Goal: Task Accomplishment & Management: Complete application form

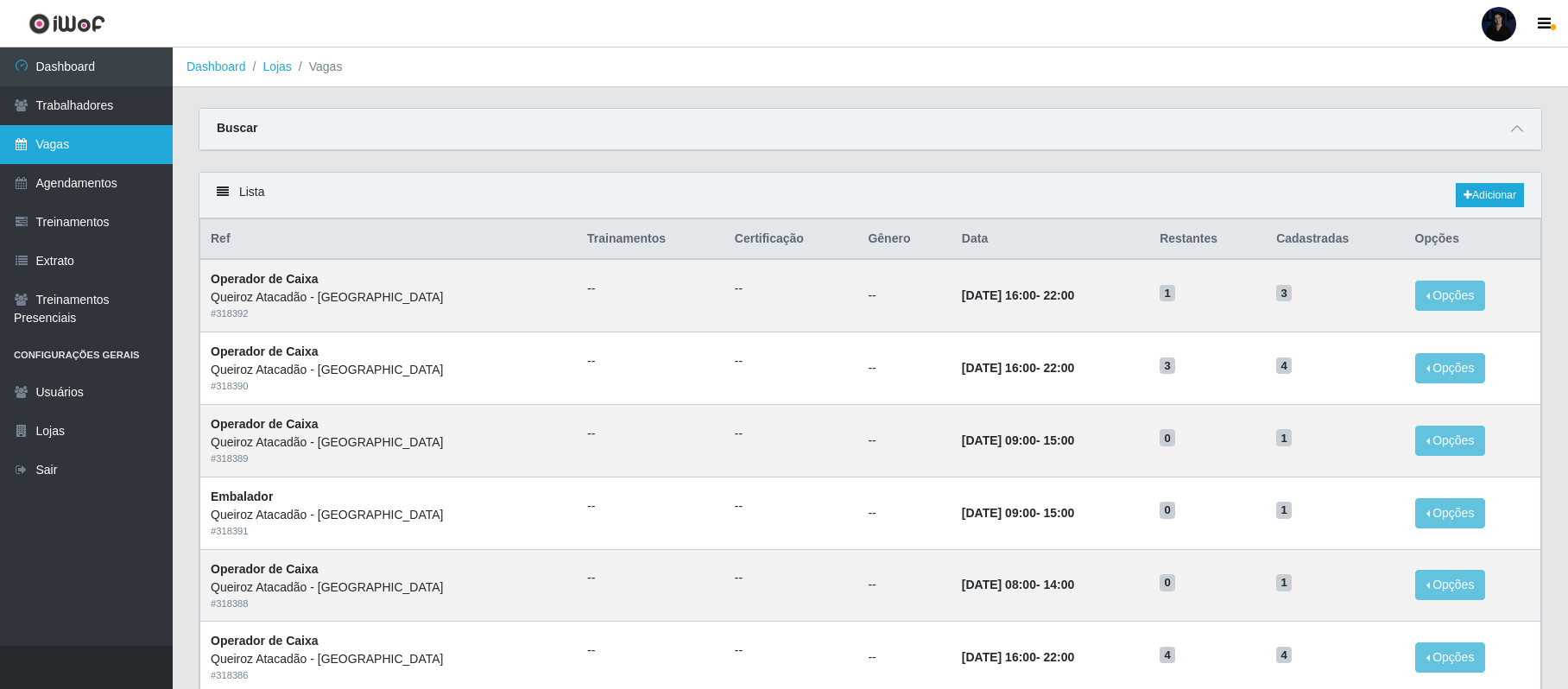
click at [81, 150] on link "Vagas" at bounding box center [86, 145] width 173 height 39
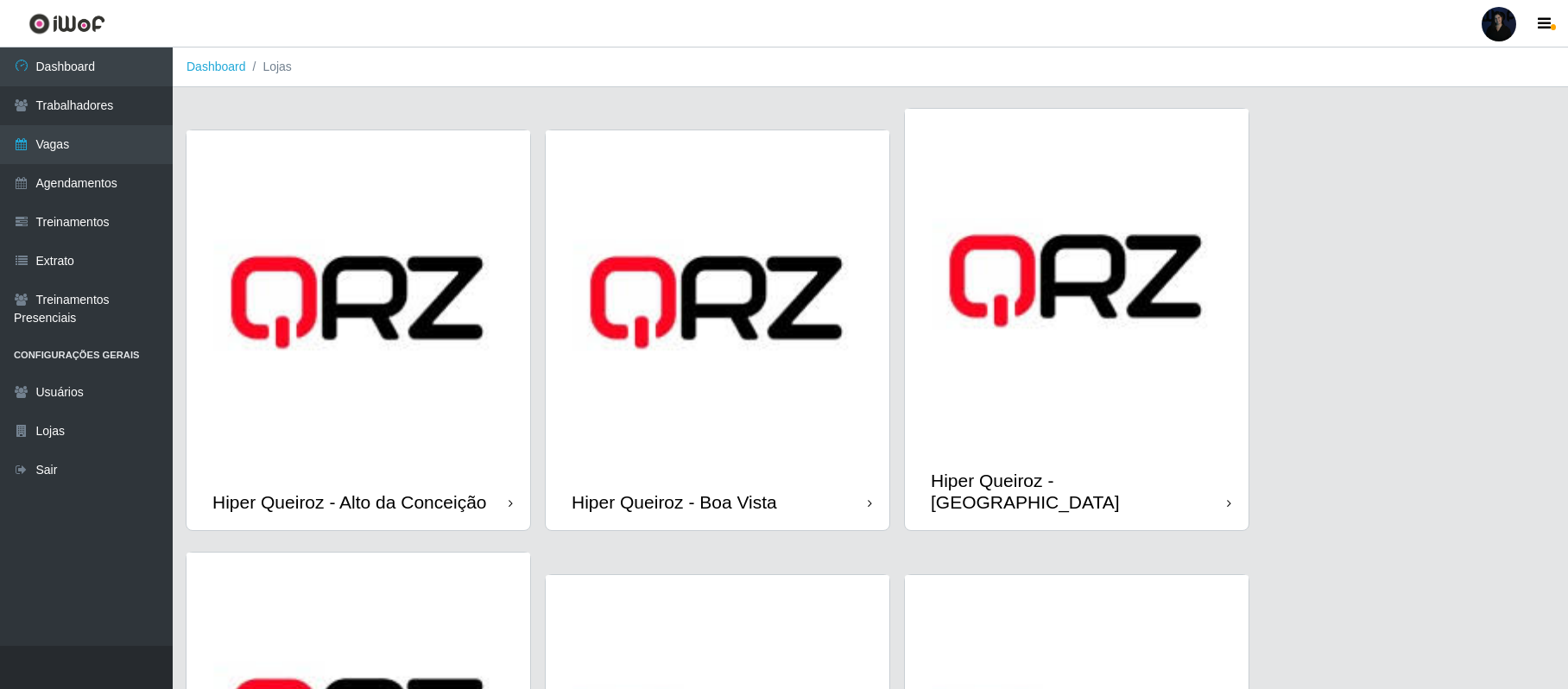
click at [992, 309] on img at bounding box center [1076, 280] width 343 height 343
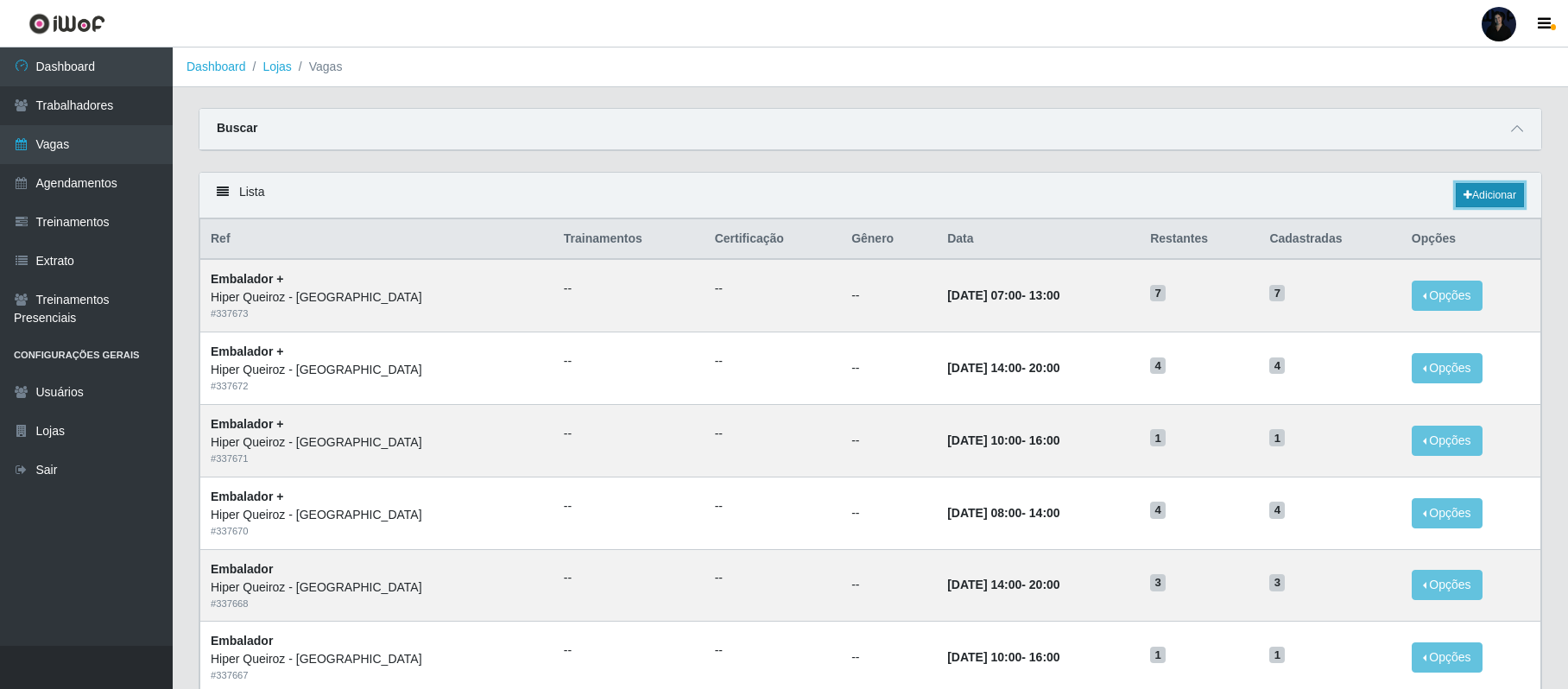
click at [1510, 190] on link "Adicionar" at bounding box center [1490, 195] width 69 height 24
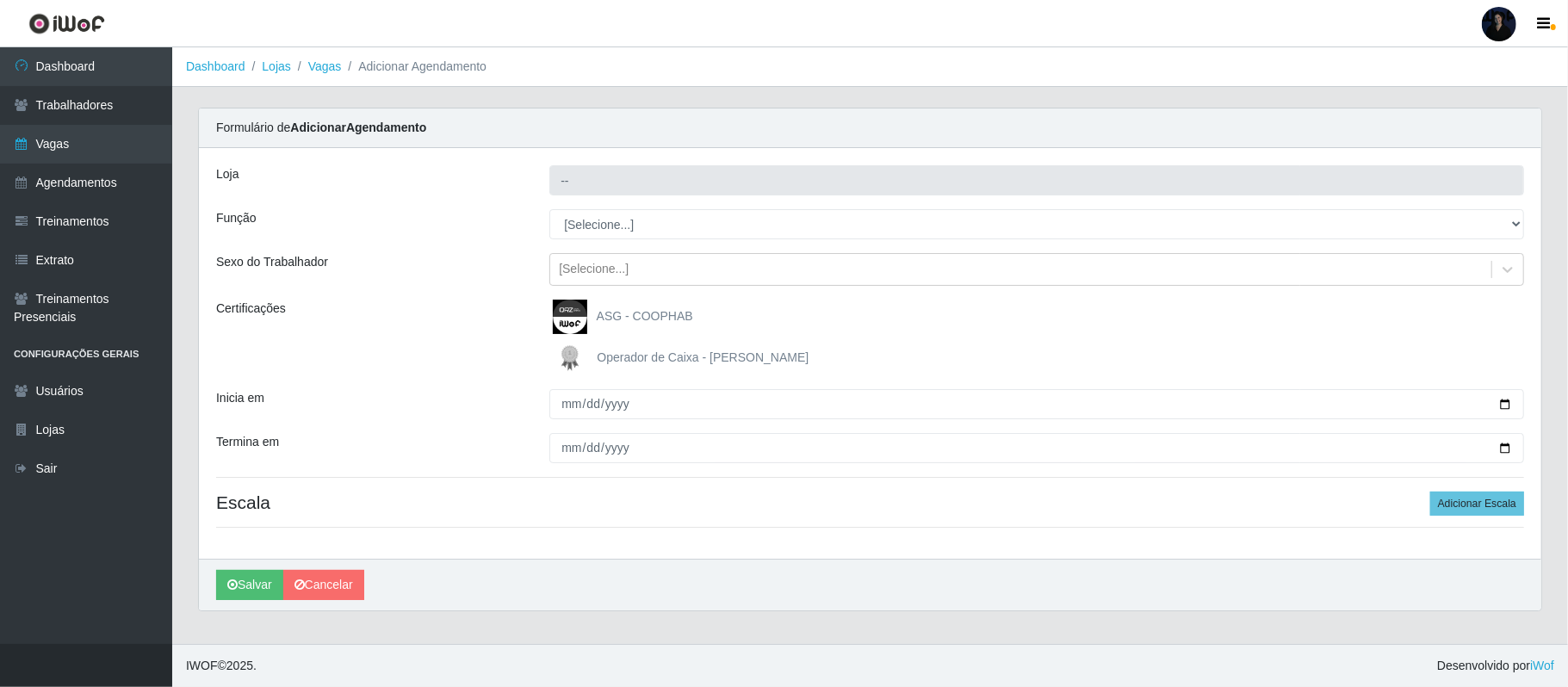
type input "Hiper Queiroz - [GEOGRAPHIC_DATA]"
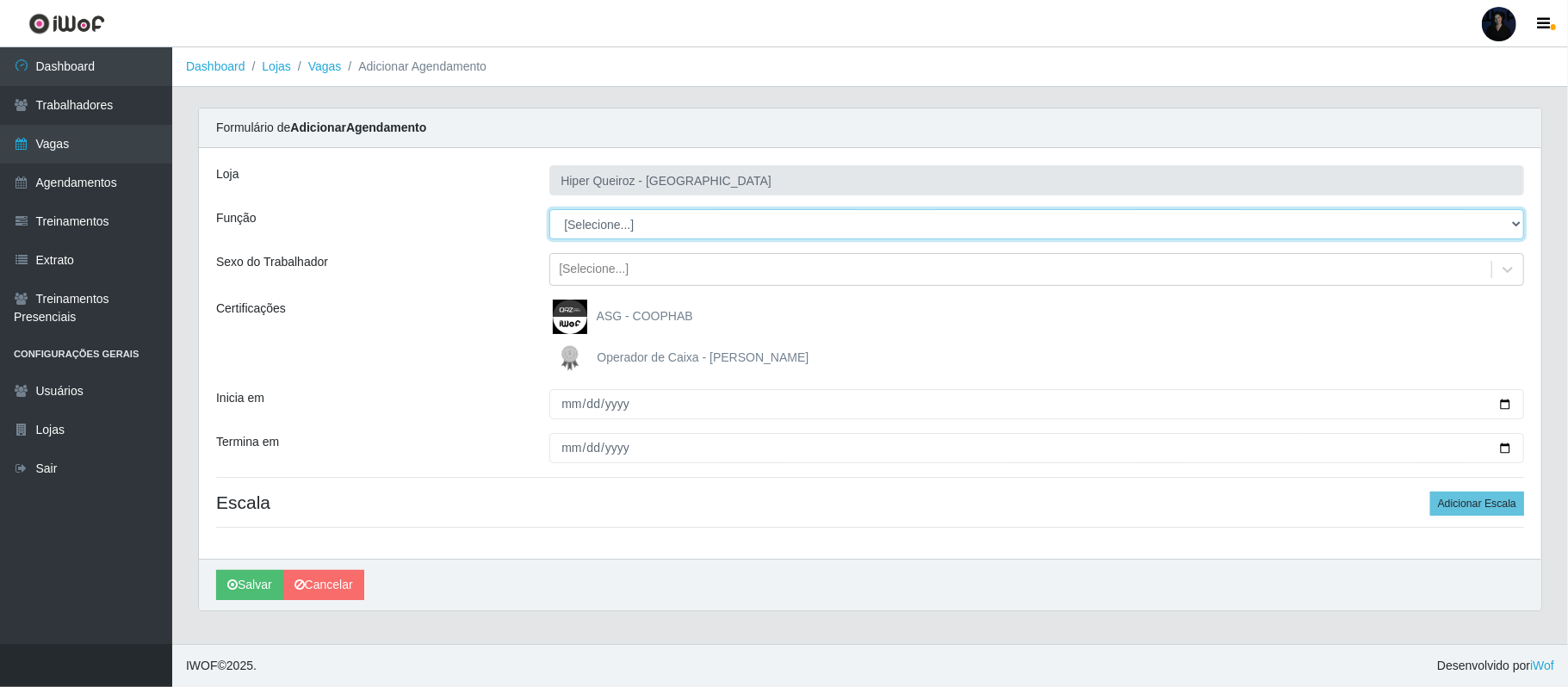
click at [625, 220] on select "[Selecione...] Embalador Embalador + Embalador ++ Operador de Caixa Operador de…" at bounding box center [1036, 224] width 974 height 31
select select "22"
click at [549, 210] on select "[Selecione...] Embalador Embalador + Embalador ++ Operador de Caixa Operador de…" at bounding box center [1036, 224] width 974 height 31
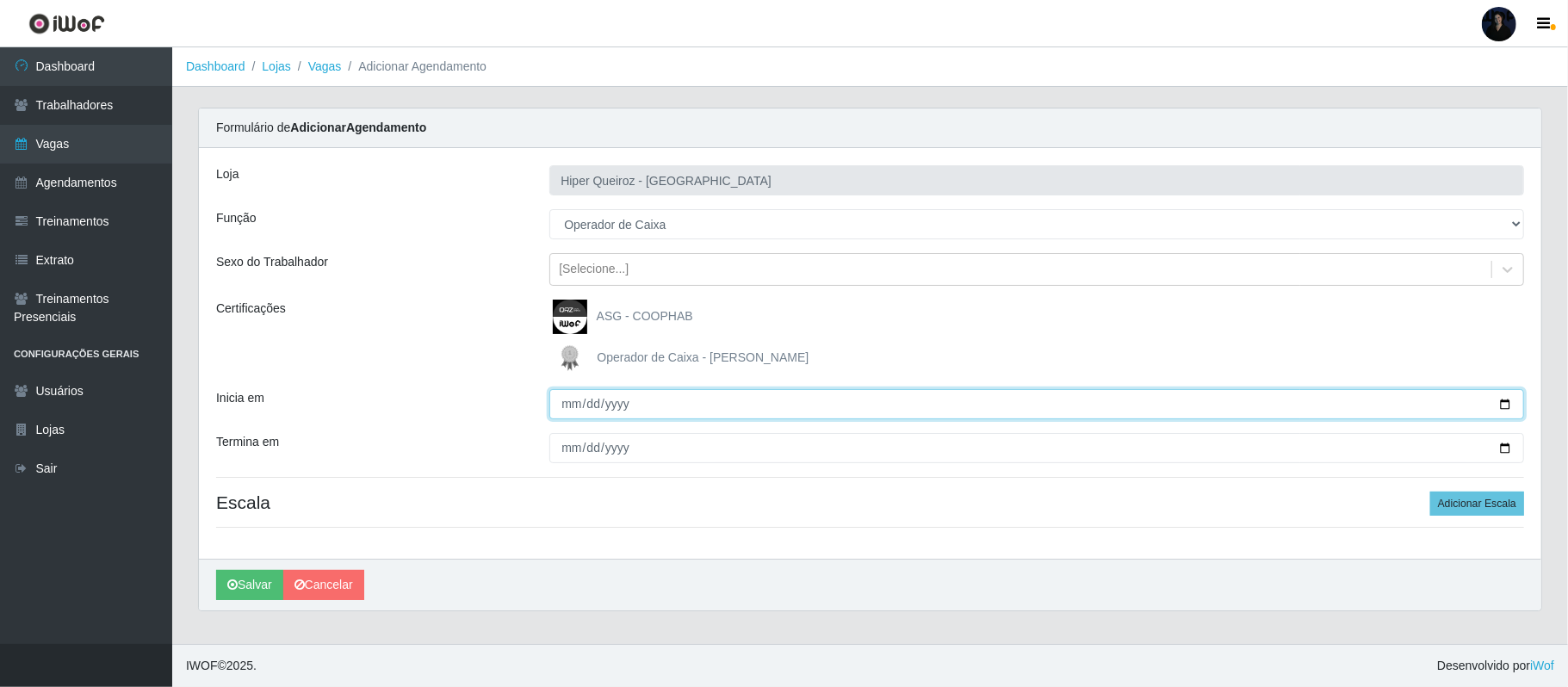
click at [1503, 407] on input "Inicia em" at bounding box center [1036, 404] width 974 height 31
type input "[DATE]"
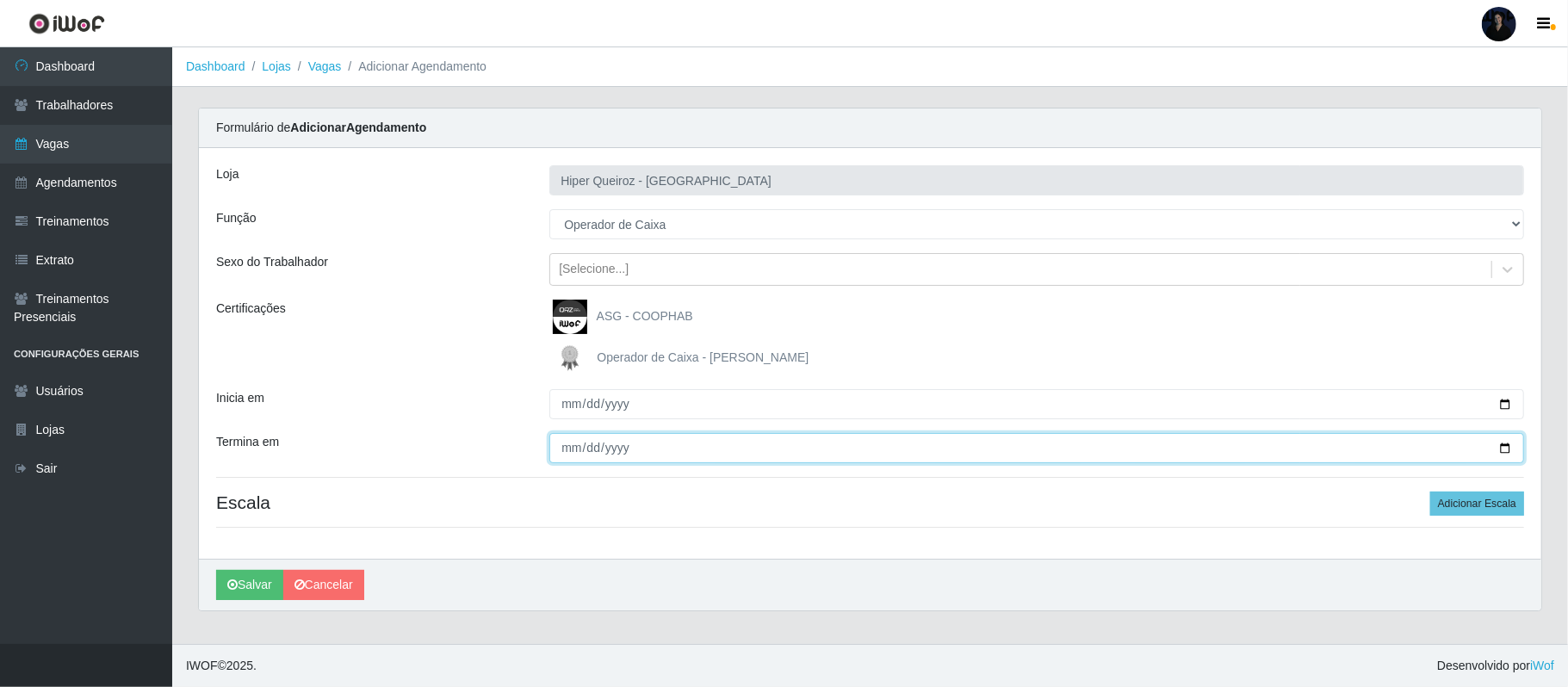
click at [1496, 451] on input "Termina em" at bounding box center [1036, 448] width 974 height 31
type input "[DATE]"
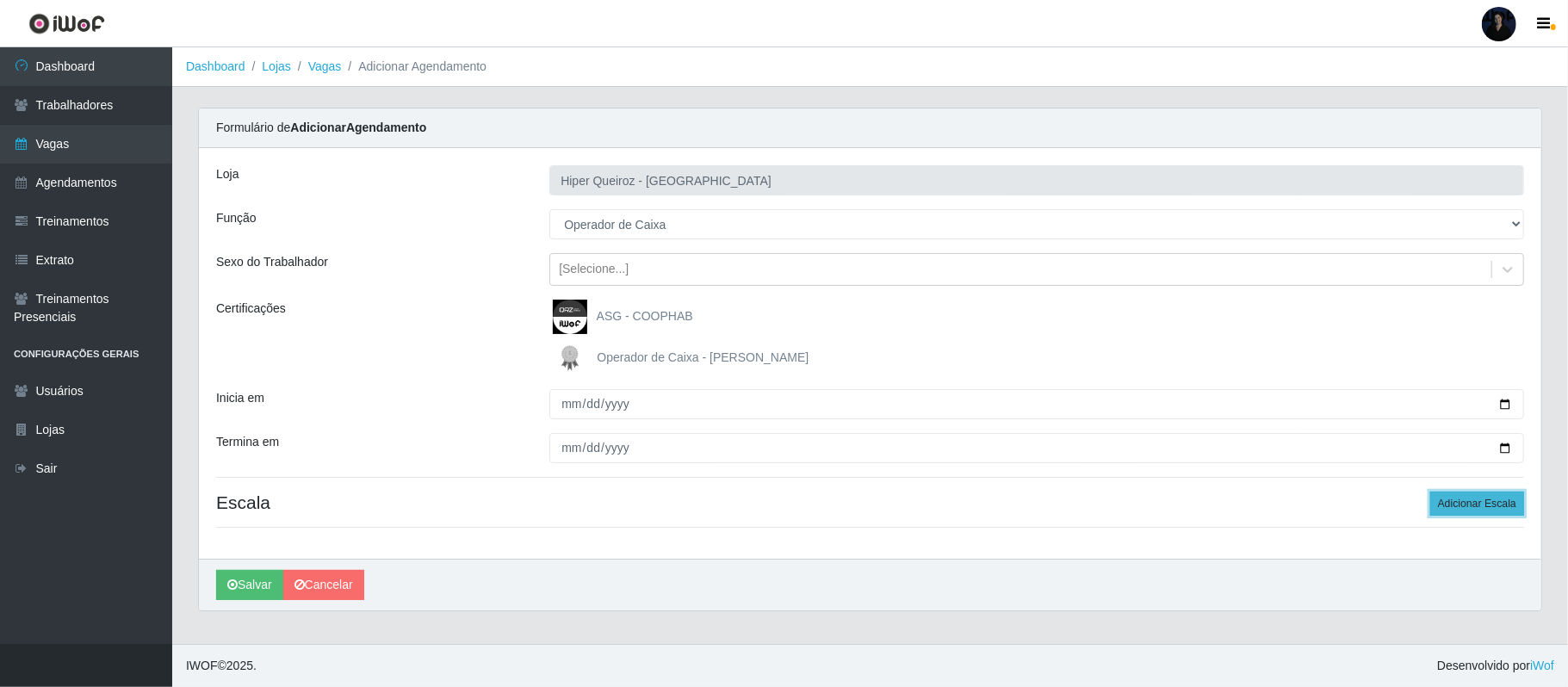
click at [1479, 508] on button "Adicionar Escala" at bounding box center [1476, 503] width 93 height 24
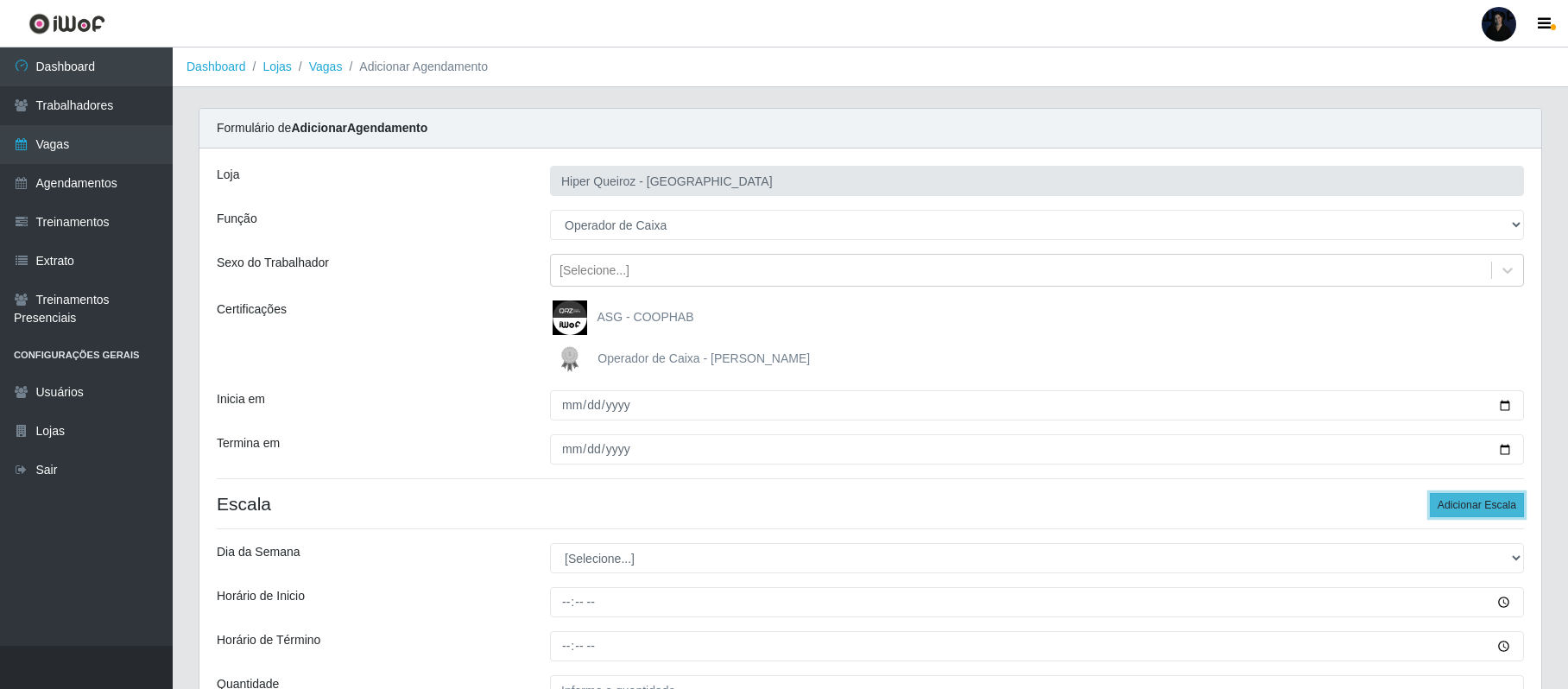
click at [1484, 509] on button "Adicionar Escala" at bounding box center [1476, 504] width 94 height 24
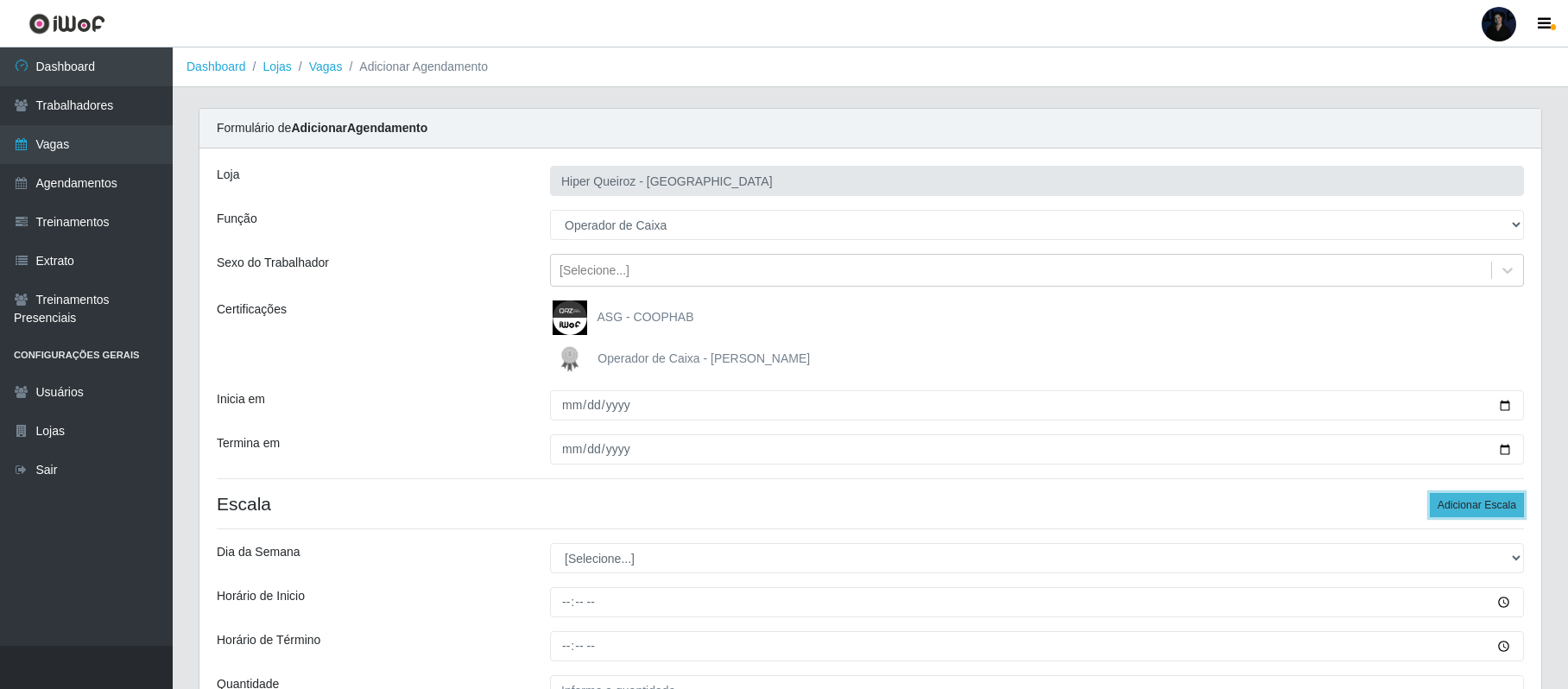
click at [1484, 509] on button "Adicionar Escala" at bounding box center [1476, 504] width 94 height 24
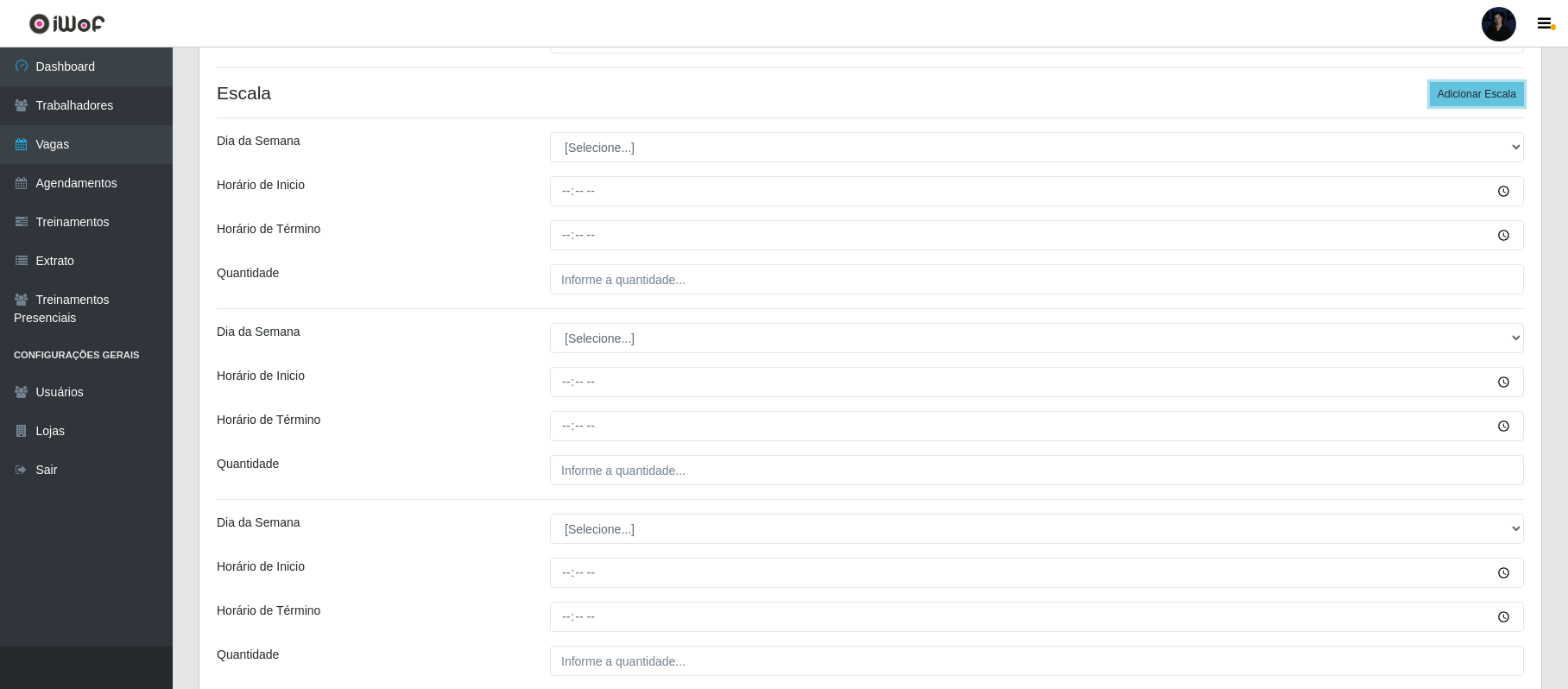
scroll to position [423, 0]
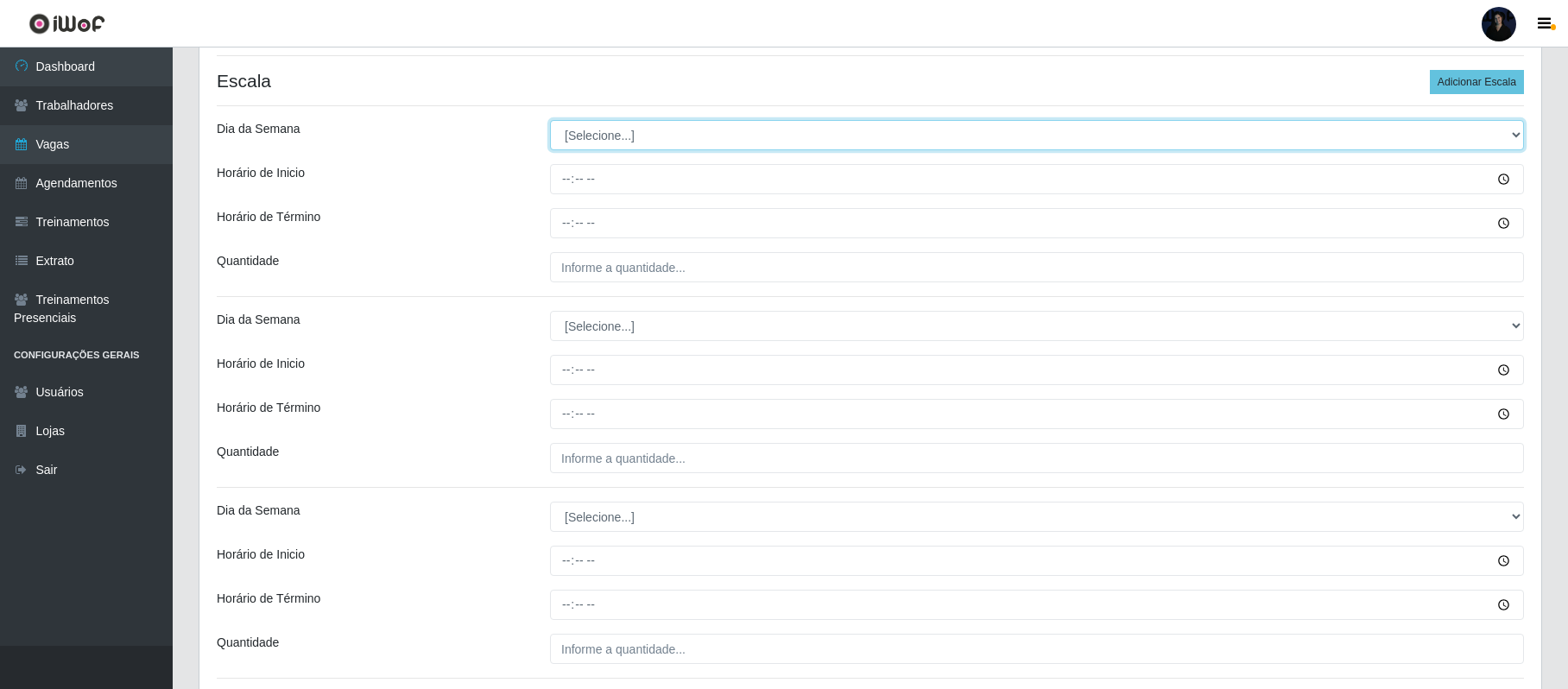
click at [618, 148] on select "[Selecione...] Segunda Terça Quarta Quinta Sexta Sábado Domingo" at bounding box center [1037, 134] width 974 height 31
select select "1"
click at [550, 121] on select "[Selecione...] Segunda Terça Quarta Quinta Sexta Sábado Domingo" at bounding box center [1037, 134] width 974 height 31
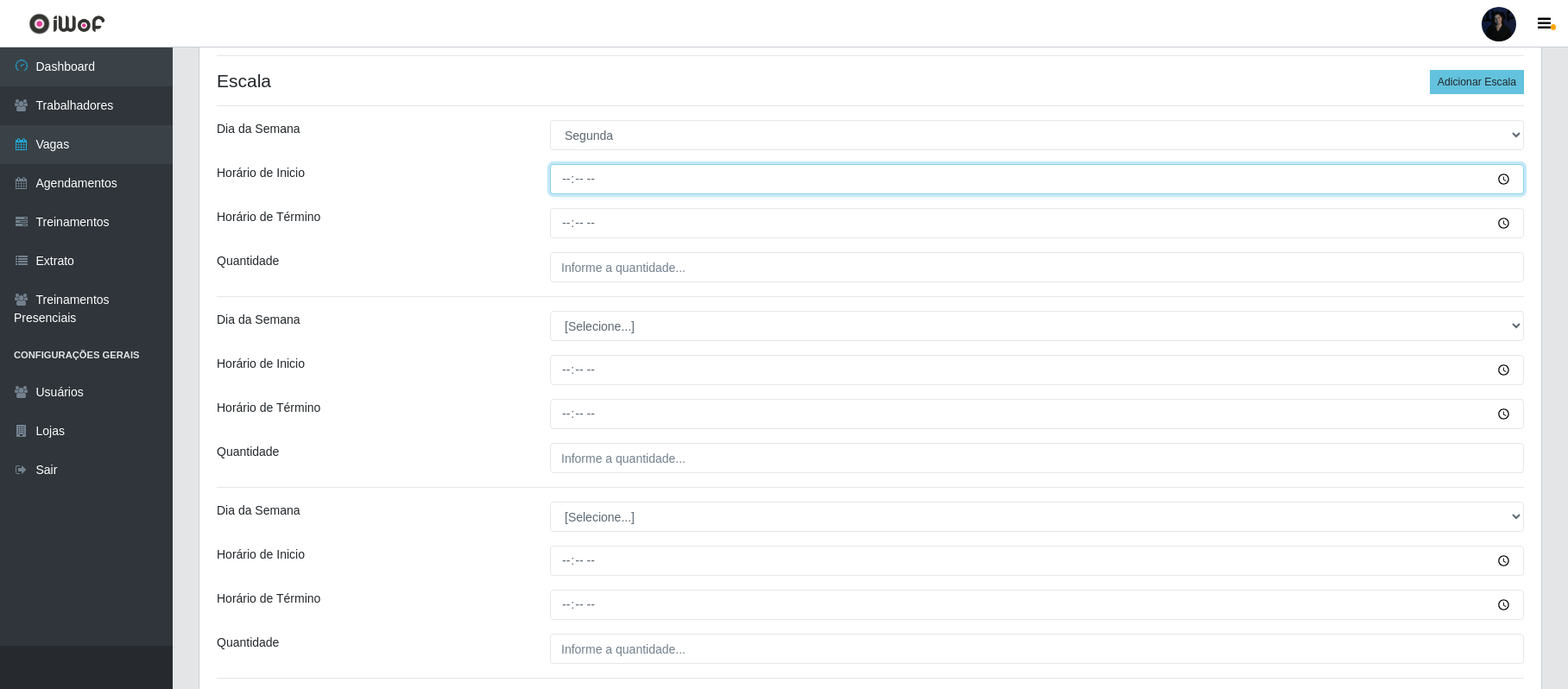
click at [572, 180] on input "Horário de Inicio" at bounding box center [1037, 179] width 974 height 31
type input "08:00"
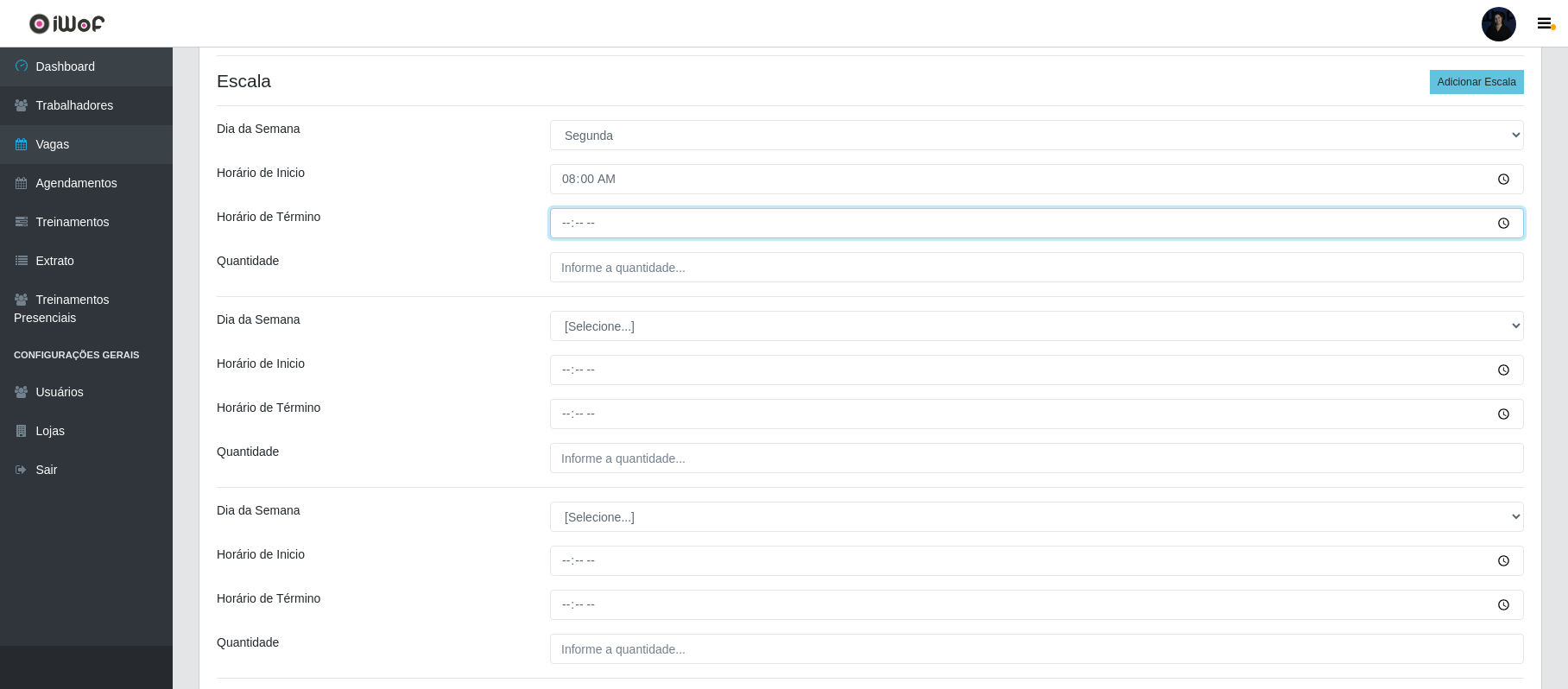
click at [561, 226] on input "Horário de Término" at bounding box center [1037, 223] width 974 height 31
type input "14:00"
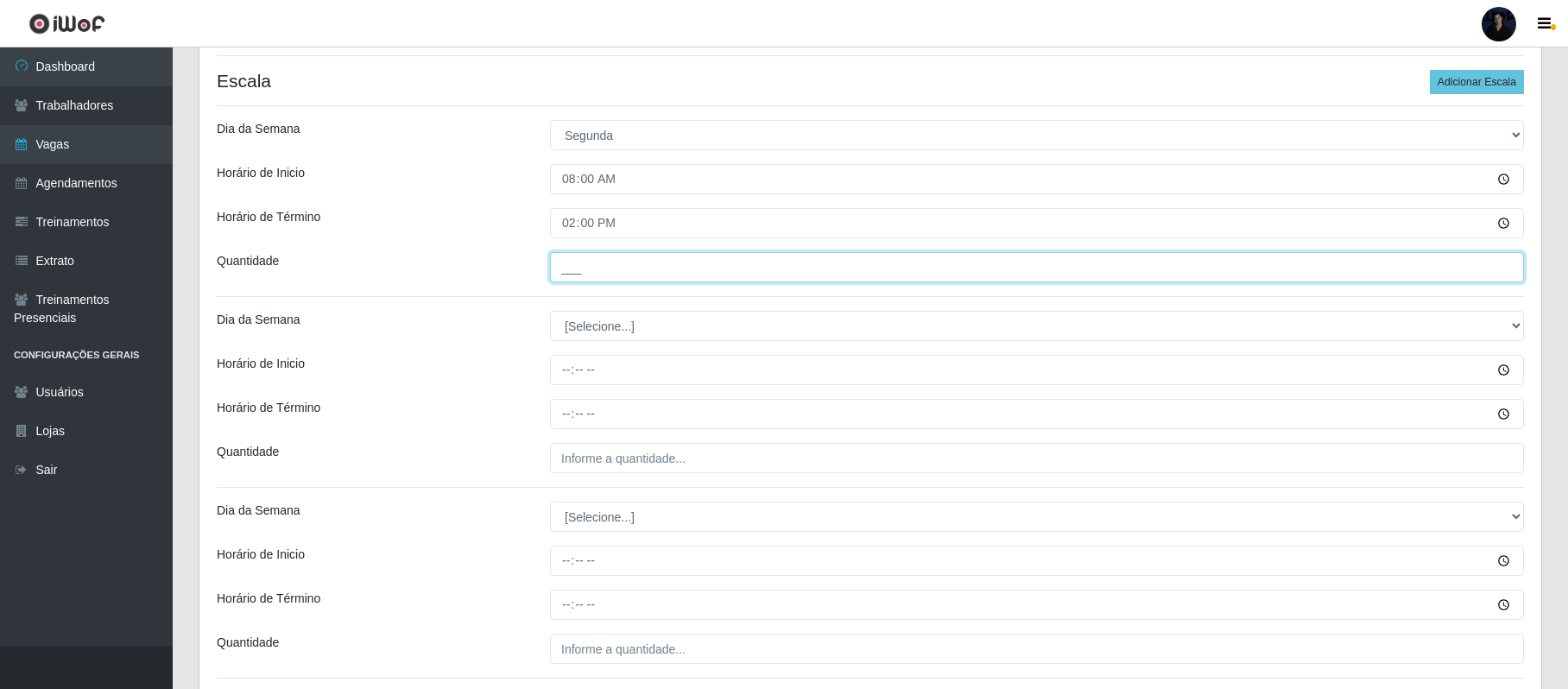
click at [563, 271] on input "___" at bounding box center [1037, 267] width 974 height 31
type input "2__"
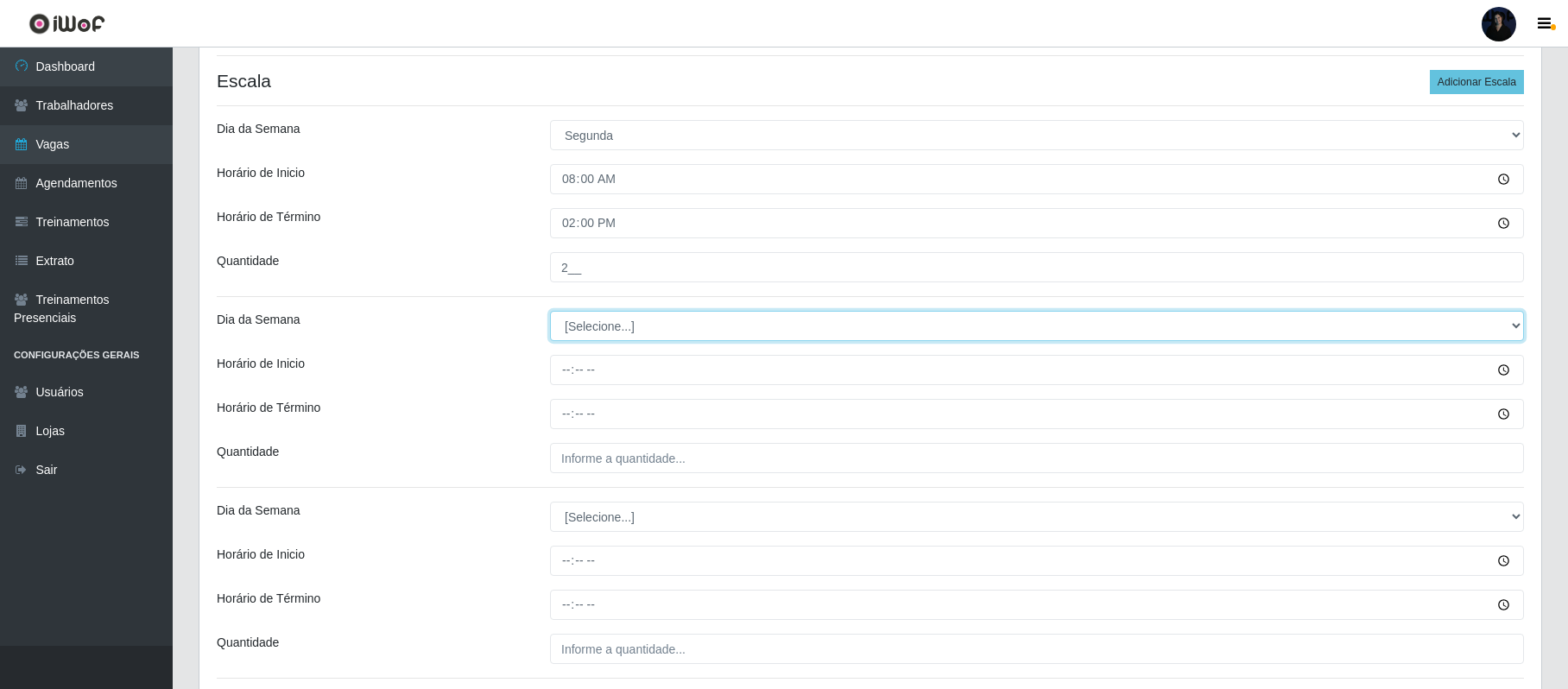
click at [587, 319] on select "[Selecione...] Segunda Terça Quarta Quinta Sexta Sábado Domingo" at bounding box center [1037, 325] width 974 height 31
click at [550, 313] on select "[Selecione...] Segunda Terça Quarta Quinta Sexta Sábado Domingo" at bounding box center [1037, 325] width 974 height 31
click at [575, 339] on select "[Selecione...] Segunda Terça Quarta Quinta Sexta Sábado Domingo" at bounding box center [1037, 325] width 974 height 31
select select "1"
click at [550, 313] on select "[Selecione...] Segunda Terça Quarta Quinta Sexta Sábado Domingo" at bounding box center [1037, 325] width 974 height 31
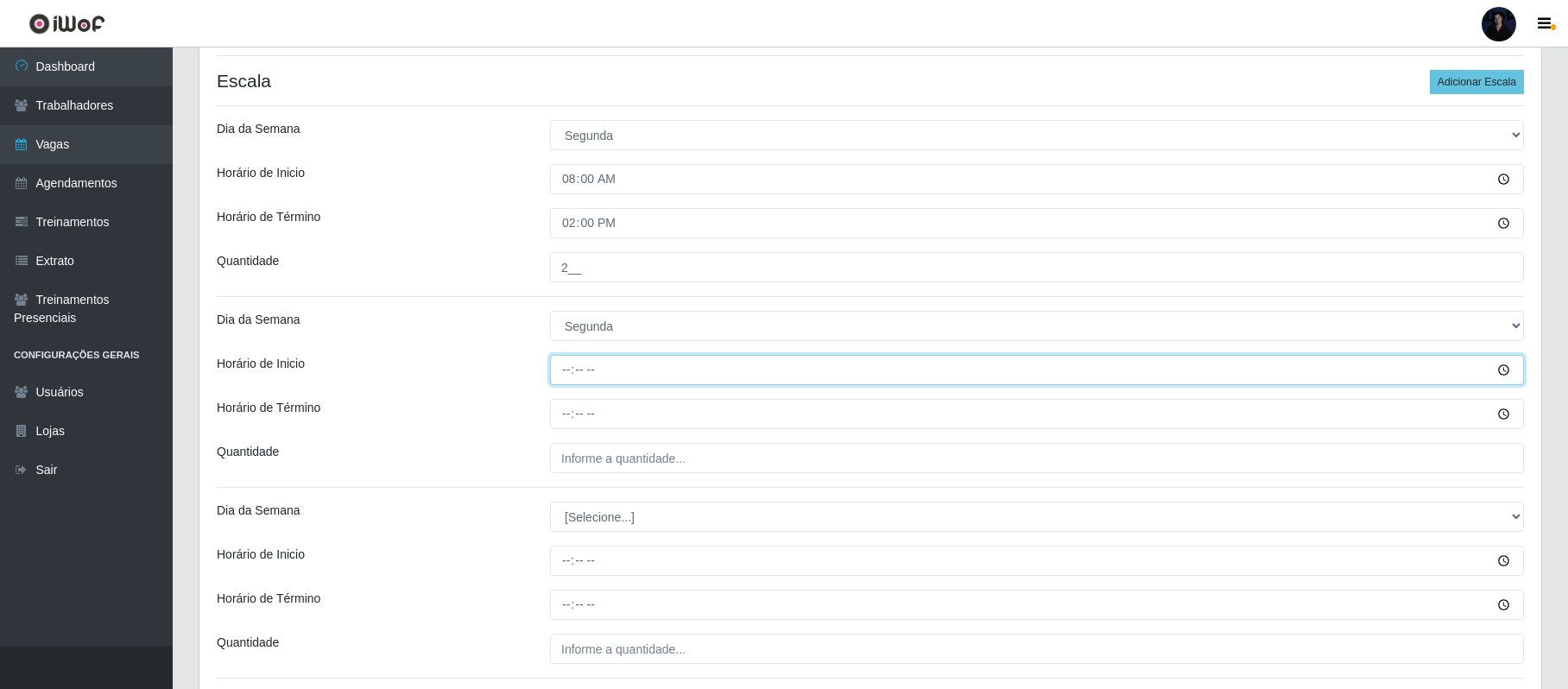
click at [567, 363] on input "Horário de Inicio" at bounding box center [1037, 369] width 974 height 31
type input "14:00"
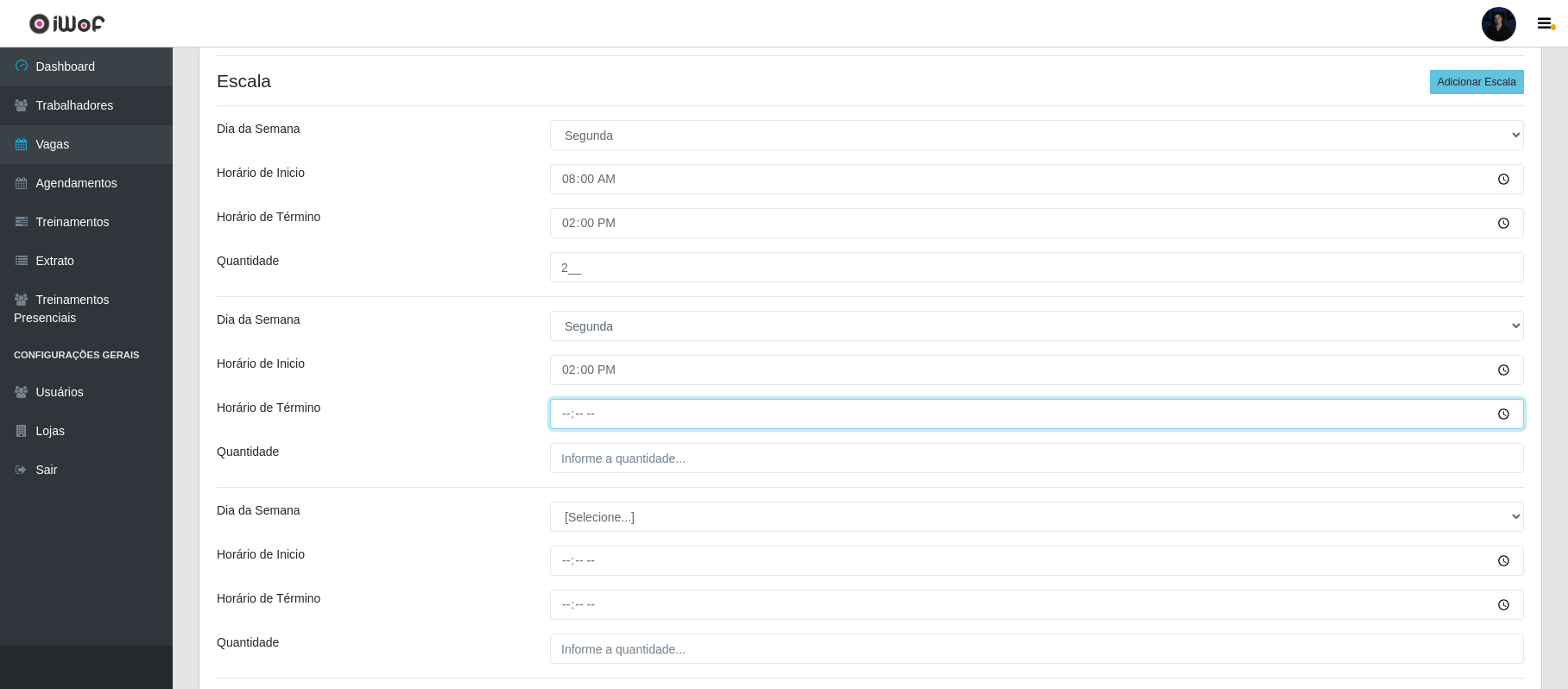
click at [567, 419] on input "Horário de Término" at bounding box center [1037, 414] width 974 height 31
type input "20:00"
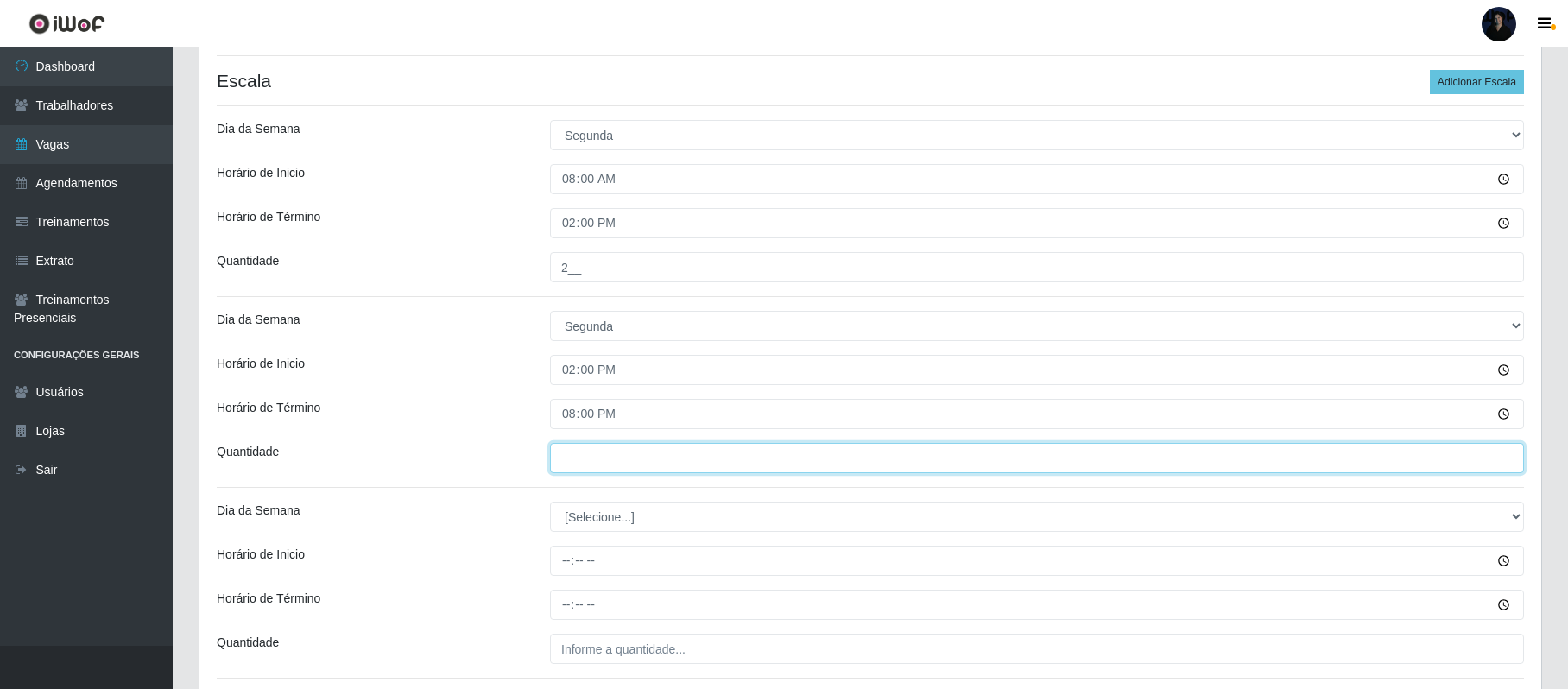
click at [565, 453] on input "___" at bounding box center [1037, 457] width 974 height 31
type input "2__"
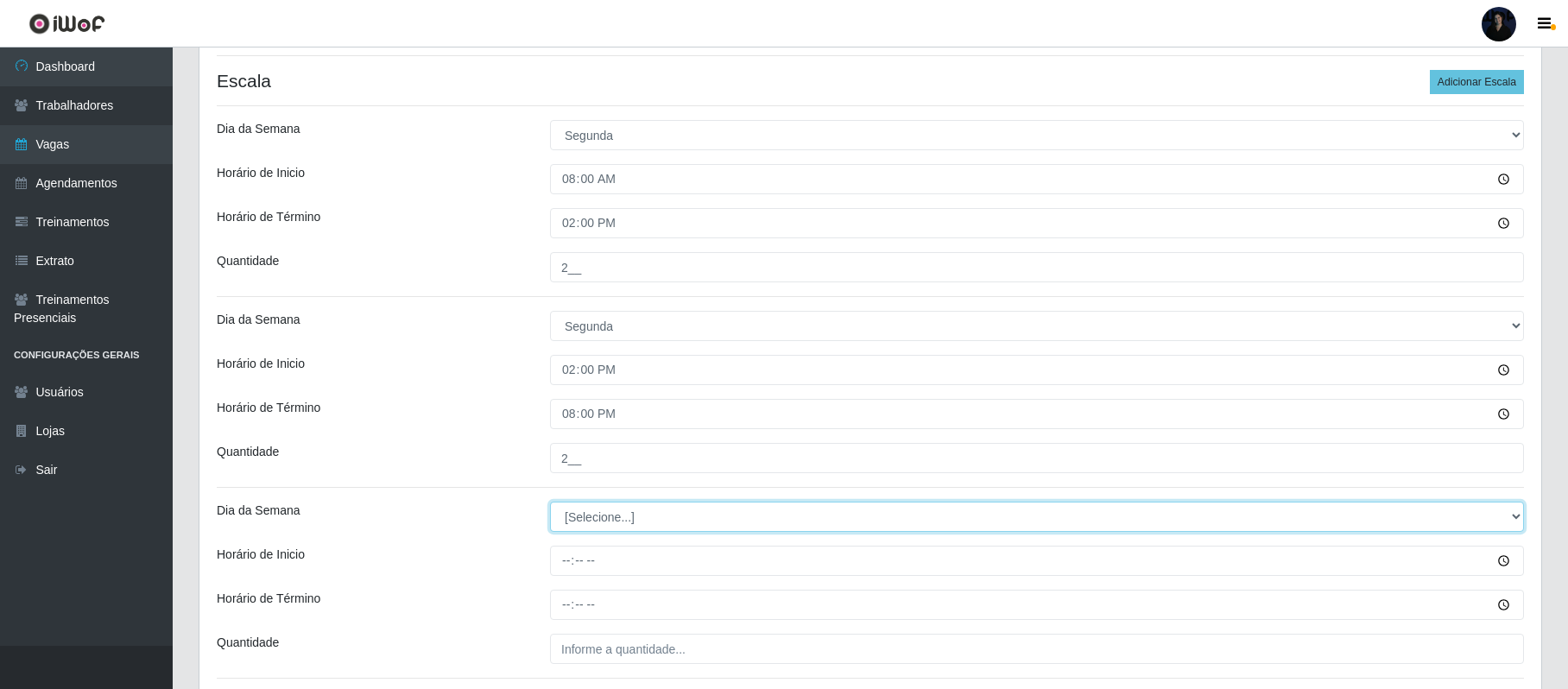
click at [581, 519] on select "[Selecione...] Segunda Terça Quarta Quinta Sexta Sábado Domingo" at bounding box center [1037, 517] width 974 height 31
select select "2"
click at [550, 504] on select "[Selecione...] Segunda Terça Quarta Quinta Sexta Sábado Domingo" at bounding box center [1037, 517] width 974 height 31
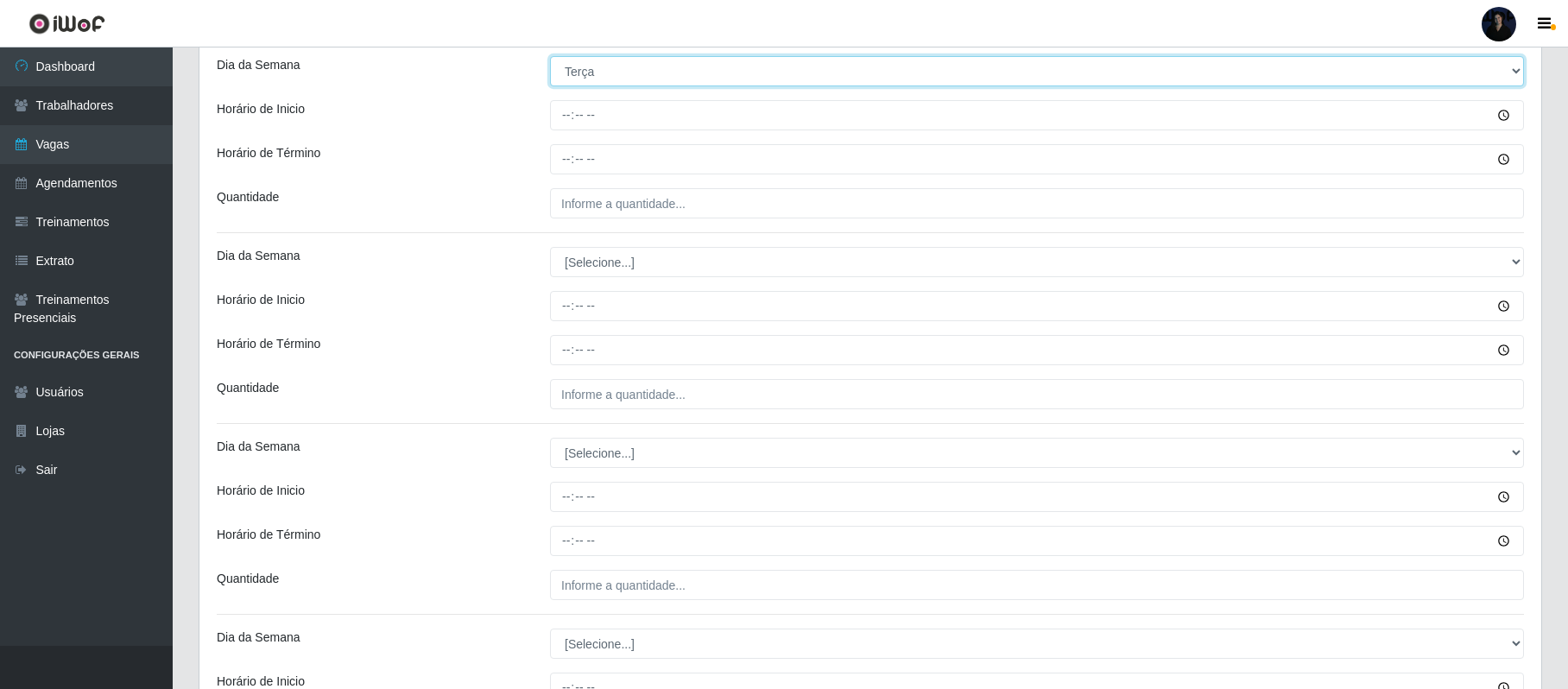
scroll to position [881, 0]
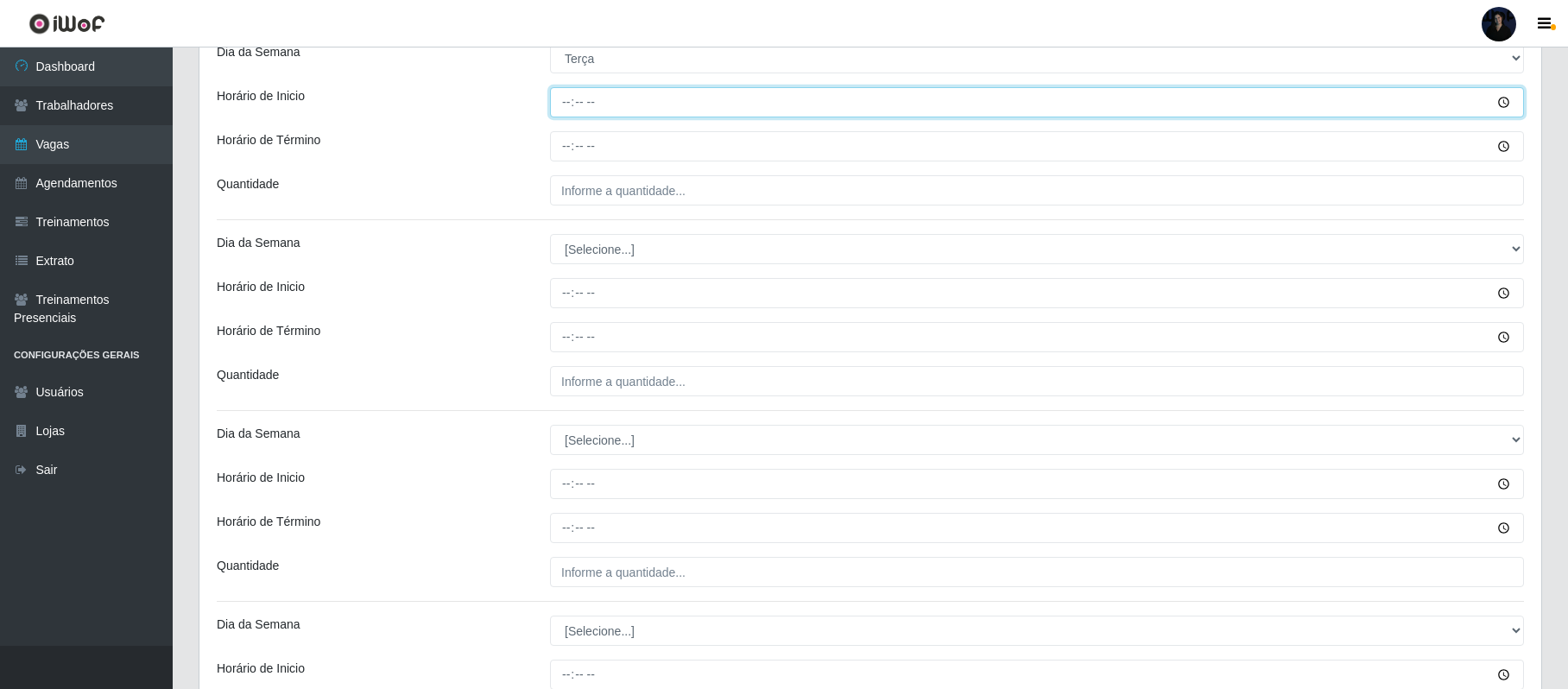
click at [561, 96] on input "Horário de Inicio" at bounding box center [1037, 102] width 974 height 31
type input "08:00"
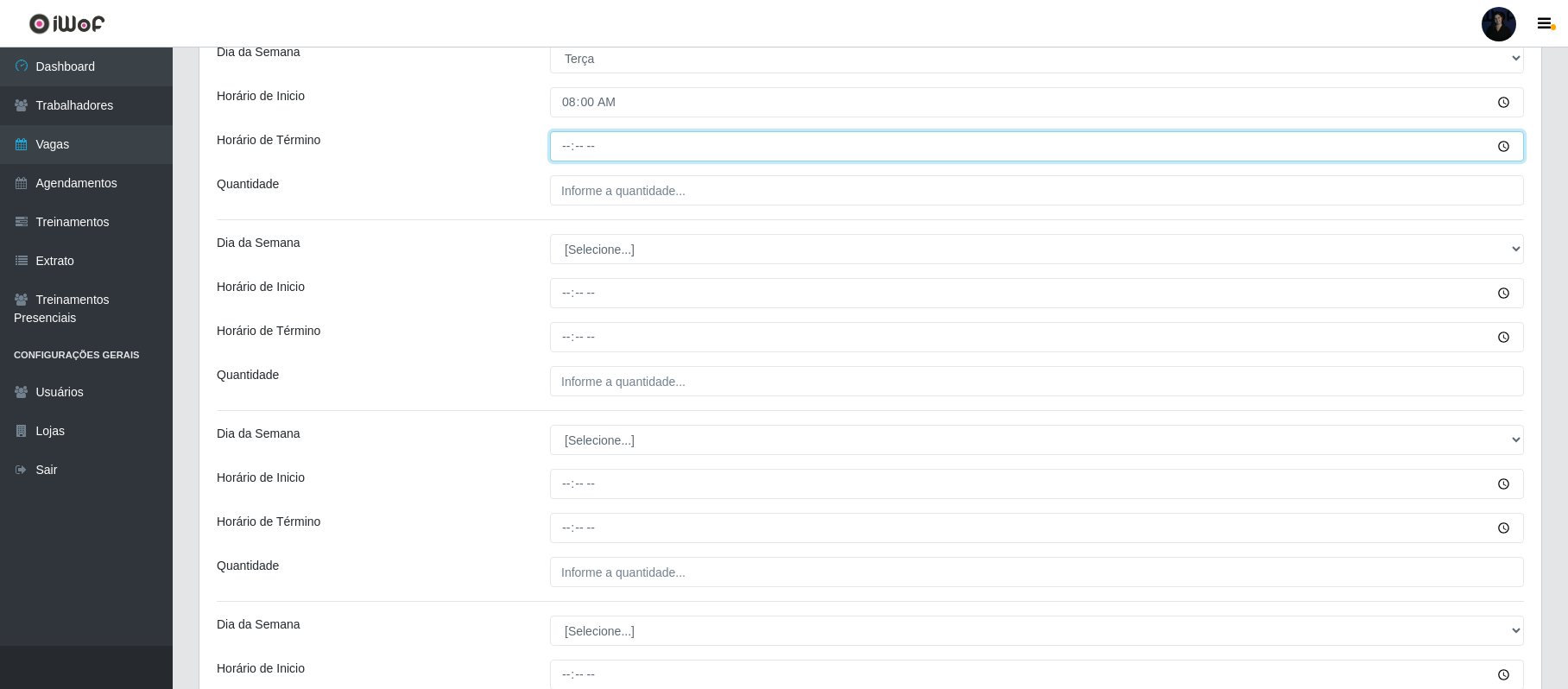
click at [566, 145] on input "Horário de Término" at bounding box center [1037, 146] width 974 height 31
type input "14:00"
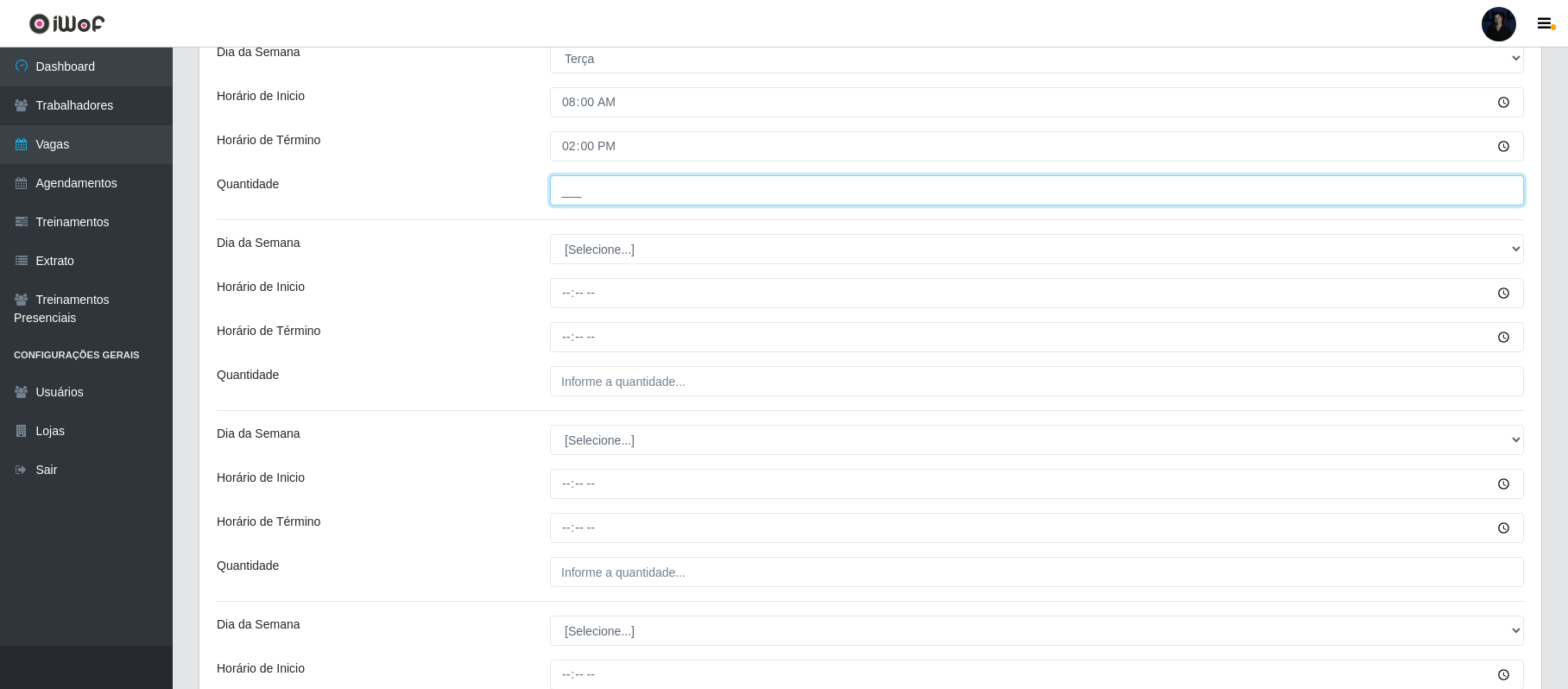
click at [564, 205] on input "___" at bounding box center [1037, 190] width 974 height 31
type input "2__"
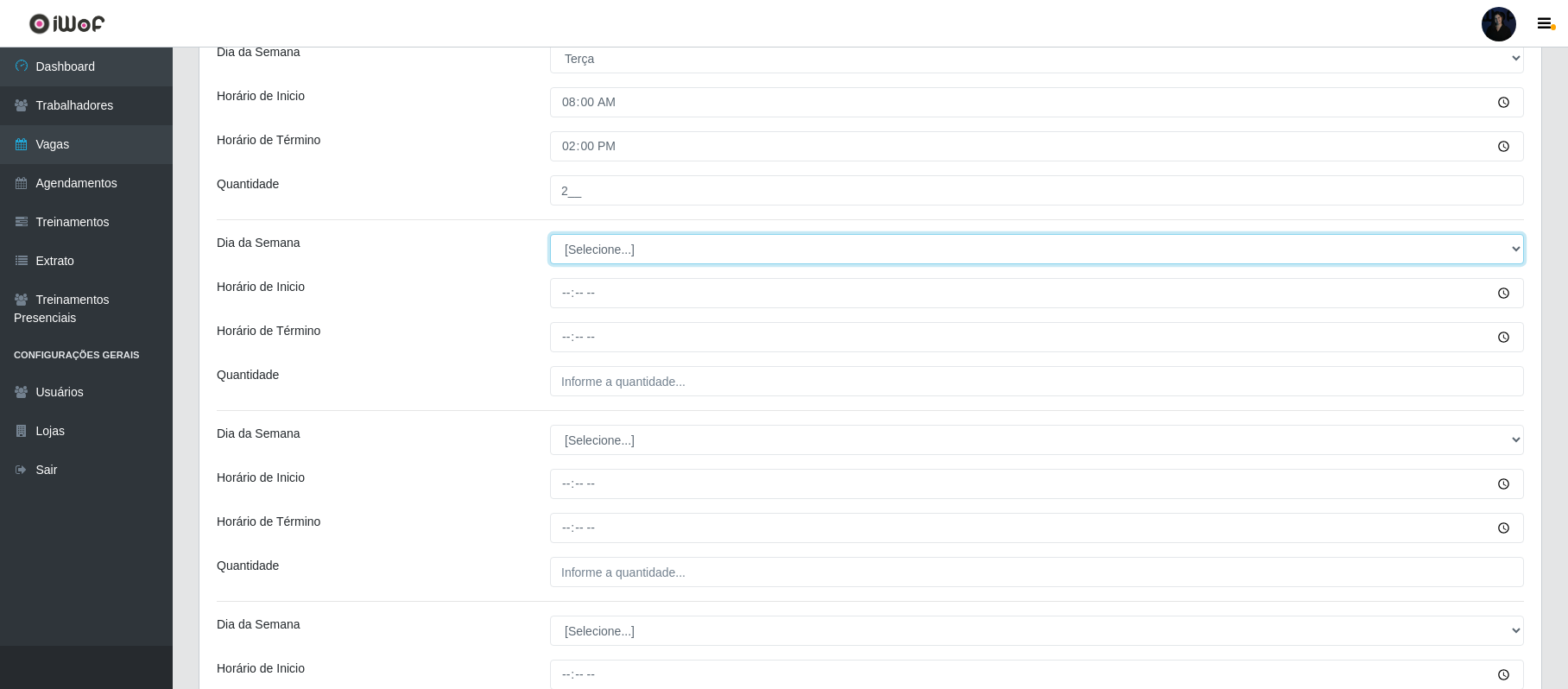
click at [572, 245] on select "[Selecione...] Segunda Terça Quarta Quinta Sexta Sábado Domingo" at bounding box center [1037, 249] width 974 height 31
select select "2"
click at [550, 236] on select "[Selecione...] Segunda Terça Quarta Quinta Sexta Sábado Domingo" at bounding box center [1037, 249] width 974 height 31
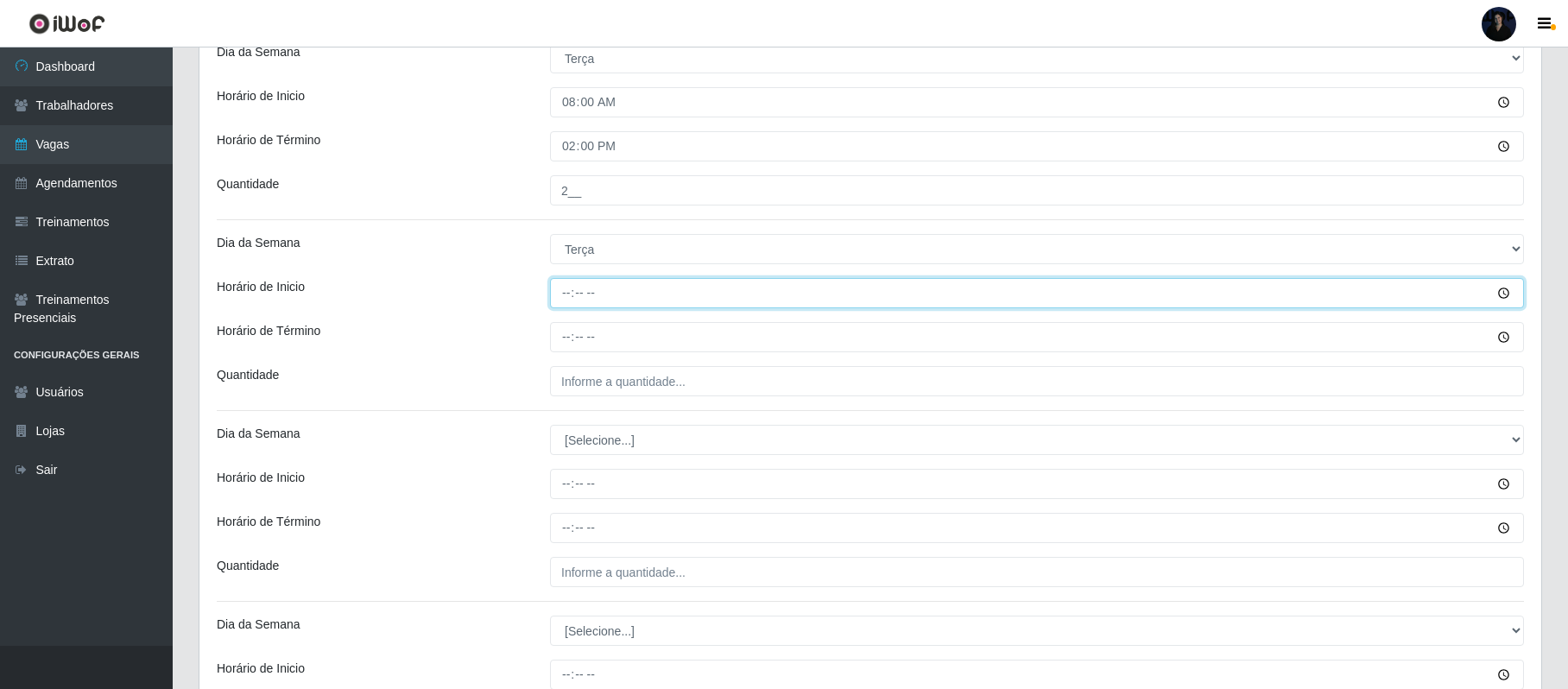
click at [561, 299] on input "Horário de Inicio" at bounding box center [1037, 293] width 974 height 31
type input "14:00"
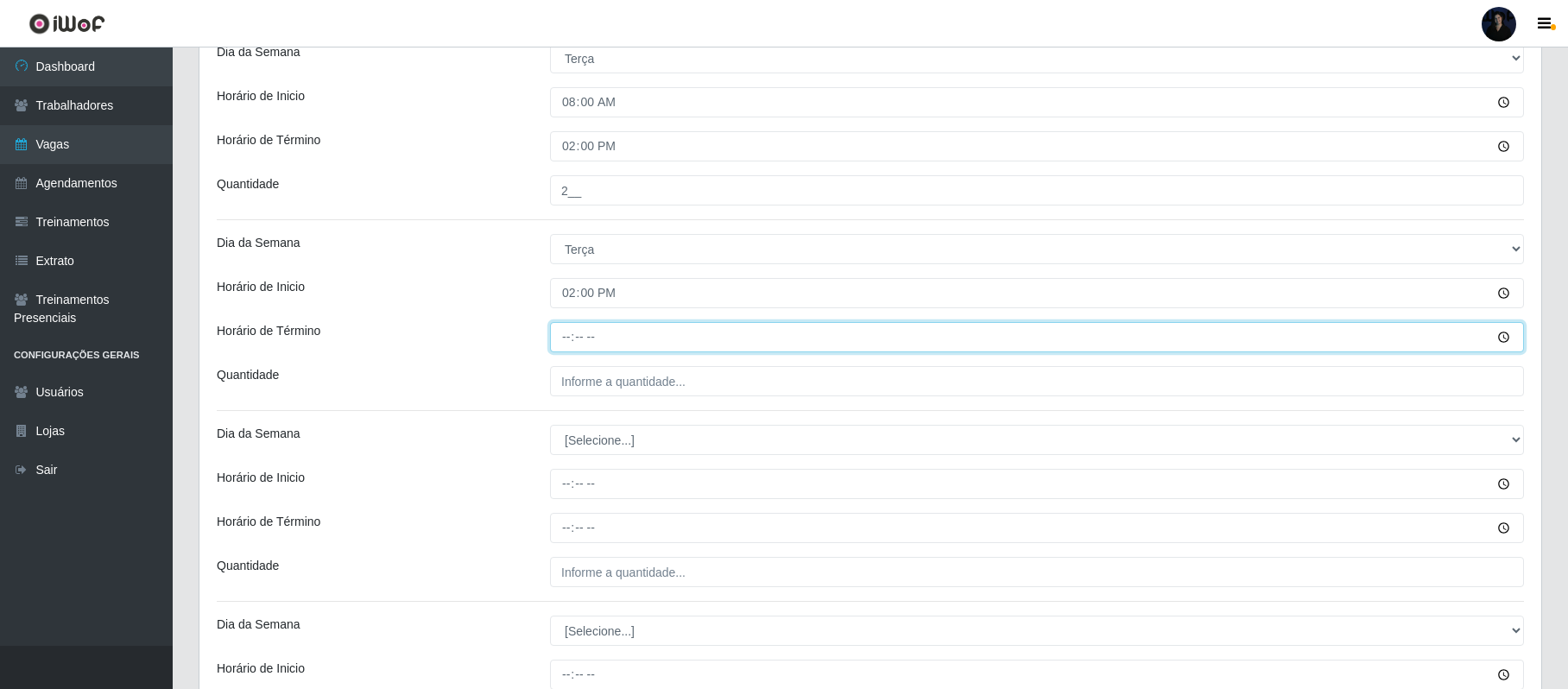
click at [560, 331] on input "Horário de Término" at bounding box center [1037, 337] width 974 height 31
type input "20:00"
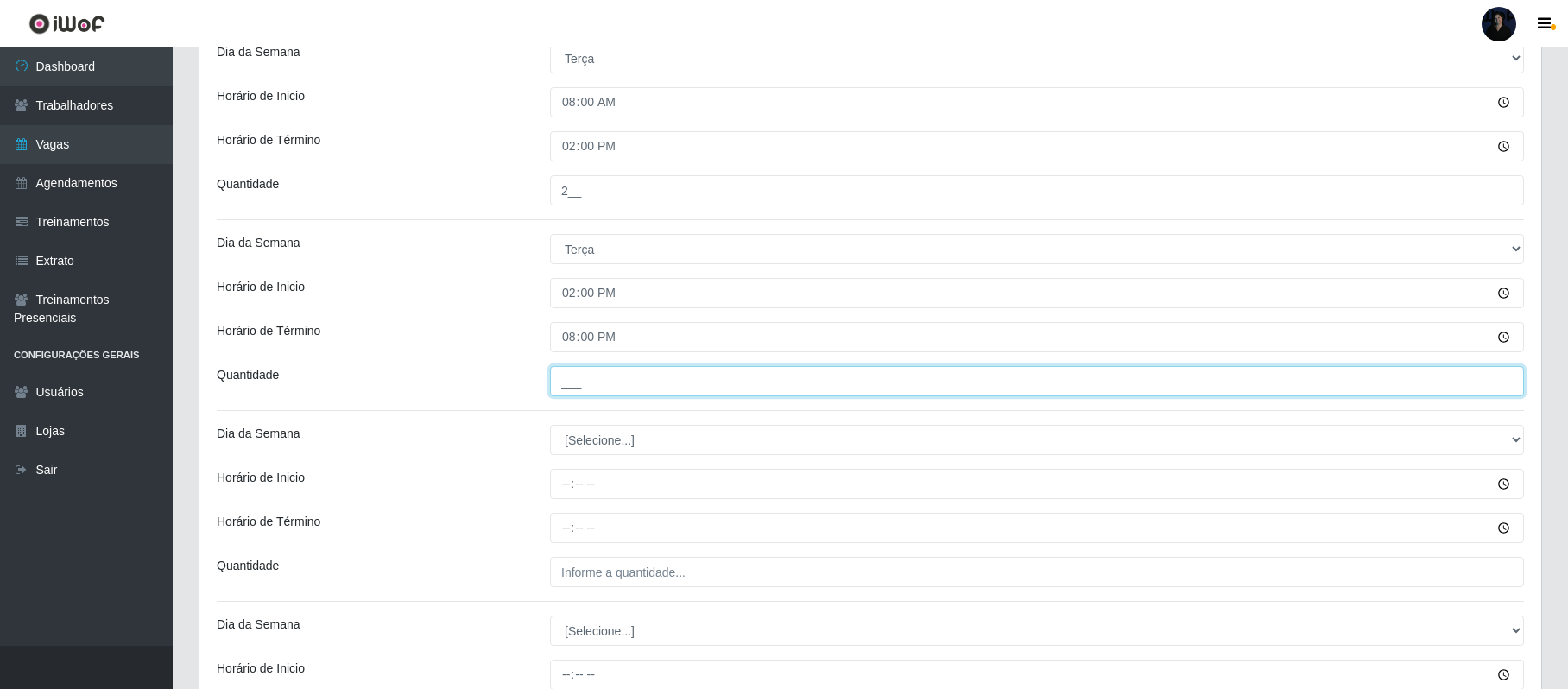
click at [572, 383] on input "___" at bounding box center [1037, 381] width 974 height 31
type input "2__"
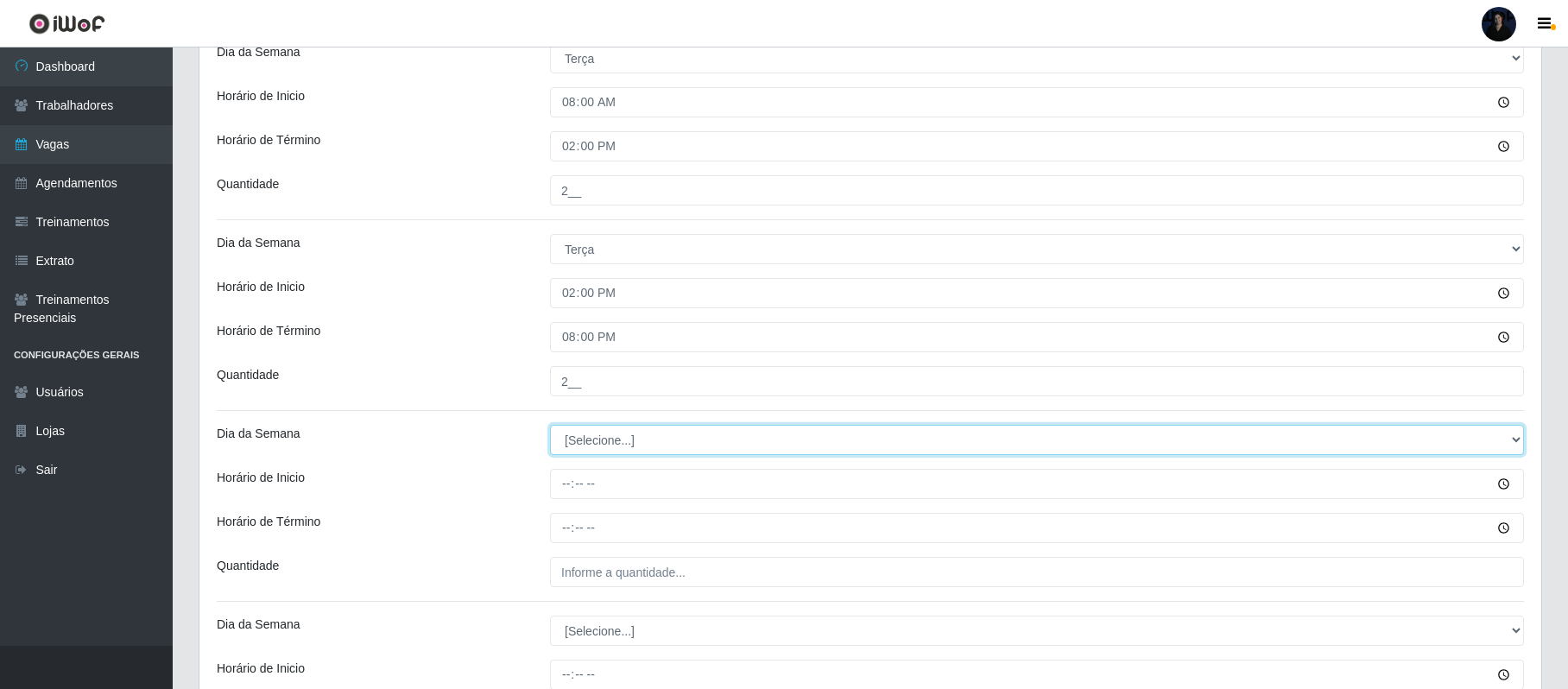
click at [585, 443] on select "[Selecione...] Segunda Terça Quarta Quinta Sexta Sábado Domingo" at bounding box center [1037, 440] width 974 height 31
select select "3"
click at [550, 427] on select "[Selecione...] Segunda Terça Quarta Quinta Sexta Sábado Domingo" at bounding box center [1037, 440] width 974 height 31
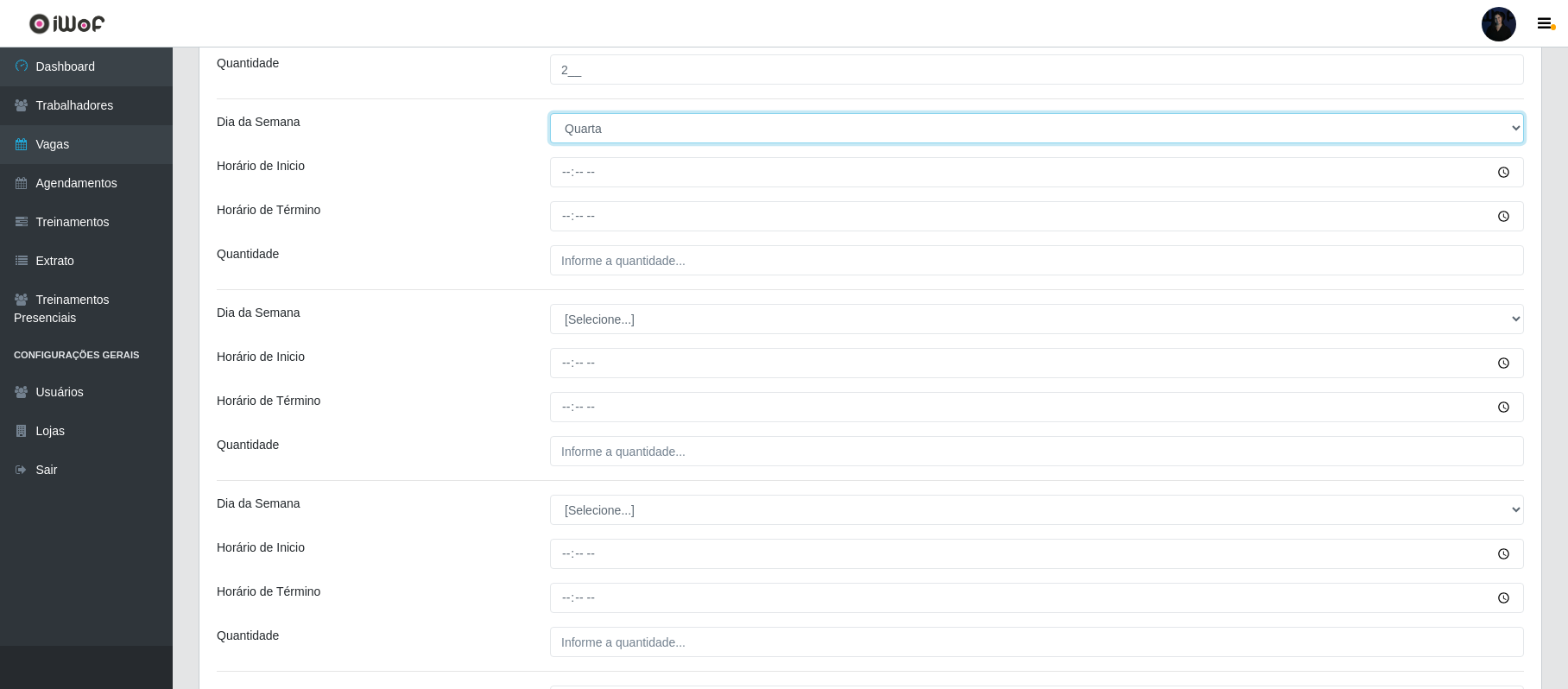
scroll to position [1199, 0]
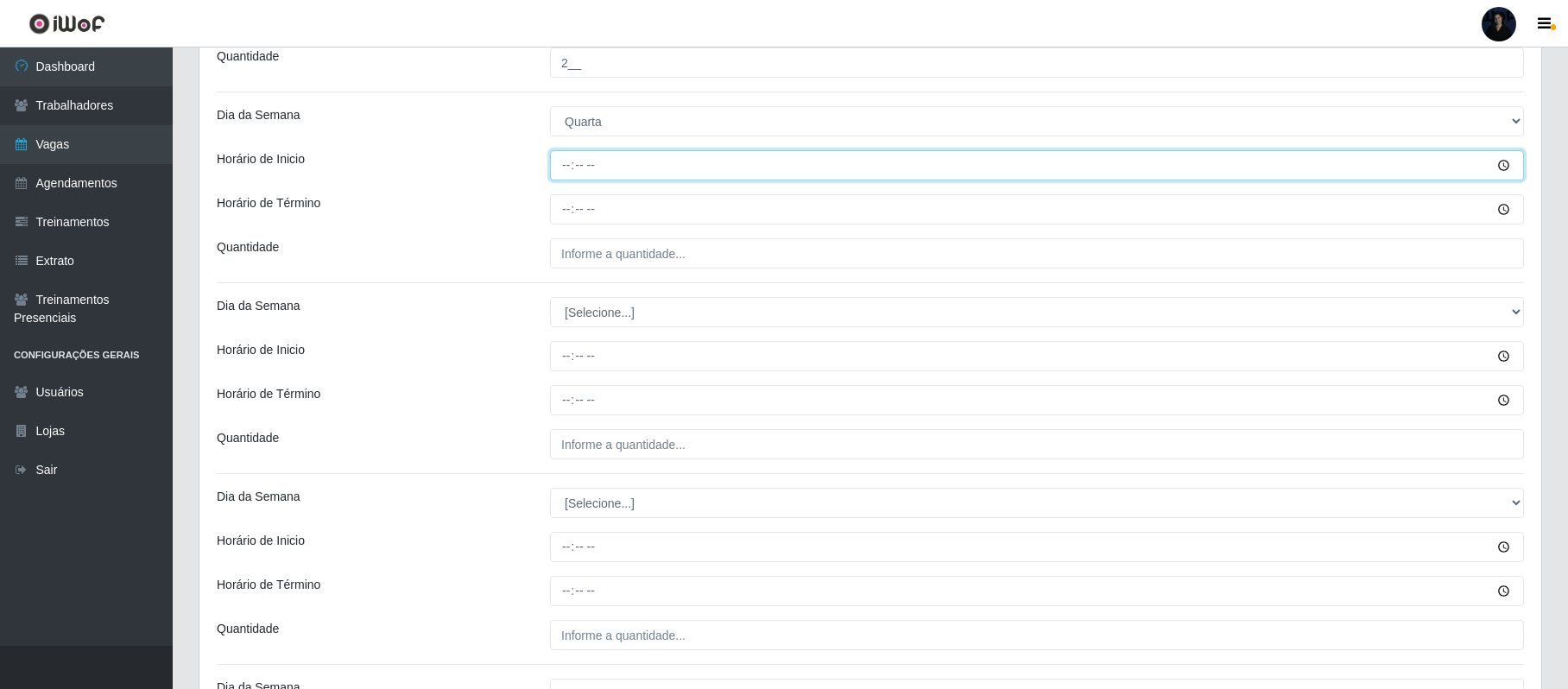
click at [563, 170] on input "Horário de Inicio" at bounding box center [1037, 165] width 974 height 31
type input "08:00"
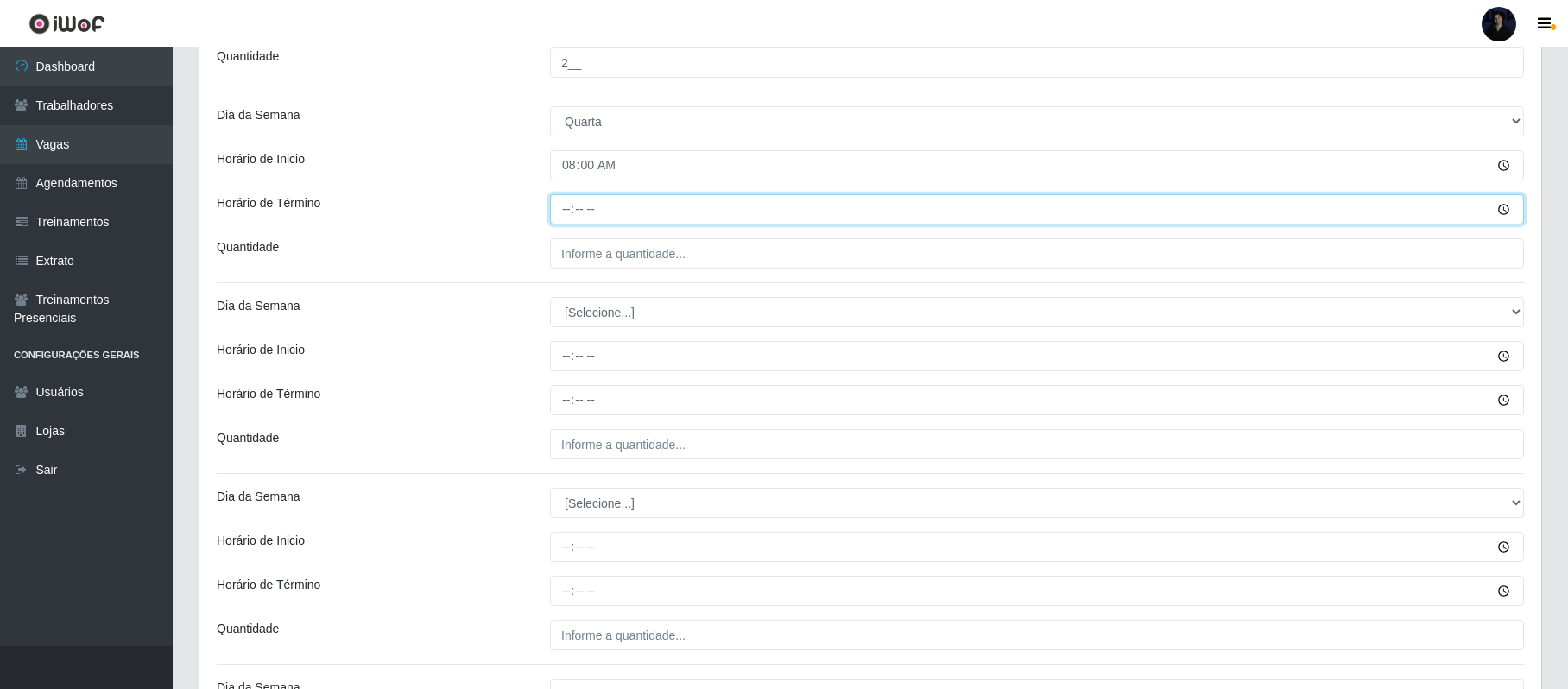
click at [568, 208] on input "Horário de Término" at bounding box center [1037, 209] width 974 height 31
type input "14:00"
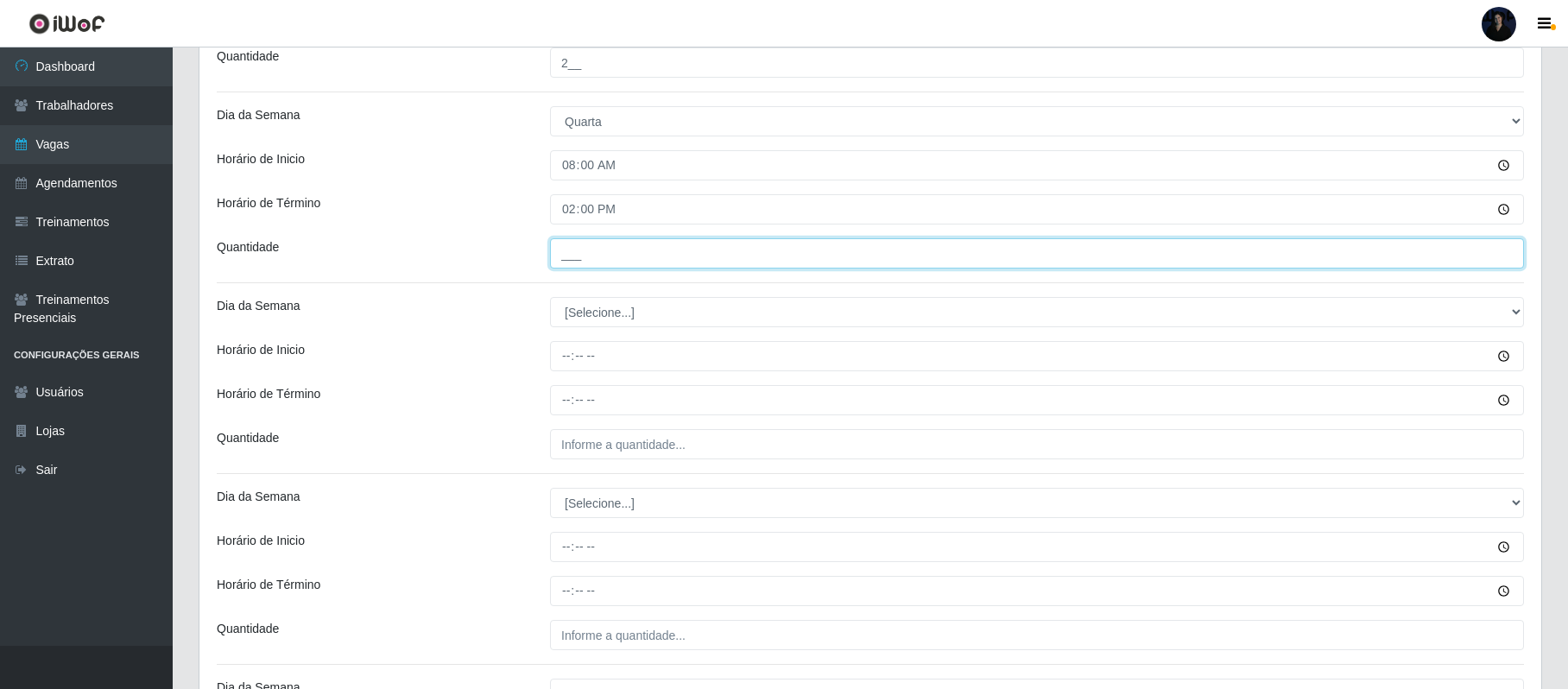
click at [570, 252] on input "___" at bounding box center [1037, 253] width 974 height 31
type input "2__"
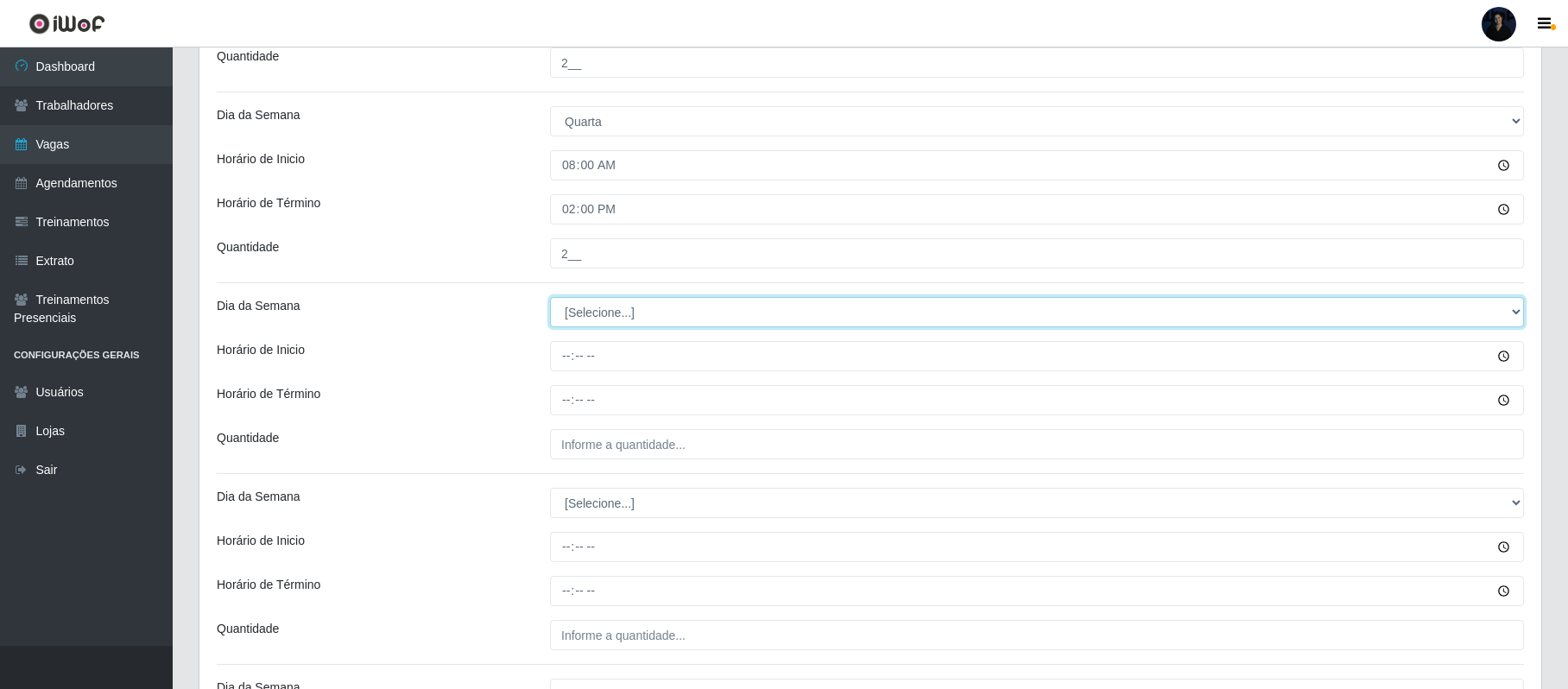
click at [578, 312] on select "[Selecione...] Segunda Terça Quarta Quinta Sexta Sábado Domingo" at bounding box center [1037, 312] width 974 height 31
select select "3"
click at [550, 300] on select "[Selecione...] Segunda Terça Quarta Quinta Sexta Sábado Domingo" at bounding box center [1037, 312] width 974 height 31
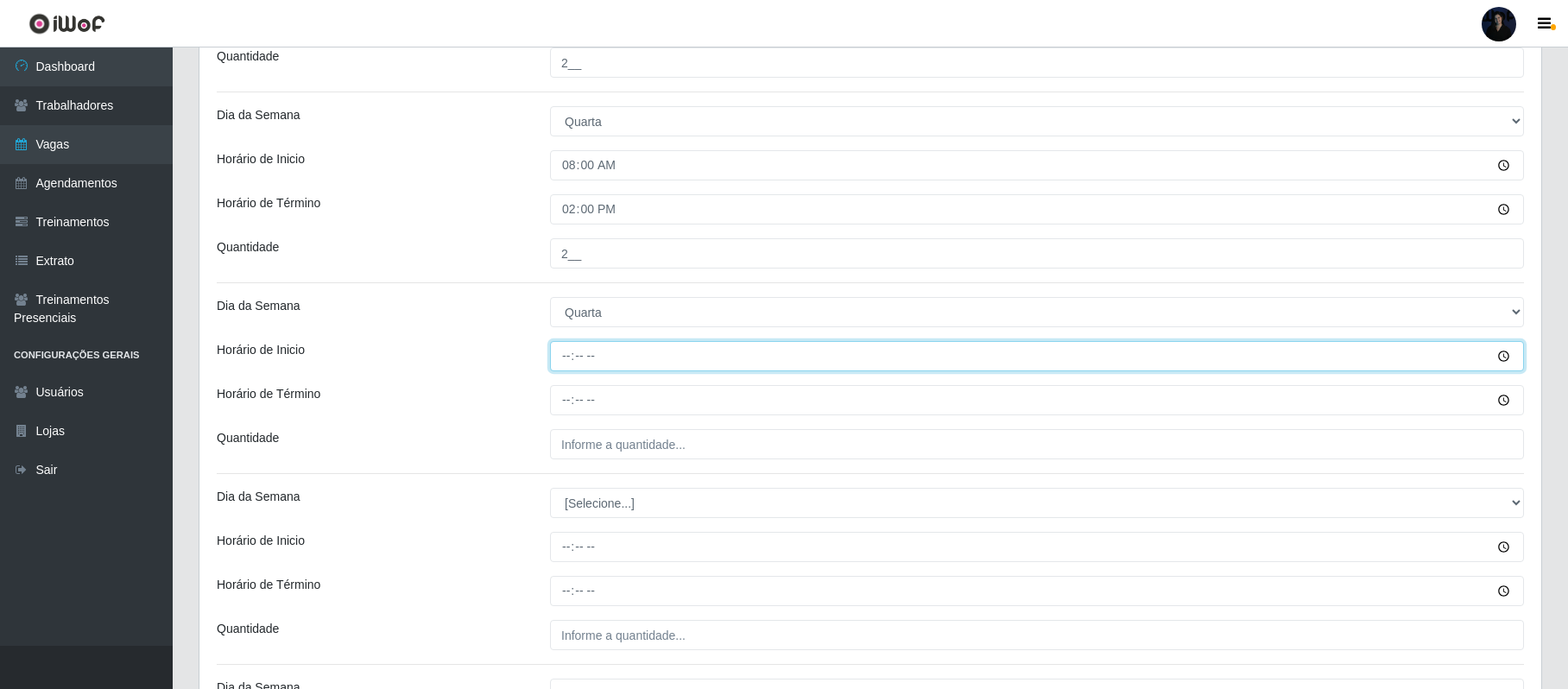
click at [565, 359] on input "Horário de Inicio" at bounding box center [1037, 356] width 974 height 31
type input "14:00"
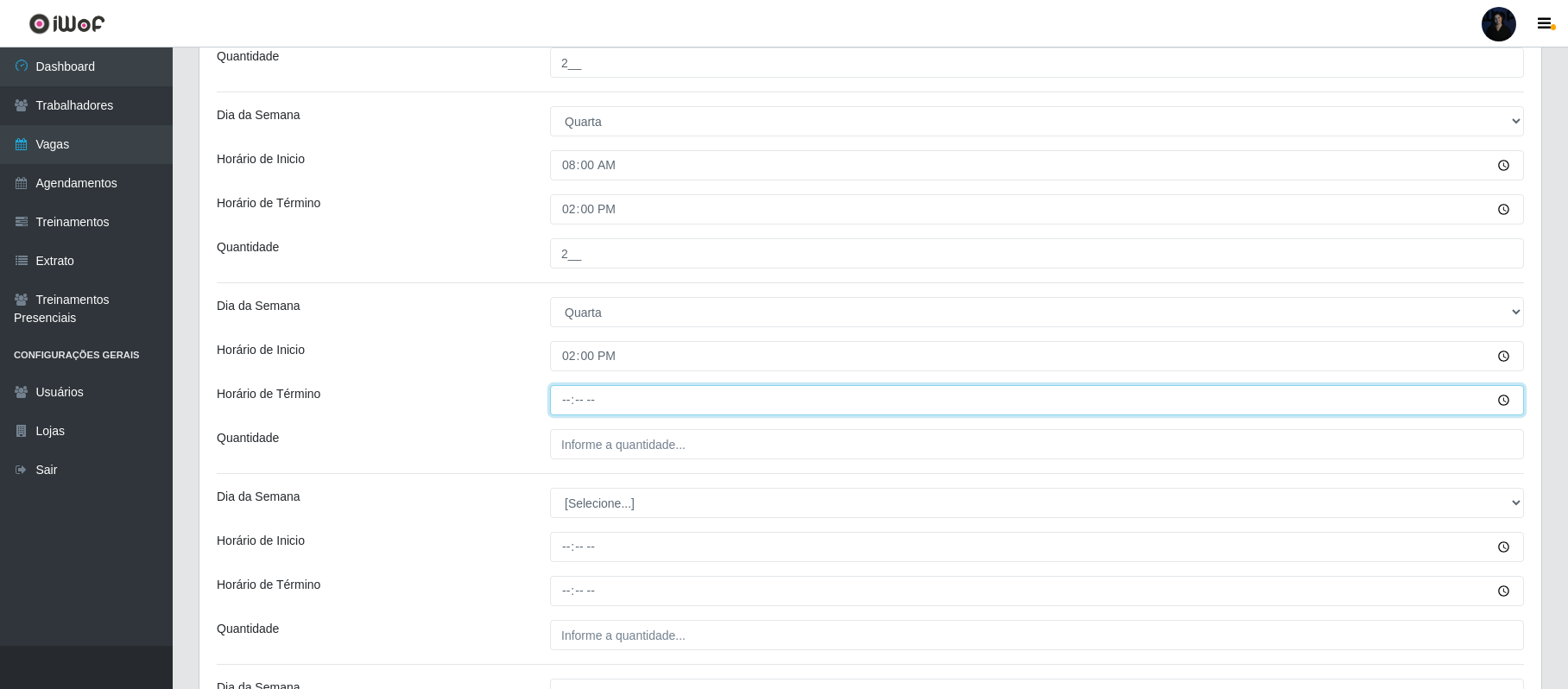
click at [568, 391] on input "Horário de Término" at bounding box center [1037, 400] width 974 height 31
type input "20:00"
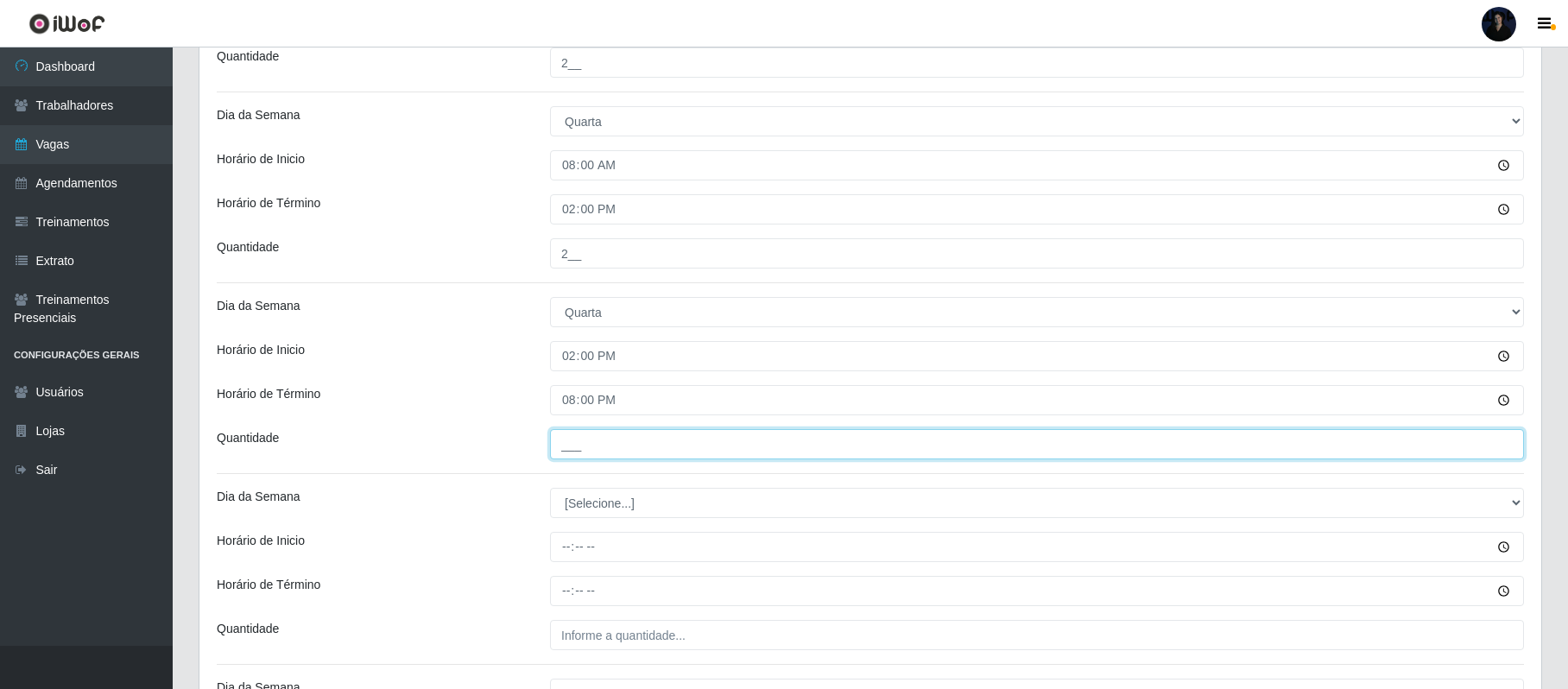
click at [567, 447] on input "___" at bounding box center [1037, 443] width 974 height 31
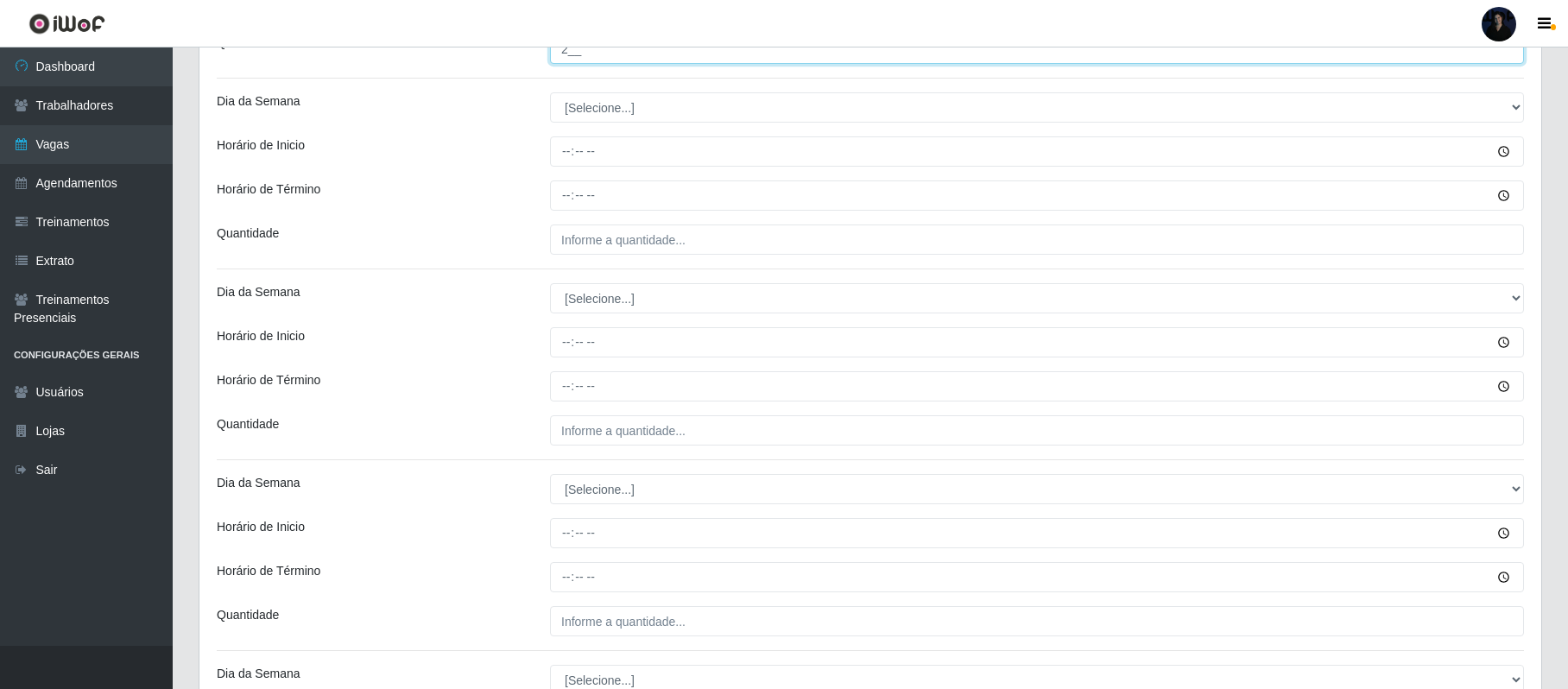
scroll to position [1598, 0]
type input "2__"
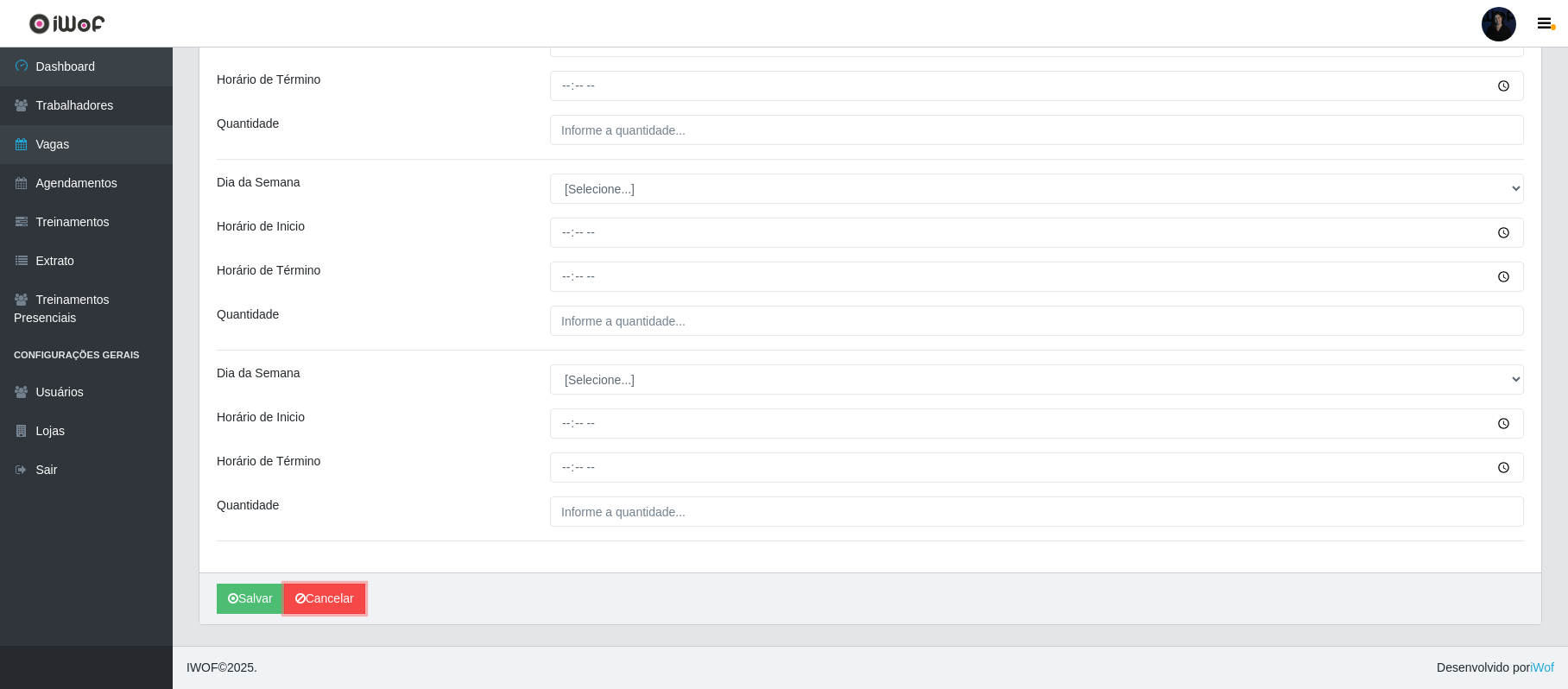
click at [326, 602] on link "Cancelar" at bounding box center [324, 598] width 81 height 31
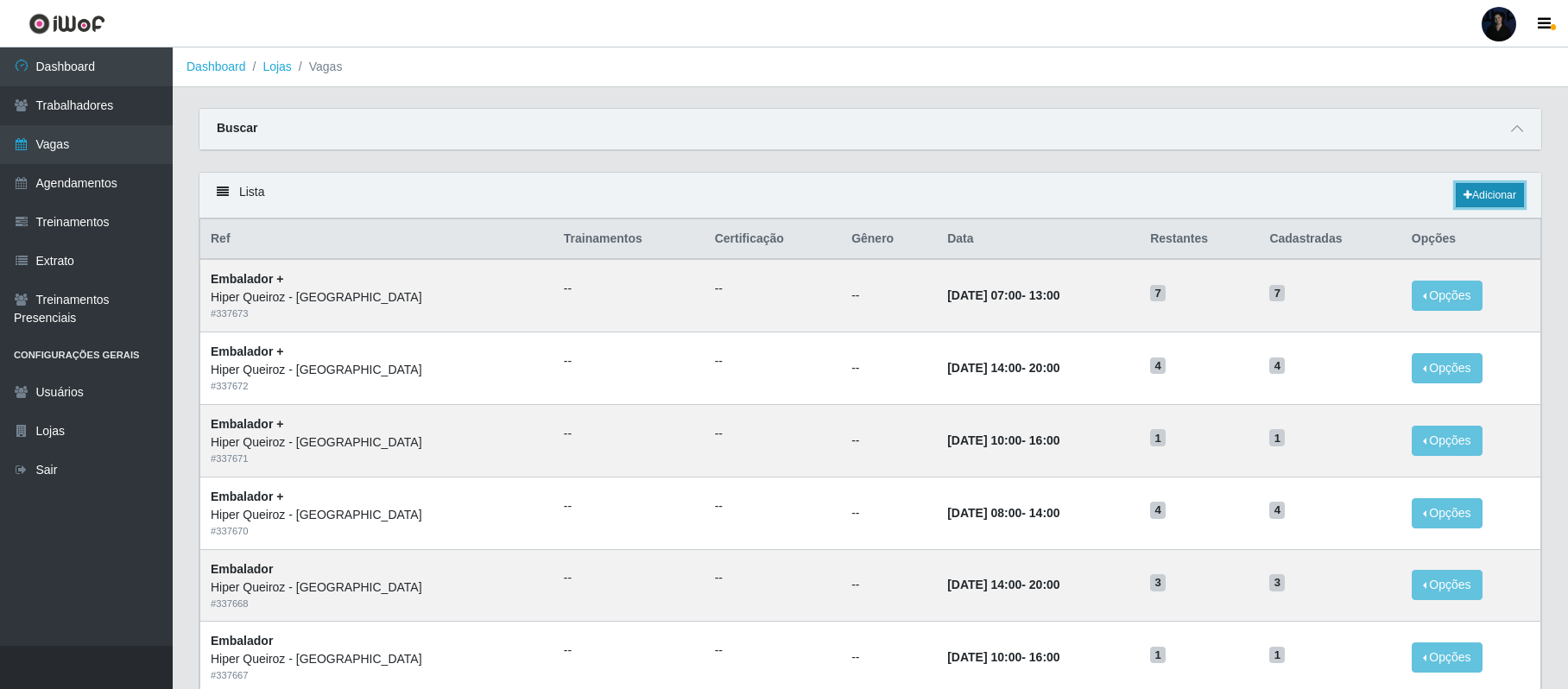
click at [1512, 198] on link "Adicionar" at bounding box center [1490, 195] width 69 height 24
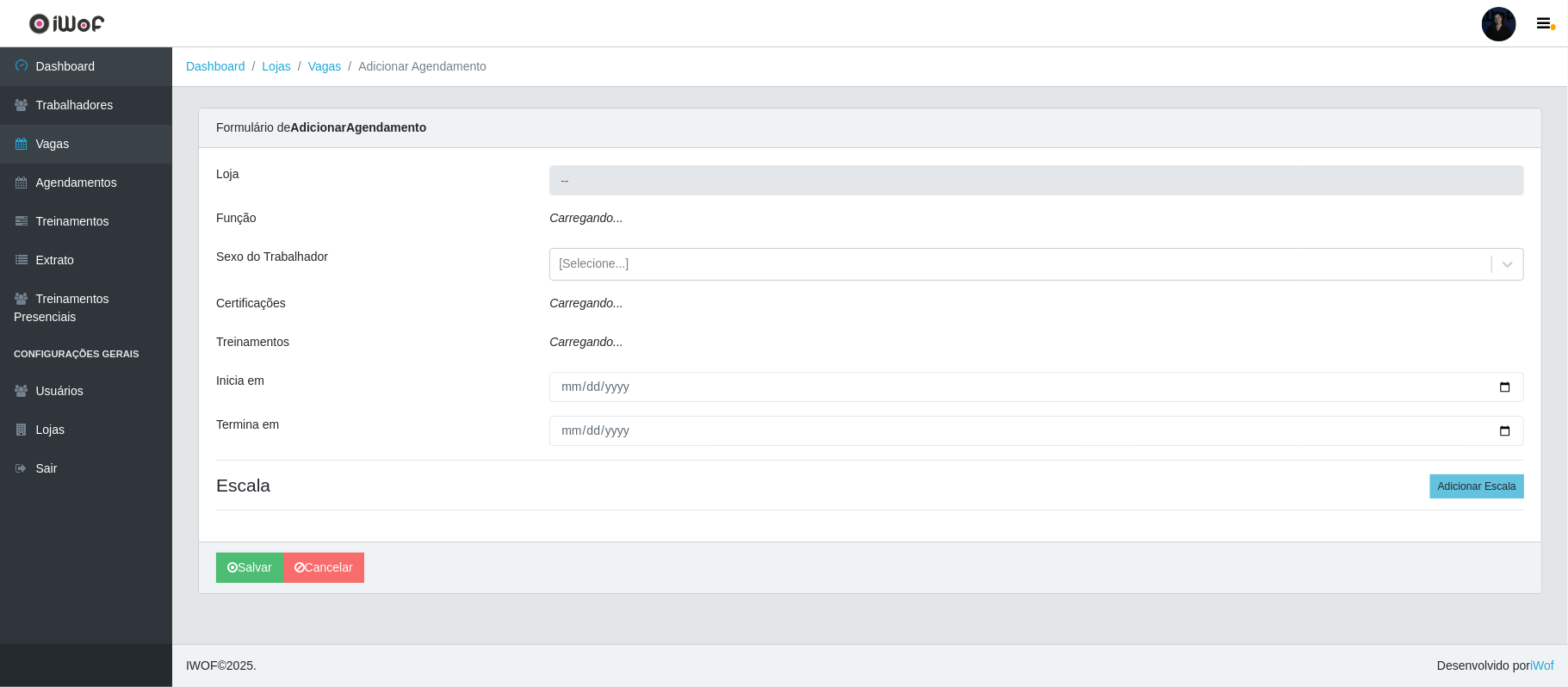
type input "Hiper Queiroz - [GEOGRAPHIC_DATA]"
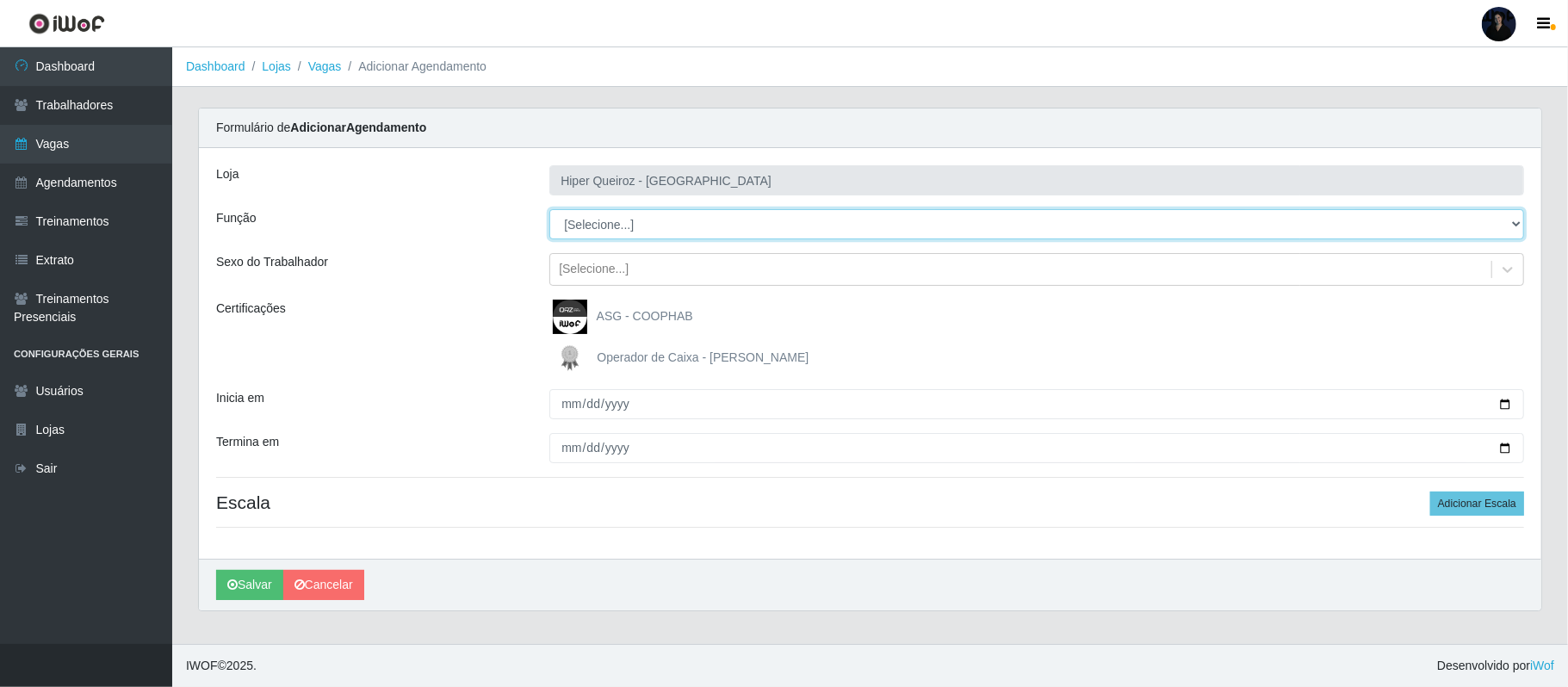
click at [759, 231] on select "[Selecione...] Embalador Embalador + Embalador ++ Operador de Caixa Operador de…" at bounding box center [1036, 224] width 974 height 31
select select "22"
click at [549, 210] on select "[Selecione...] Embalador Embalador + Embalador ++ Operador de Caixa Operador de…" at bounding box center [1036, 224] width 974 height 31
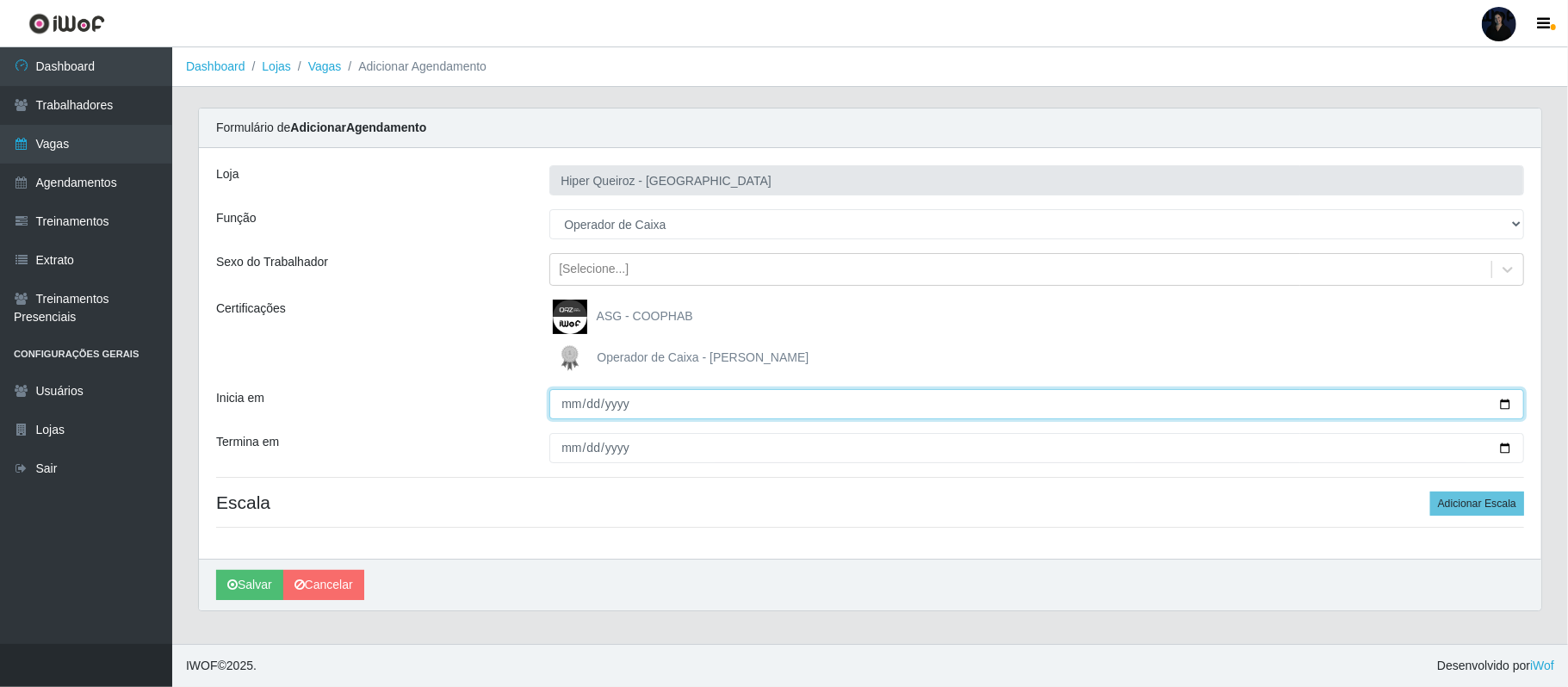
click at [1501, 407] on input "Inicia em" at bounding box center [1036, 404] width 974 height 31
type input "[DATE]"
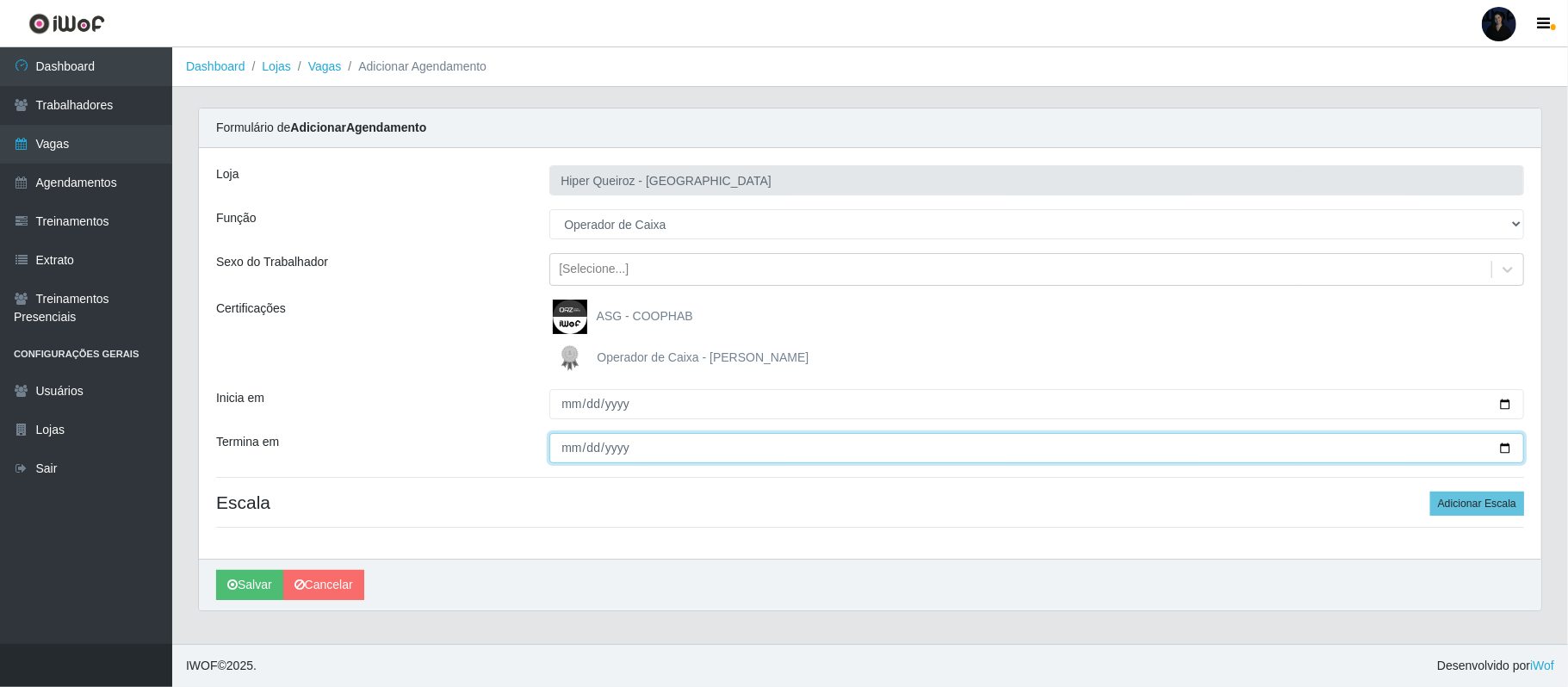
click at [1506, 449] on input "Termina em" at bounding box center [1036, 448] width 974 height 31
type input "[DATE]"
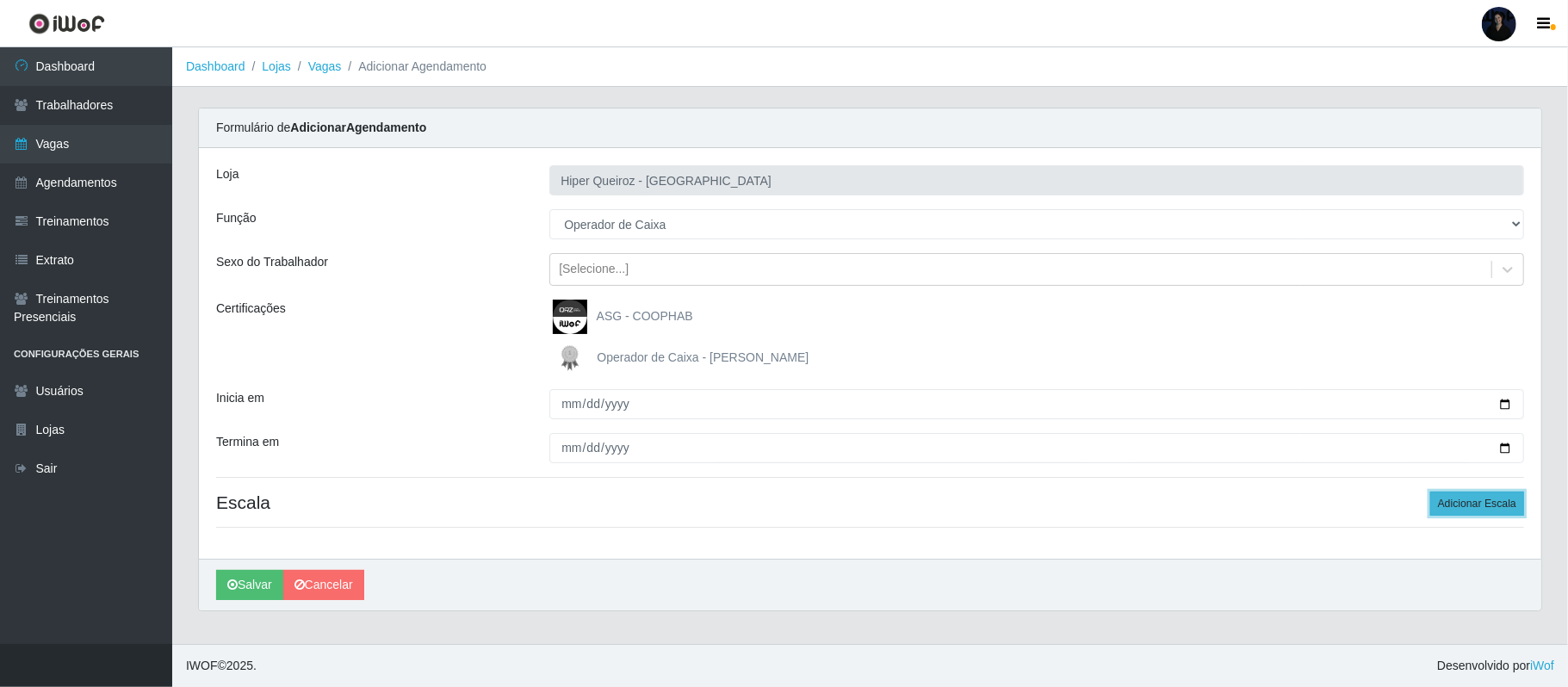
click at [1469, 514] on button "Adicionar Escala" at bounding box center [1476, 503] width 93 height 24
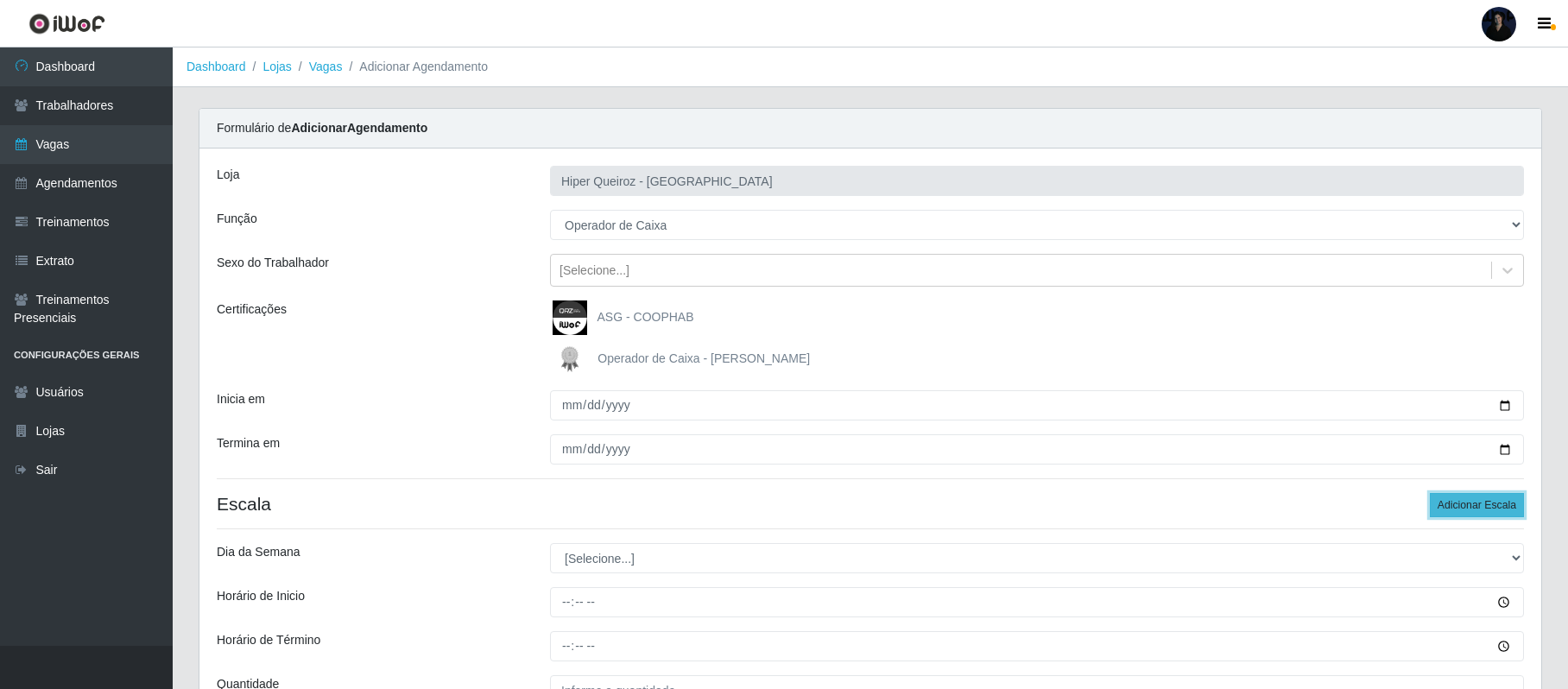
click at [1473, 516] on button "Adicionar Escala" at bounding box center [1476, 504] width 94 height 24
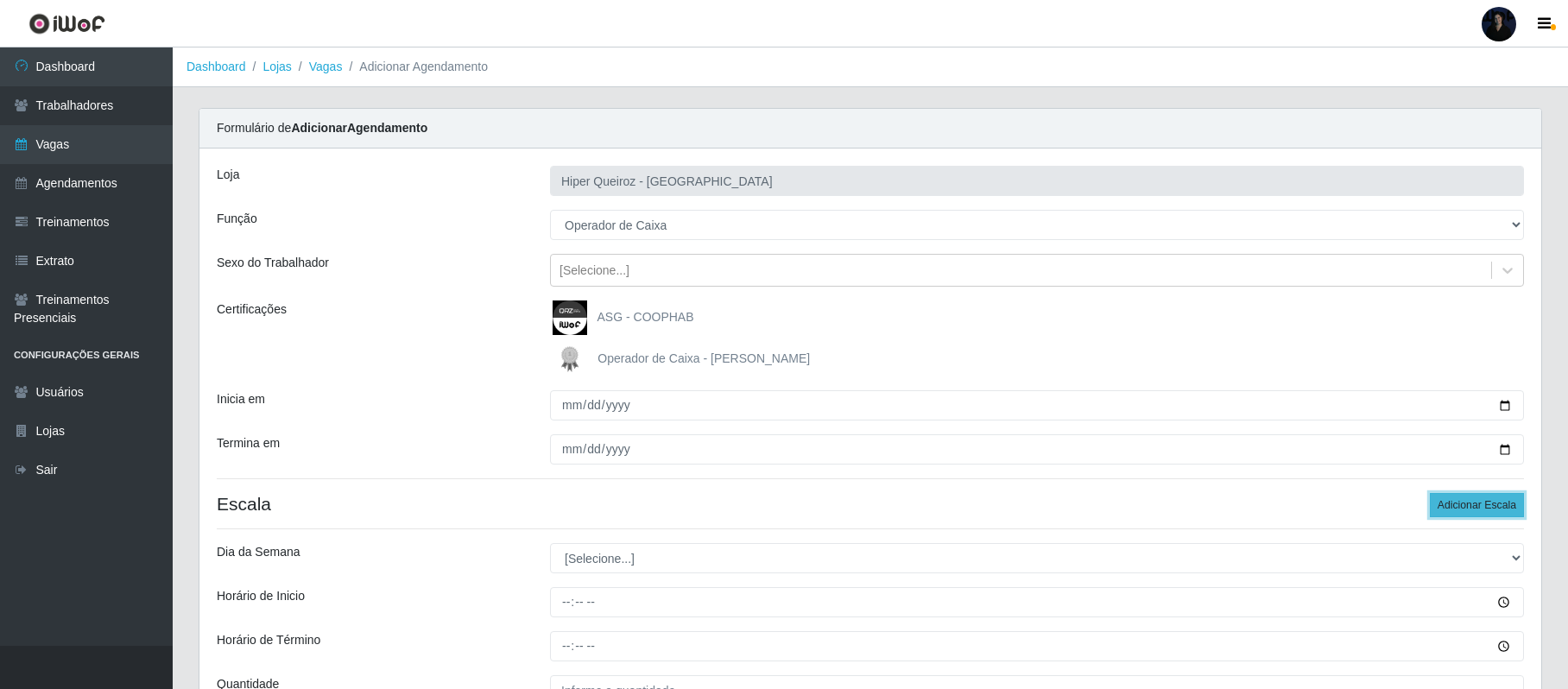
click at [1473, 516] on button "Adicionar Escala" at bounding box center [1476, 504] width 94 height 24
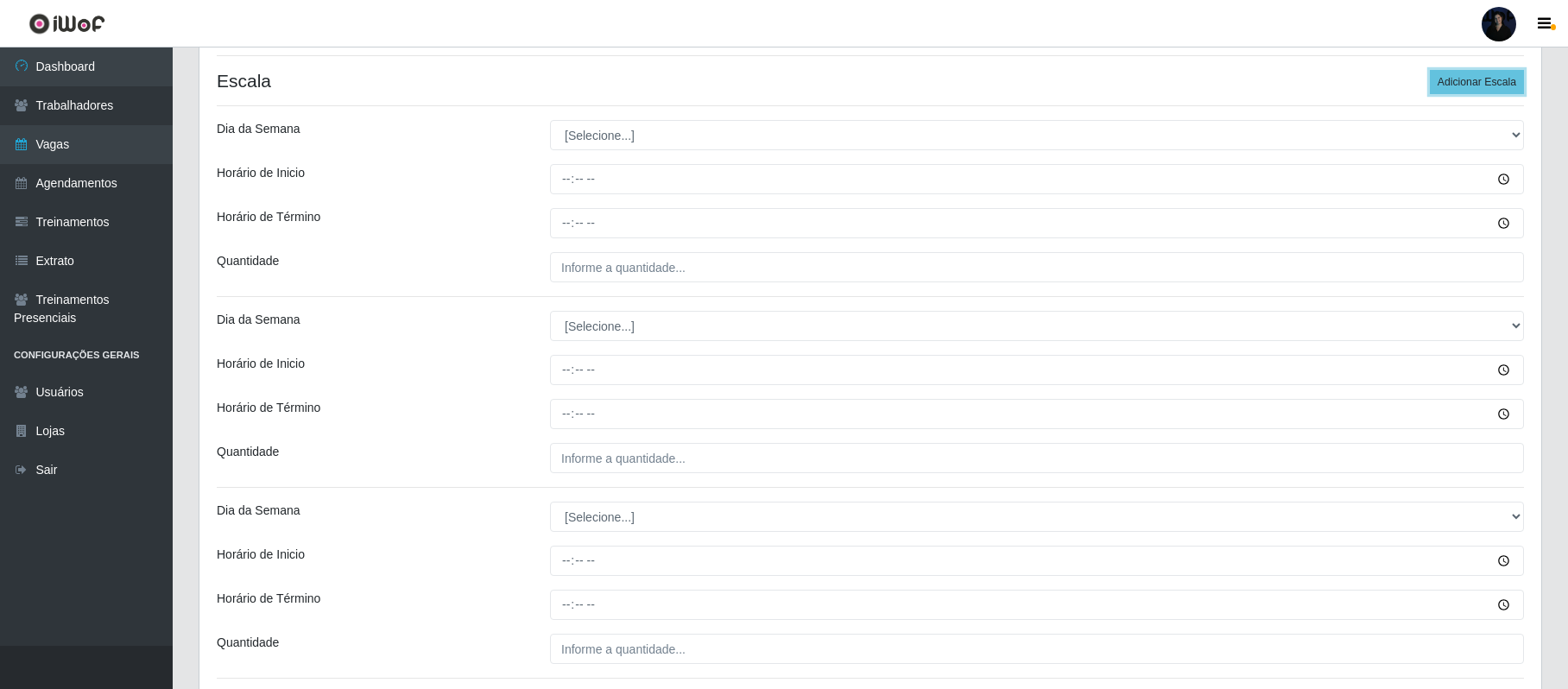
scroll to position [428, 0]
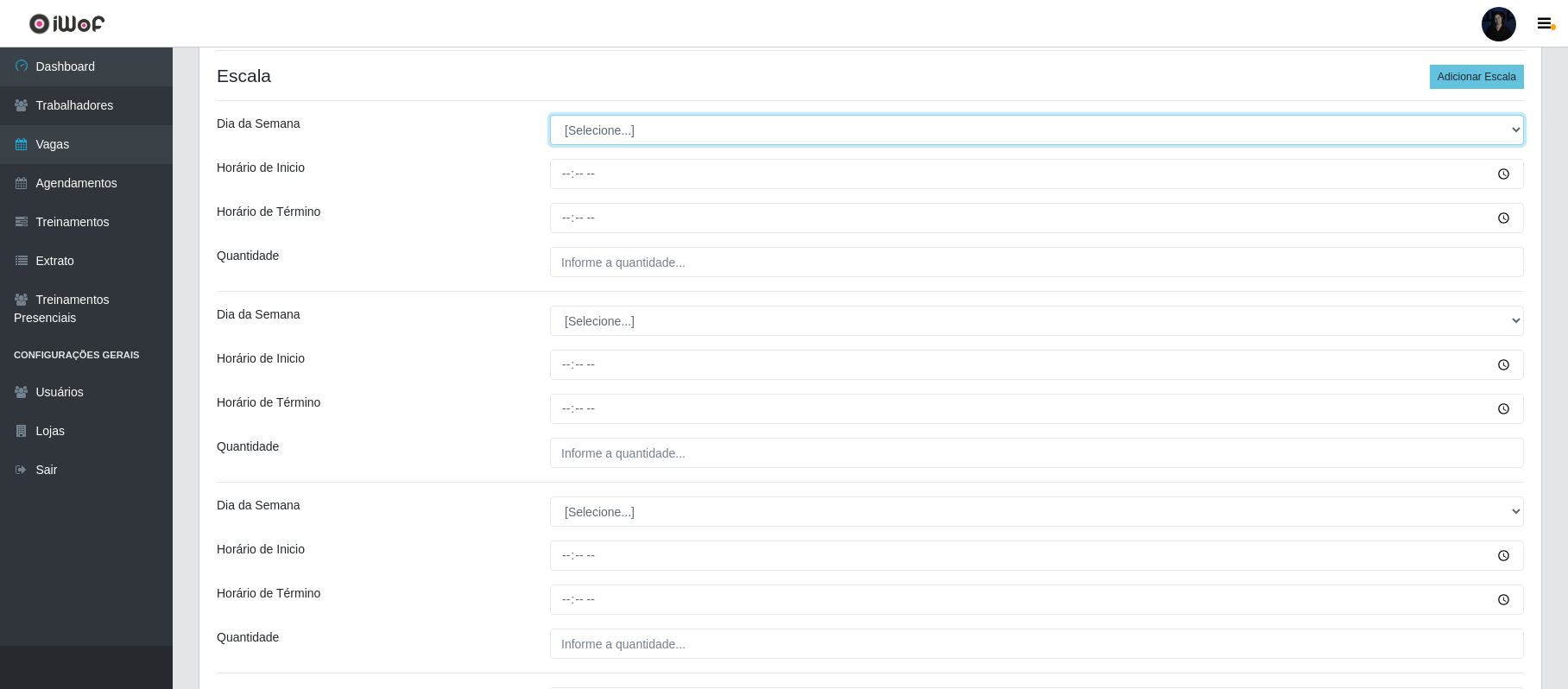
click at [581, 125] on select "[Selecione...] Segunda Terça Quarta Quinta Sexta Sábado Domingo" at bounding box center [1037, 130] width 974 height 31
select select "1"
click at [550, 117] on select "[Selecione...] Segunda Terça Quarta Quinta Sexta Sábado Domingo" at bounding box center [1037, 130] width 974 height 31
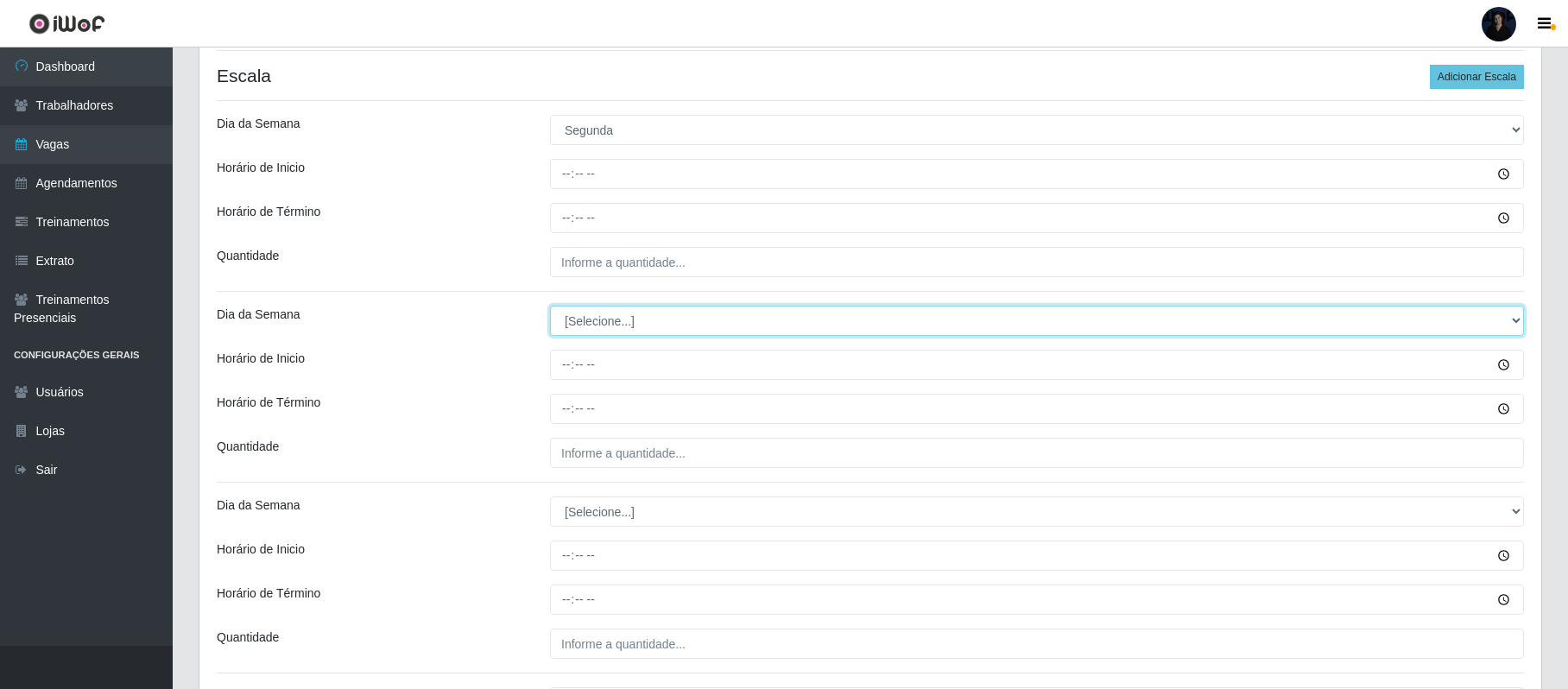
click at [578, 322] on select "[Selecione...] Segunda Terça Quarta Quinta Sexta Sábado Domingo" at bounding box center [1037, 320] width 974 height 31
select select "1"
click at [550, 307] on select "[Selecione...] Segunda Terça Quarta Quinta Sexta Sábado Domingo" at bounding box center [1037, 320] width 974 height 31
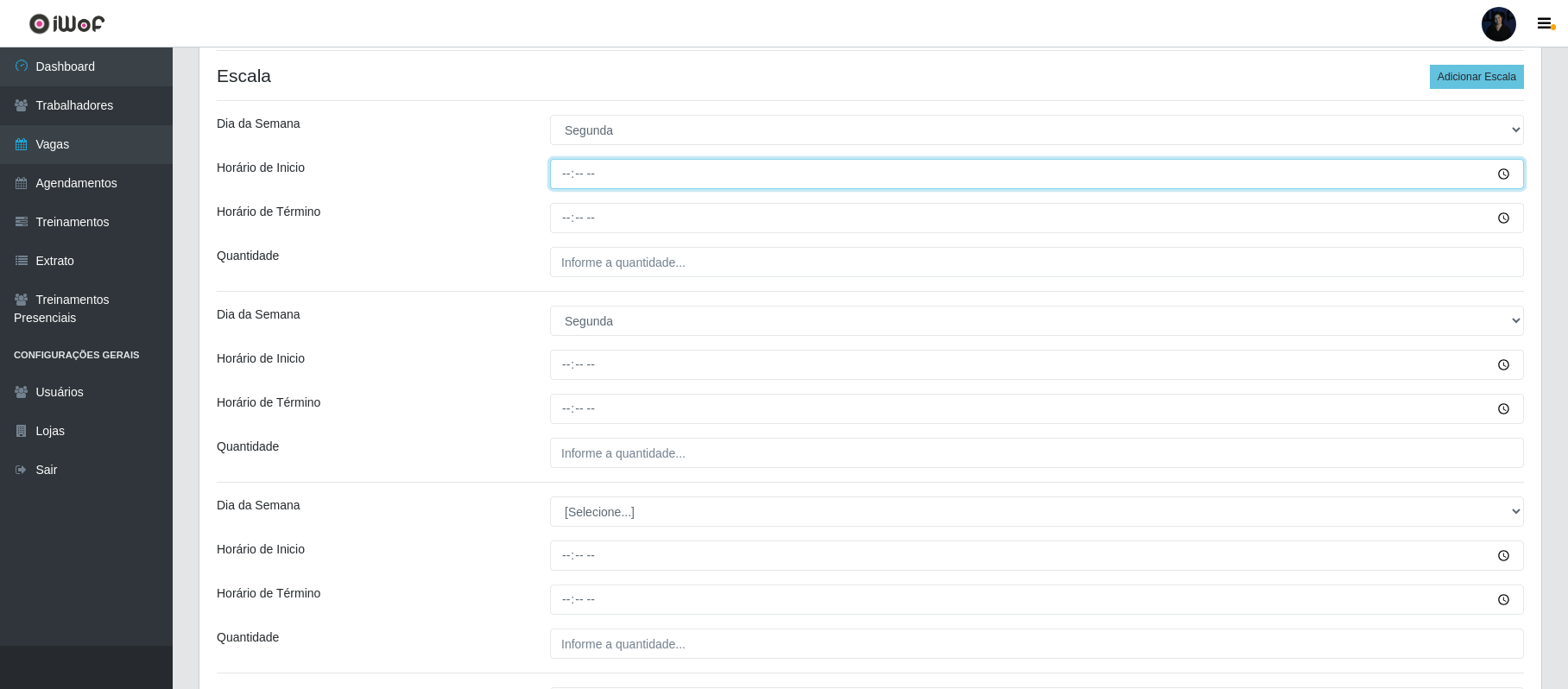
click at [561, 171] on input "Horário de Inicio" at bounding box center [1037, 173] width 974 height 31
type input "07:00"
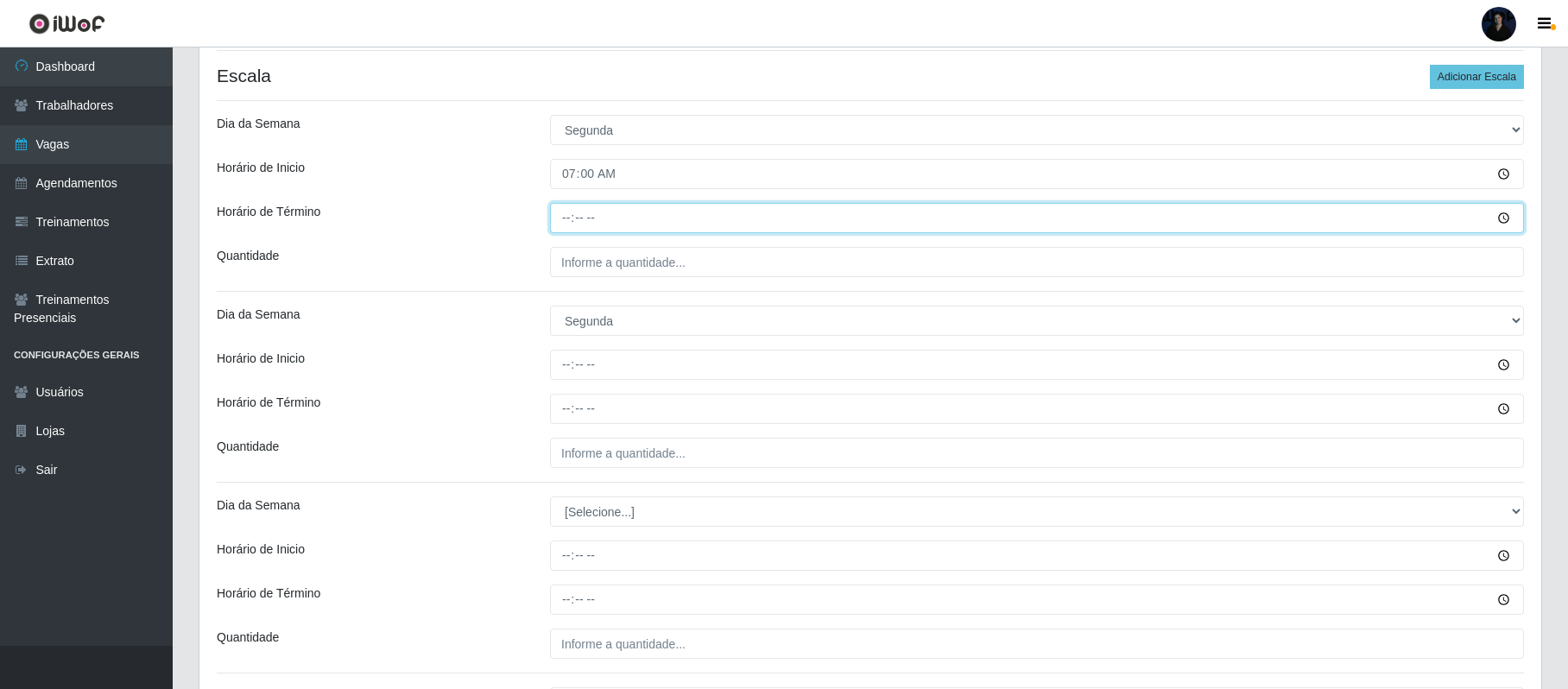
click at [564, 218] on input "Horário de Término" at bounding box center [1037, 218] width 974 height 31
type input "13:00"
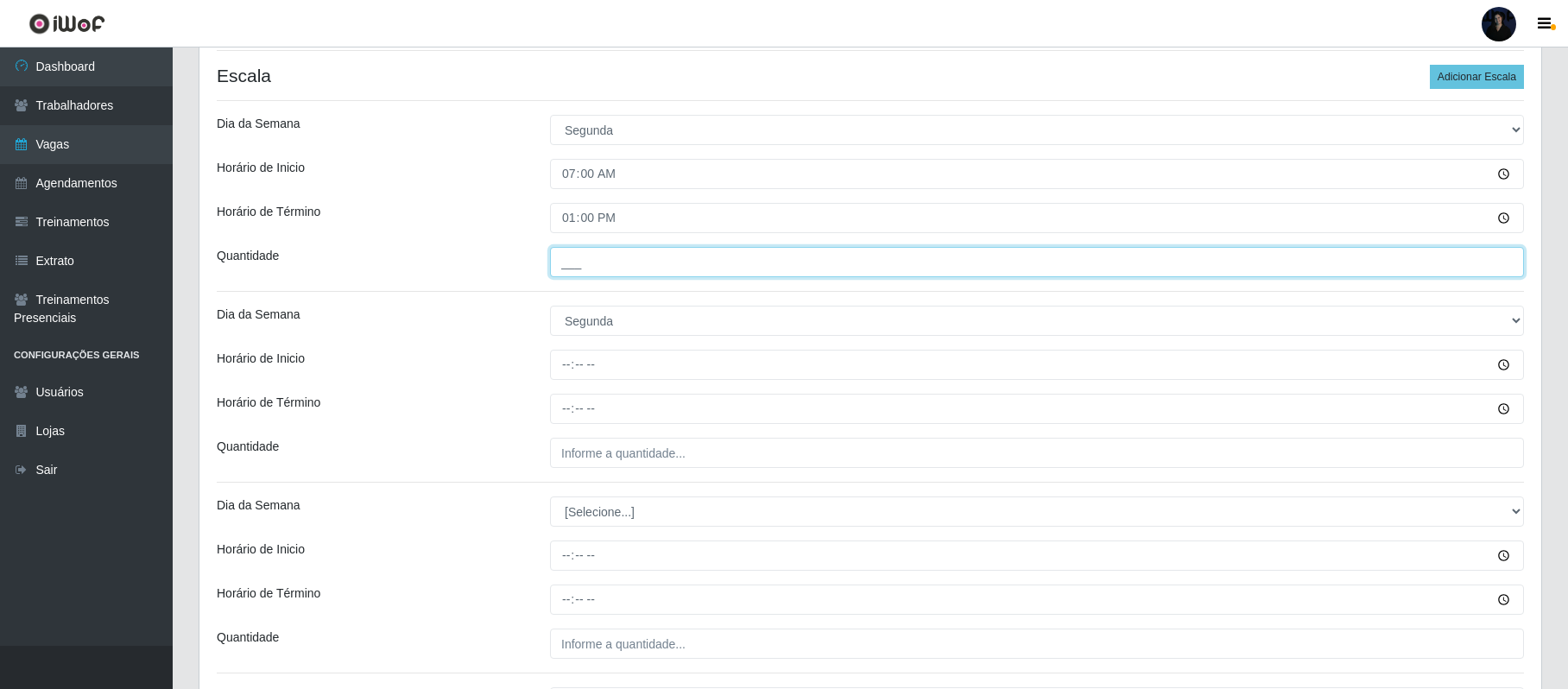
click at [561, 271] on input "___" at bounding box center [1037, 262] width 974 height 31
type input "2__"
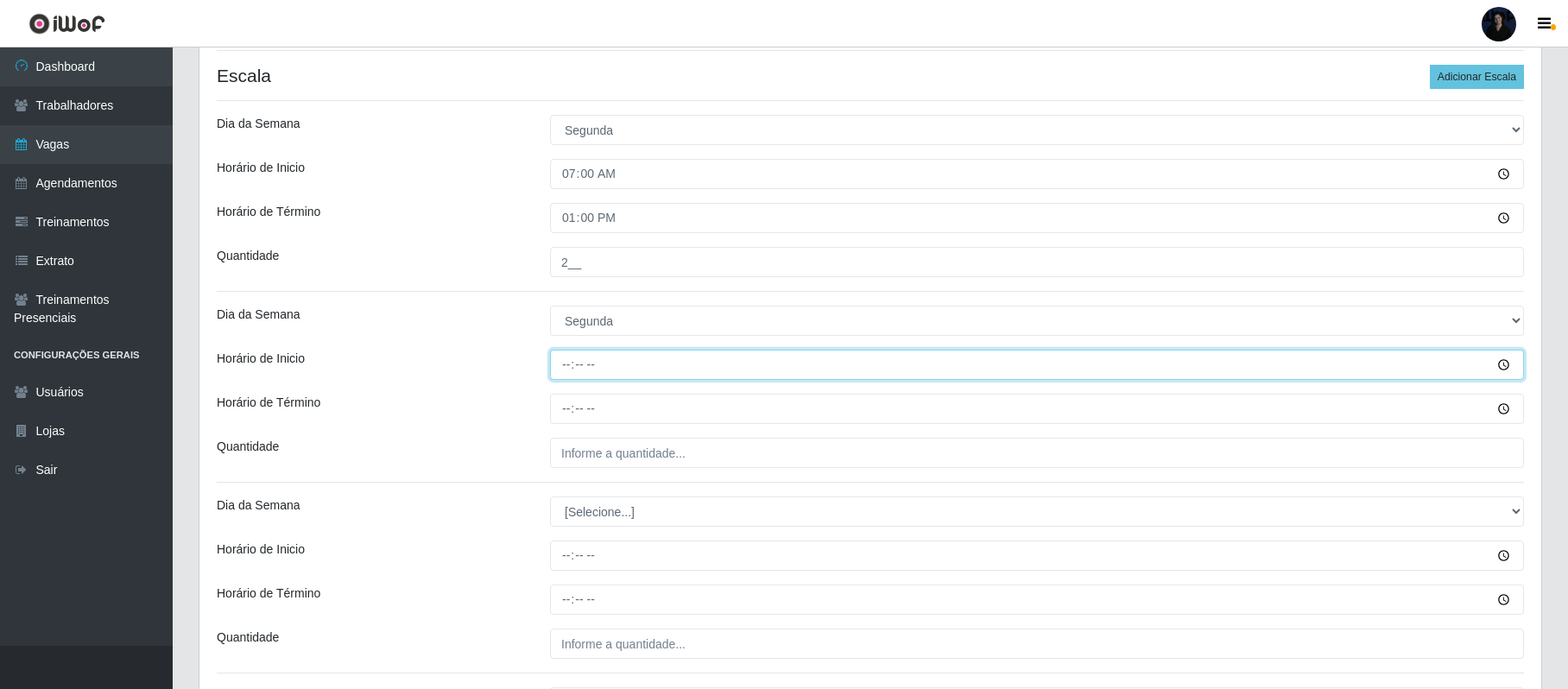
click at [568, 373] on input "Horário de Inicio" at bounding box center [1037, 364] width 974 height 31
type input "14:00"
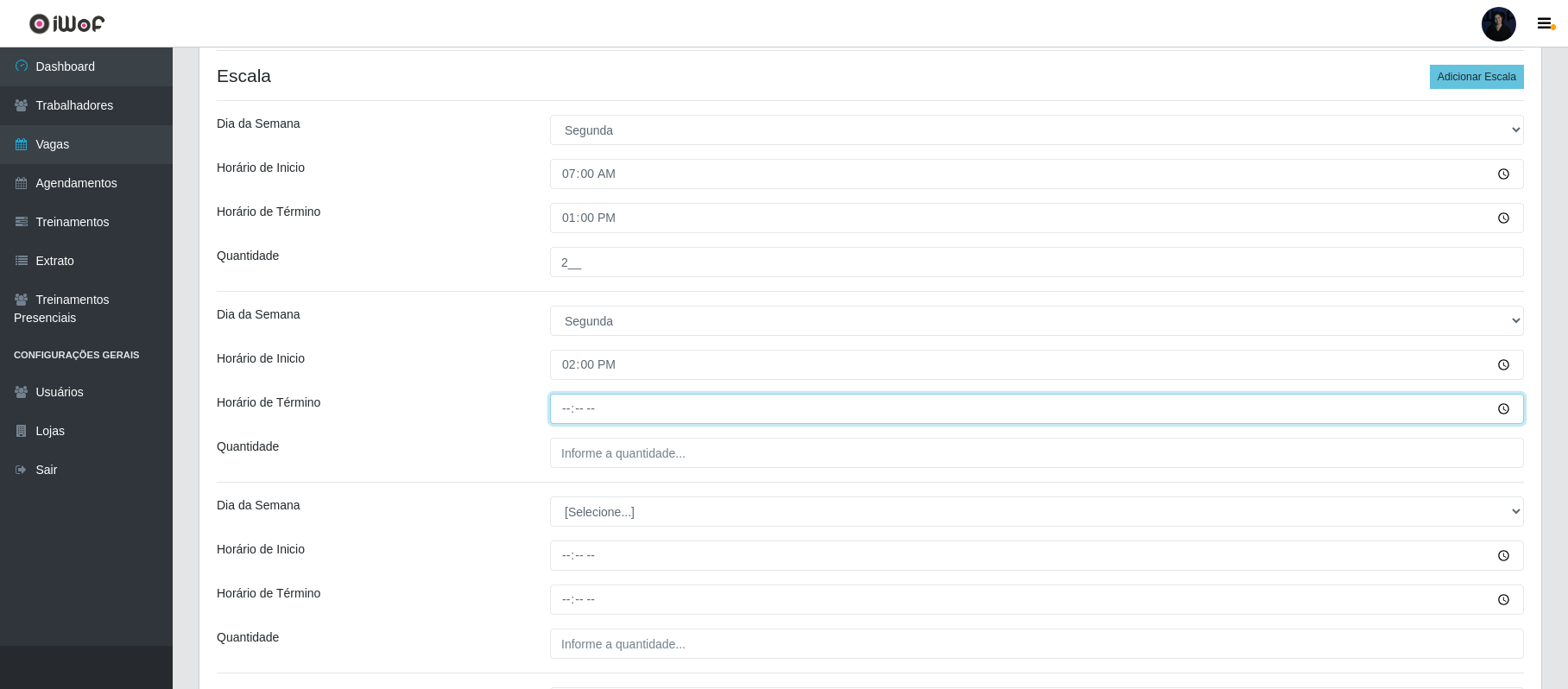
click at [568, 407] on input "Horário de Término" at bounding box center [1037, 408] width 974 height 31
type input "20:00"
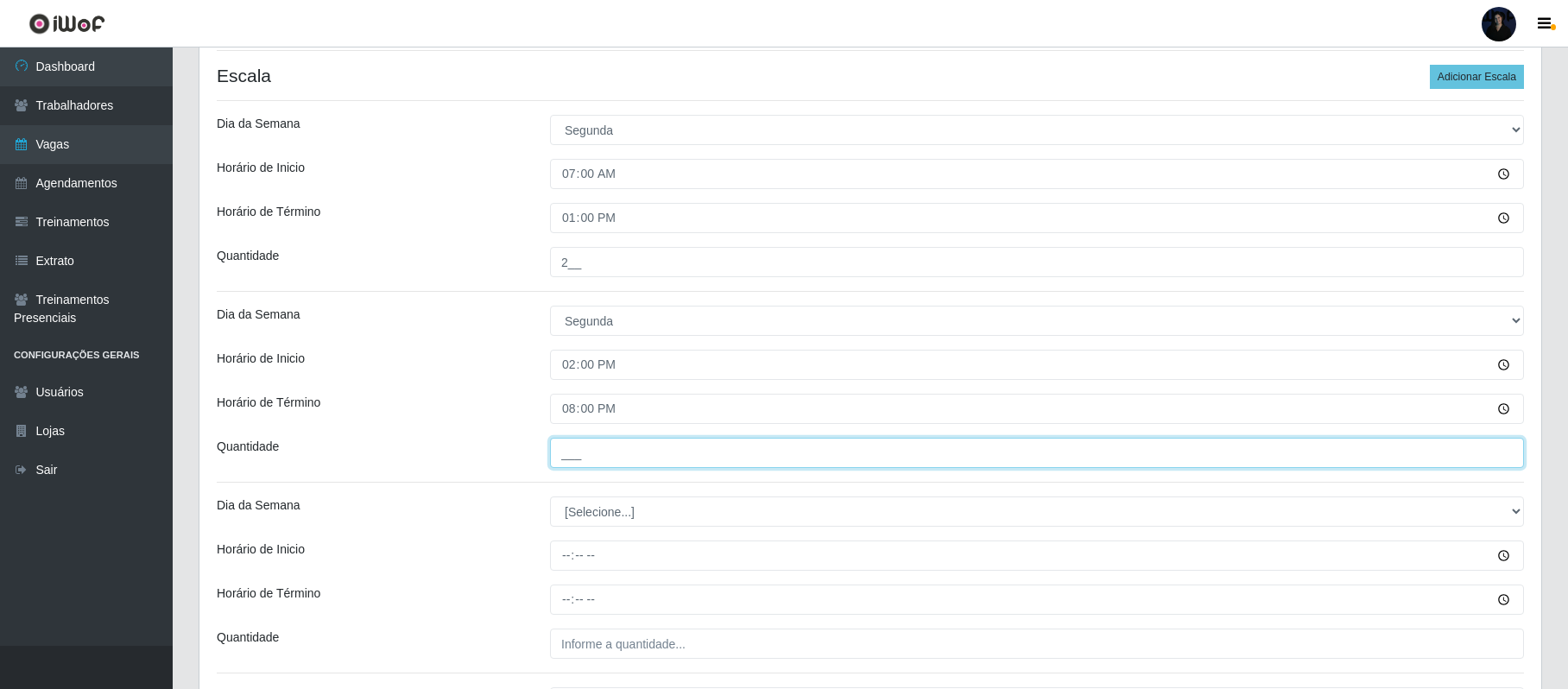
click at [568, 461] on input "___" at bounding box center [1037, 453] width 974 height 31
type input "2__"
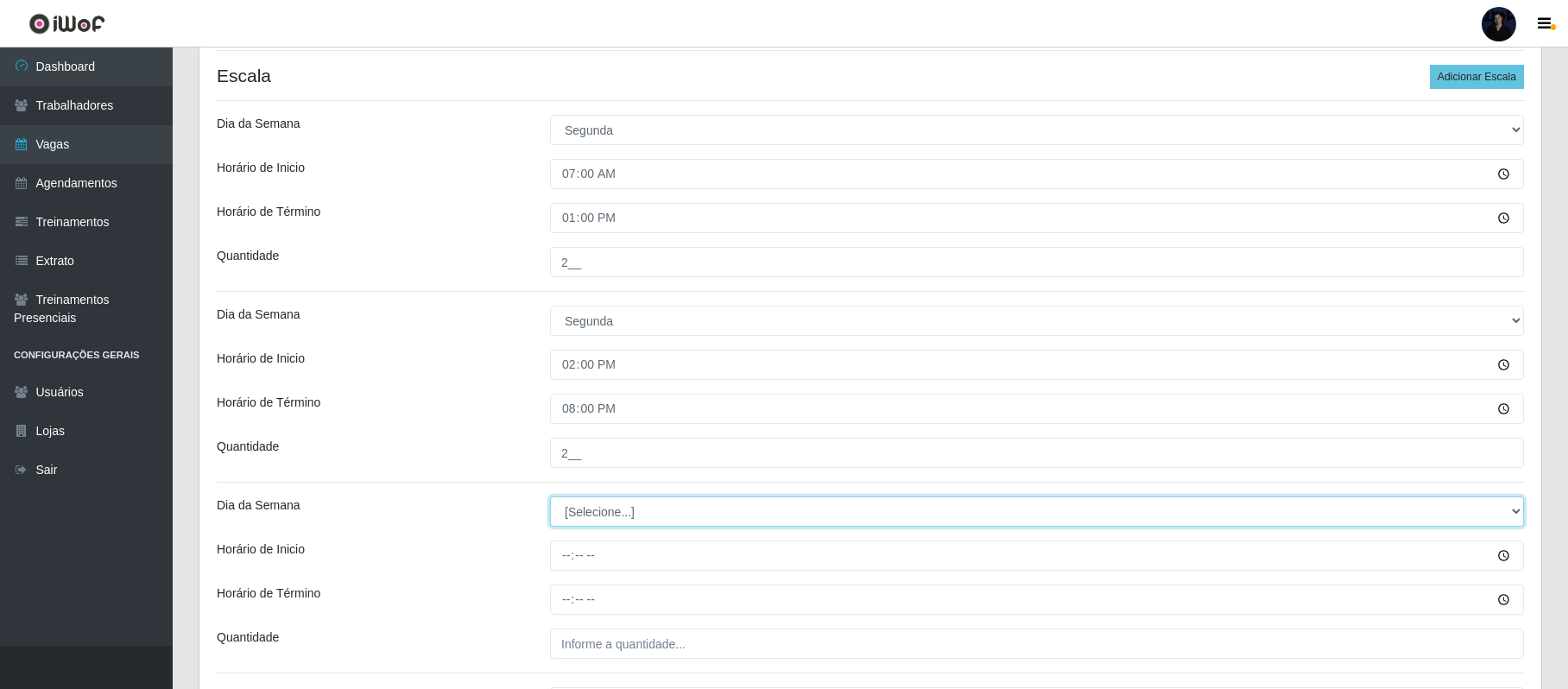
click at [587, 522] on select "[Selecione...] Segunda Terça Quarta Quinta Sexta Sábado Domingo" at bounding box center [1037, 511] width 974 height 31
select select "2"
click at [550, 499] on select "[Selecione...] Segunda Terça Quarta Quinta Sexta Sábado Domingo" at bounding box center [1037, 511] width 974 height 31
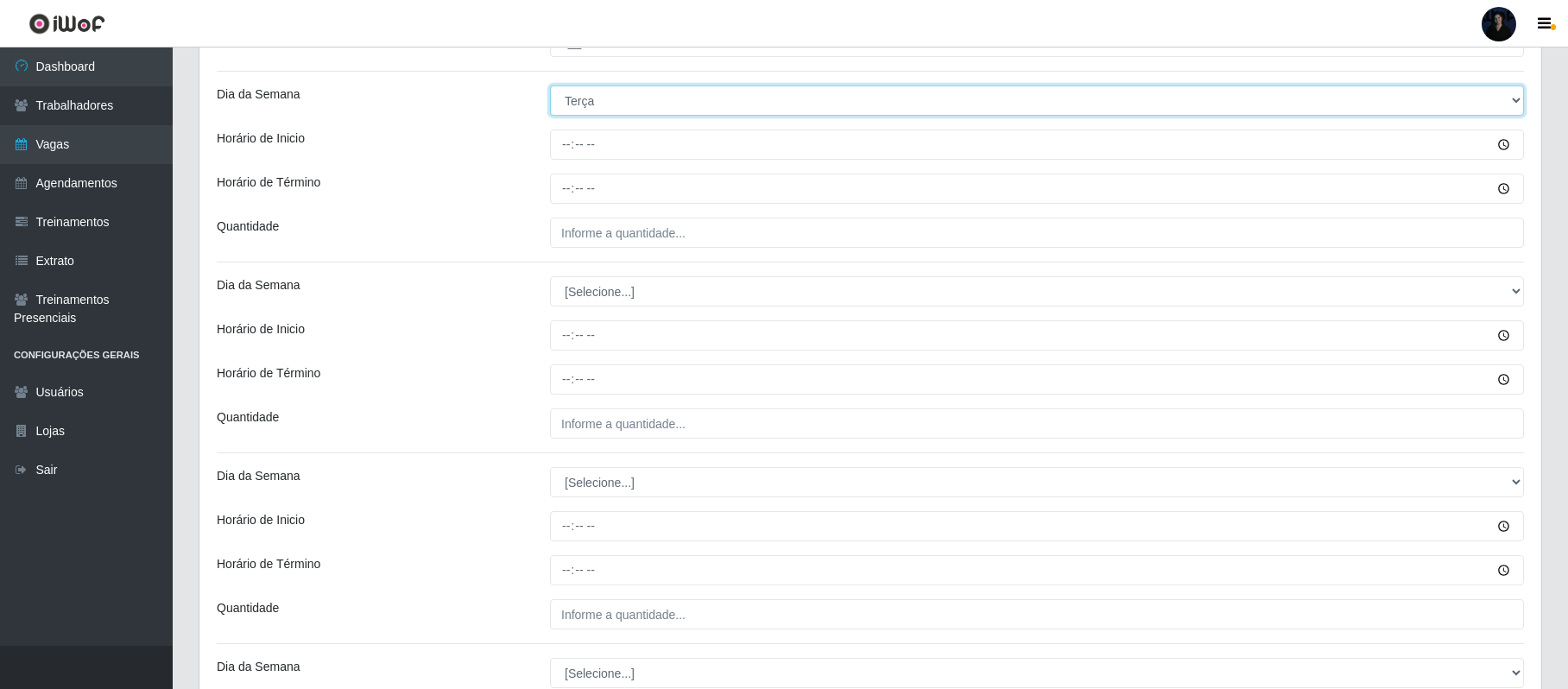
scroll to position [842, 0]
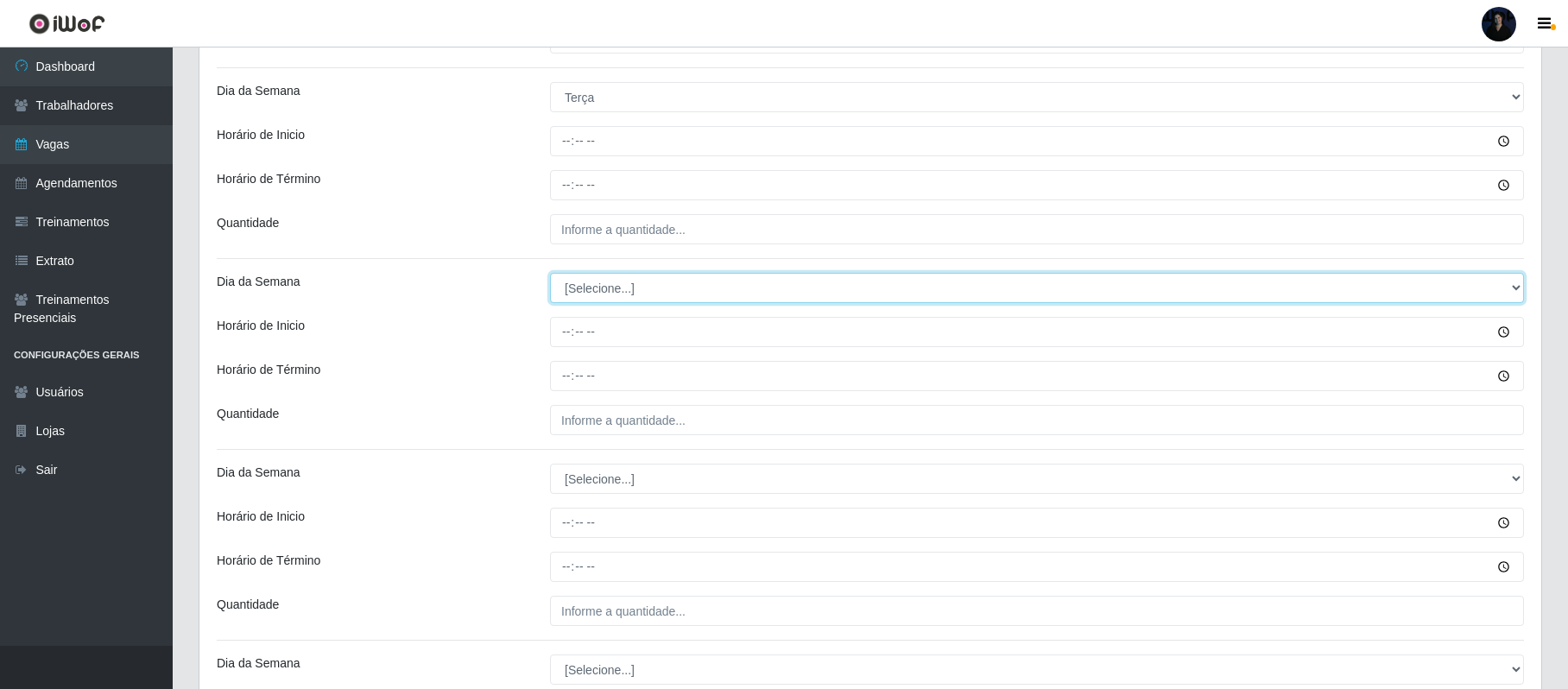
click at [590, 283] on select "[Selecione...] Segunda Terça Quarta Quinta Sexta Sábado Domingo" at bounding box center [1037, 287] width 974 height 31
select select "2"
click at [550, 275] on select "[Selecione...] Segunda Terça Quarta Quinta Sexta Sábado Domingo" at bounding box center [1037, 287] width 974 height 31
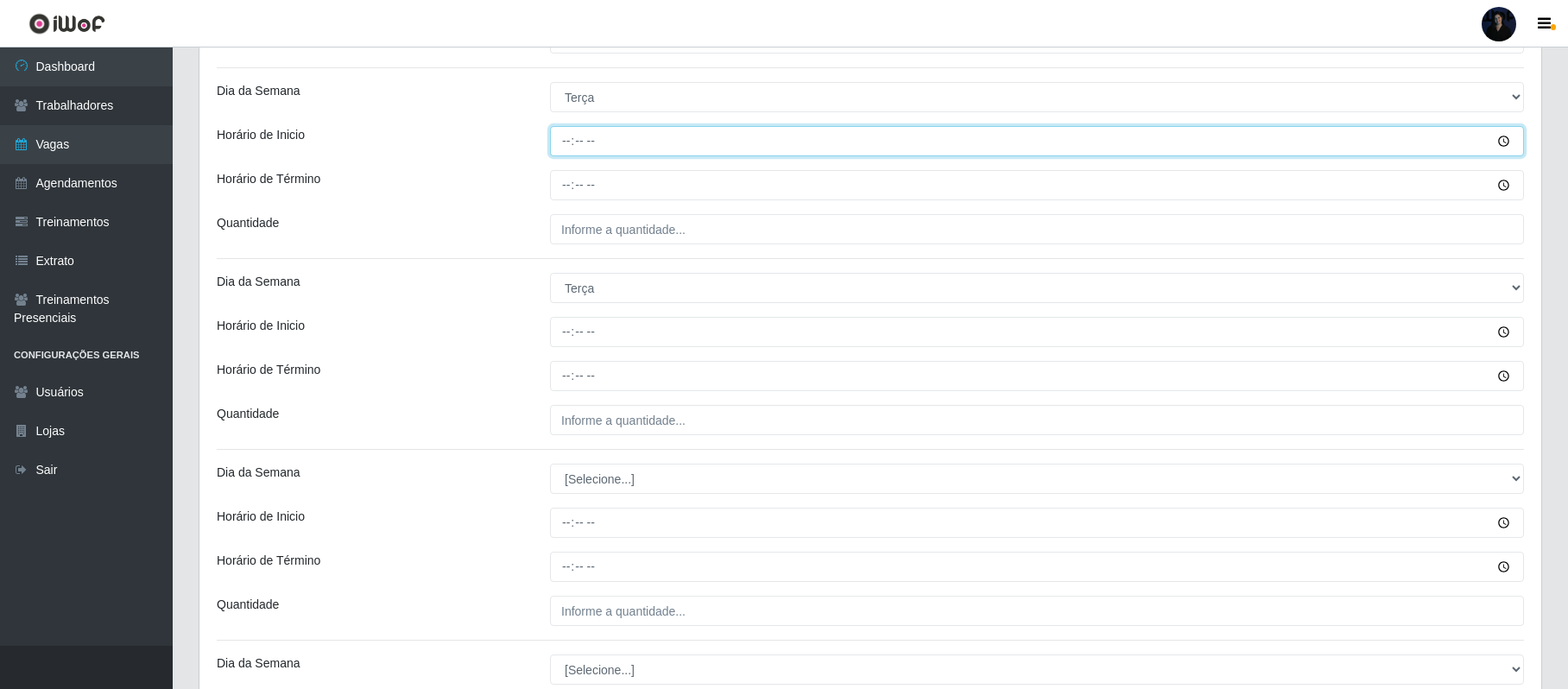
click at [567, 140] on input "Horário de Inicio" at bounding box center [1037, 141] width 974 height 31
type input "07:00"
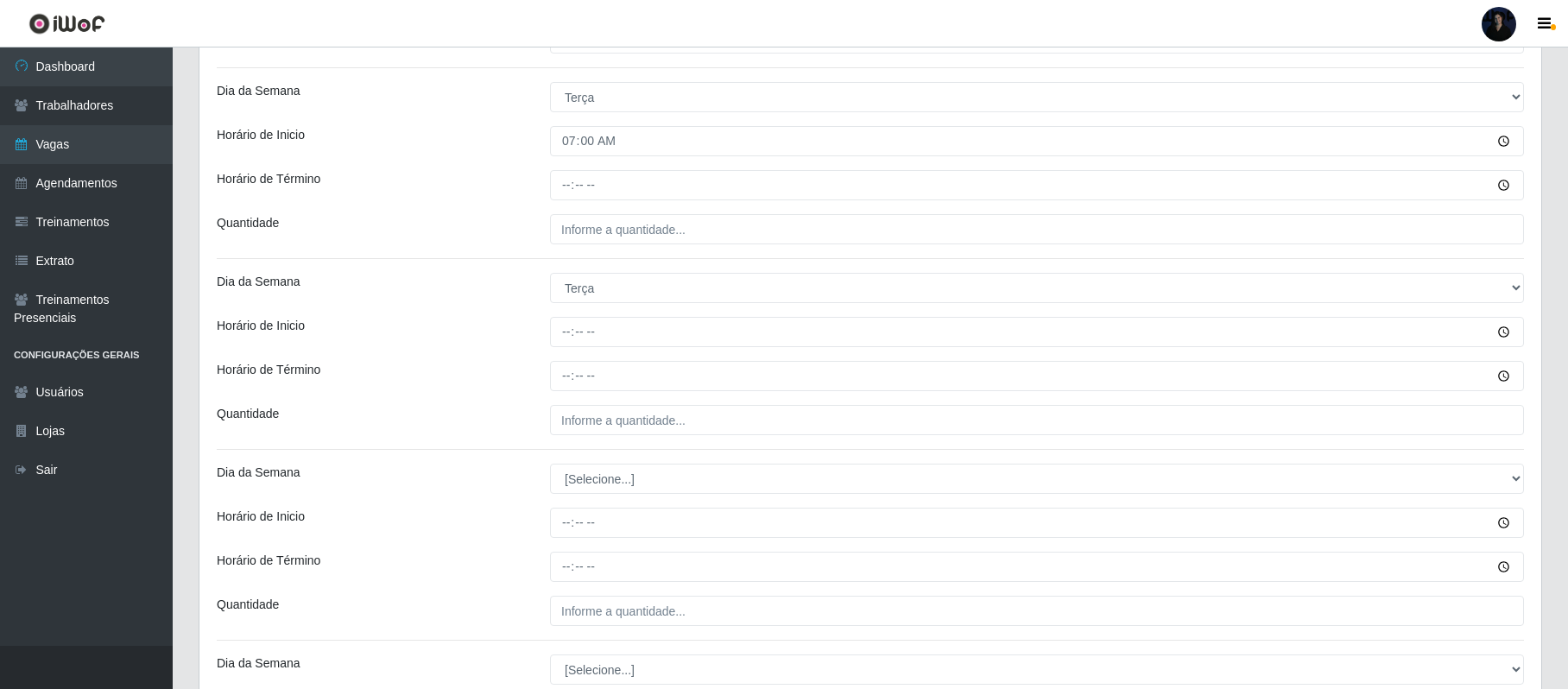
click at [563, 170] on div "Loja Hiper Queiroz - [GEOGRAPHIC_DATA] Função [Selecione...] Embalador Embalado…" at bounding box center [870, 466] width 1342 height 2318
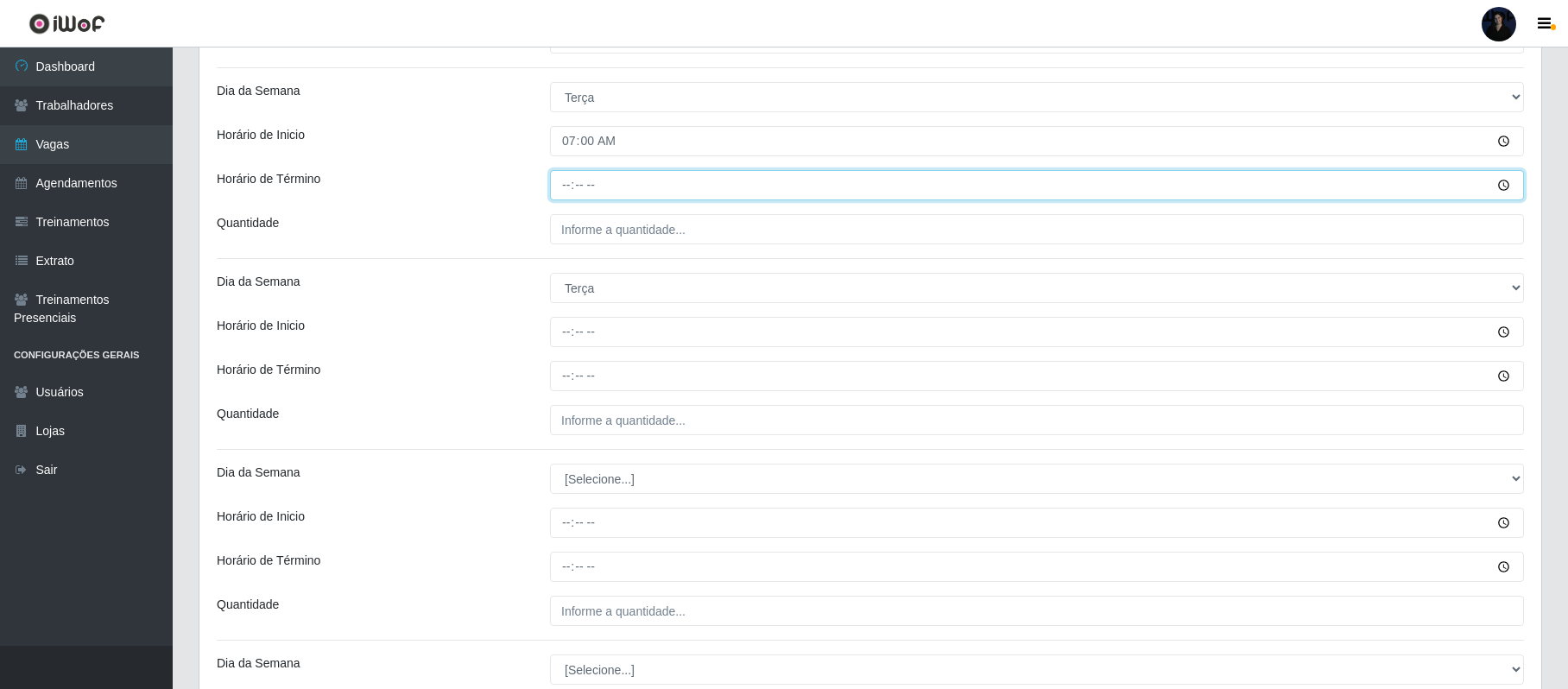
click at [563, 185] on input "Horário de Término" at bounding box center [1037, 185] width 974 height 31
type input "13:00"
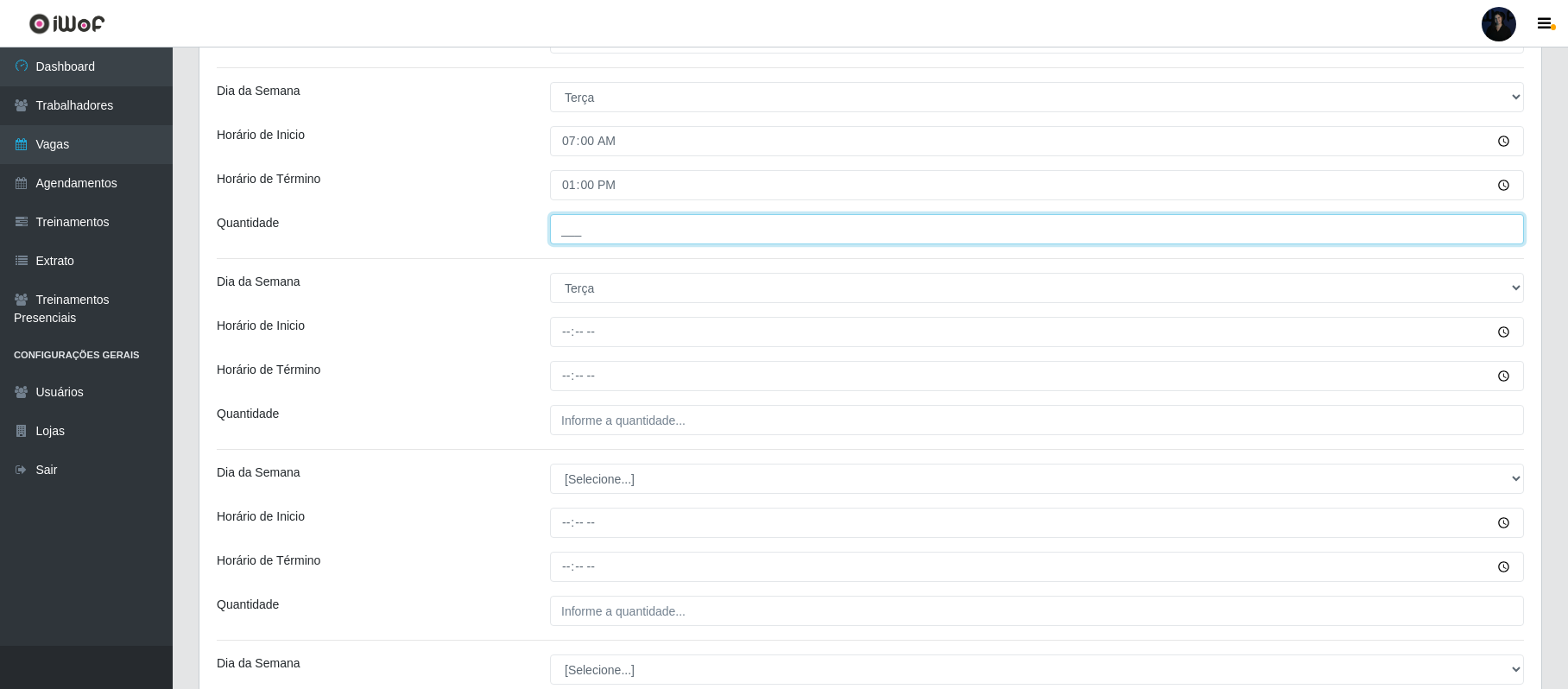
click at [566, 225] on input "___" at bounding box center [1037, 229] width 974 height 31
type input "2__"
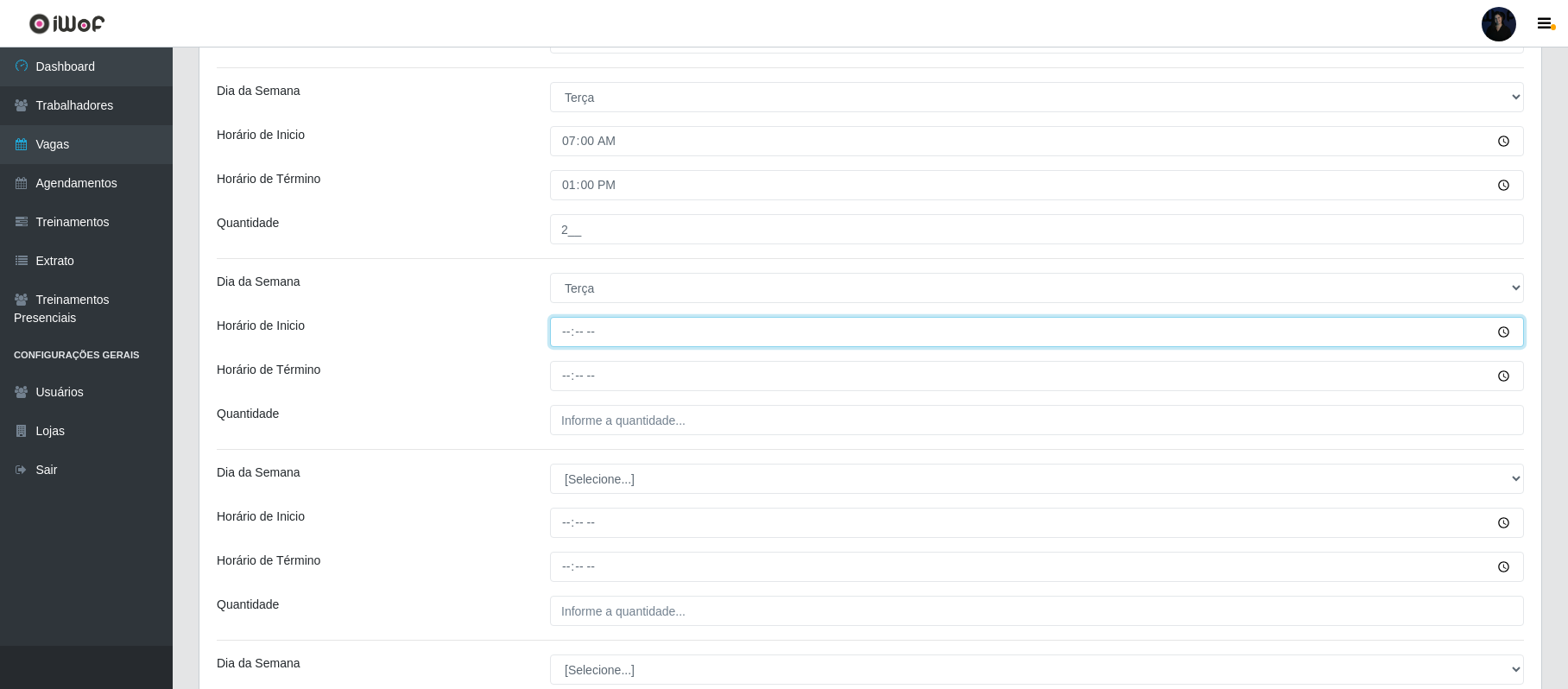
click at [561, 331] on input "Horário de Inicio" at bounding box center [1037, 332] width 974 height 31
type input "14:00"
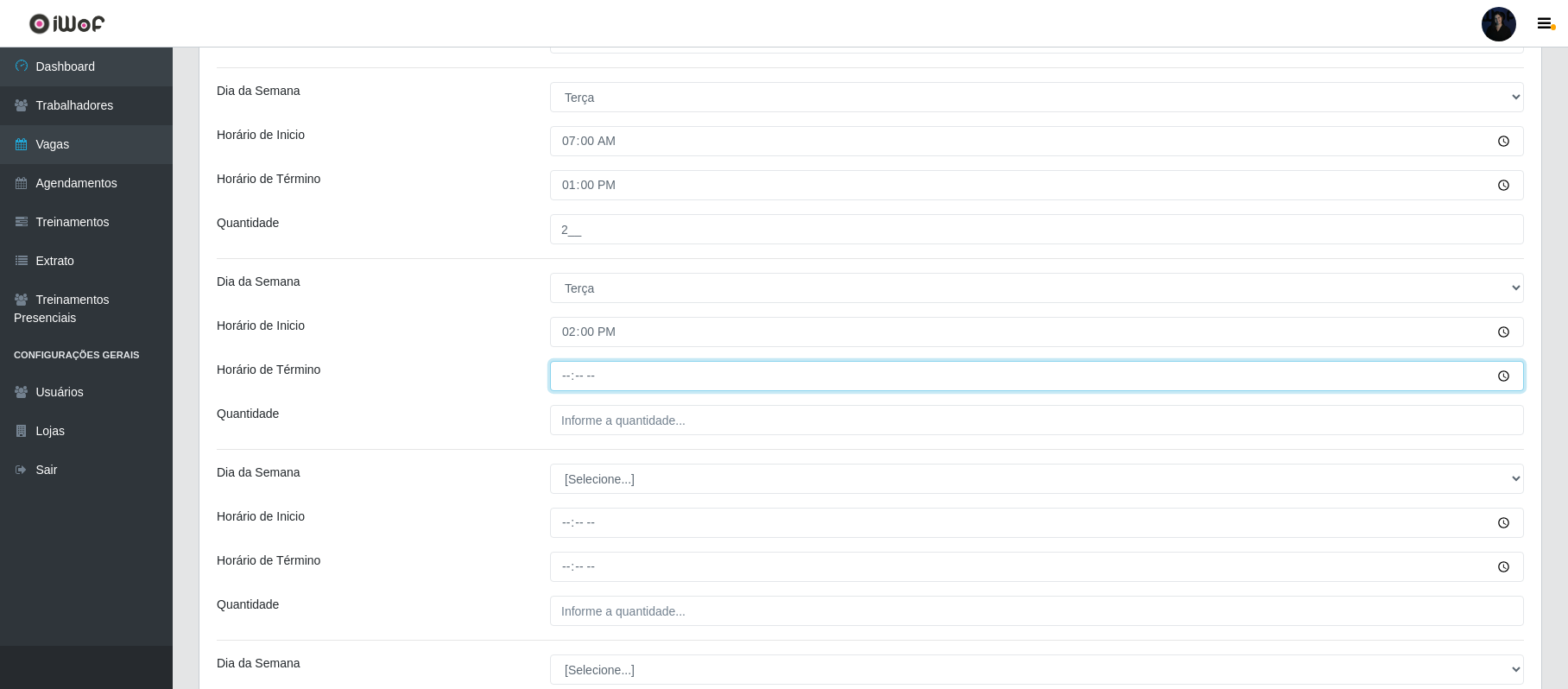
click at [566, 373] on input "Horário de Término" at bounding box center [1037, 376] width 974 height 31
type input "20:00"
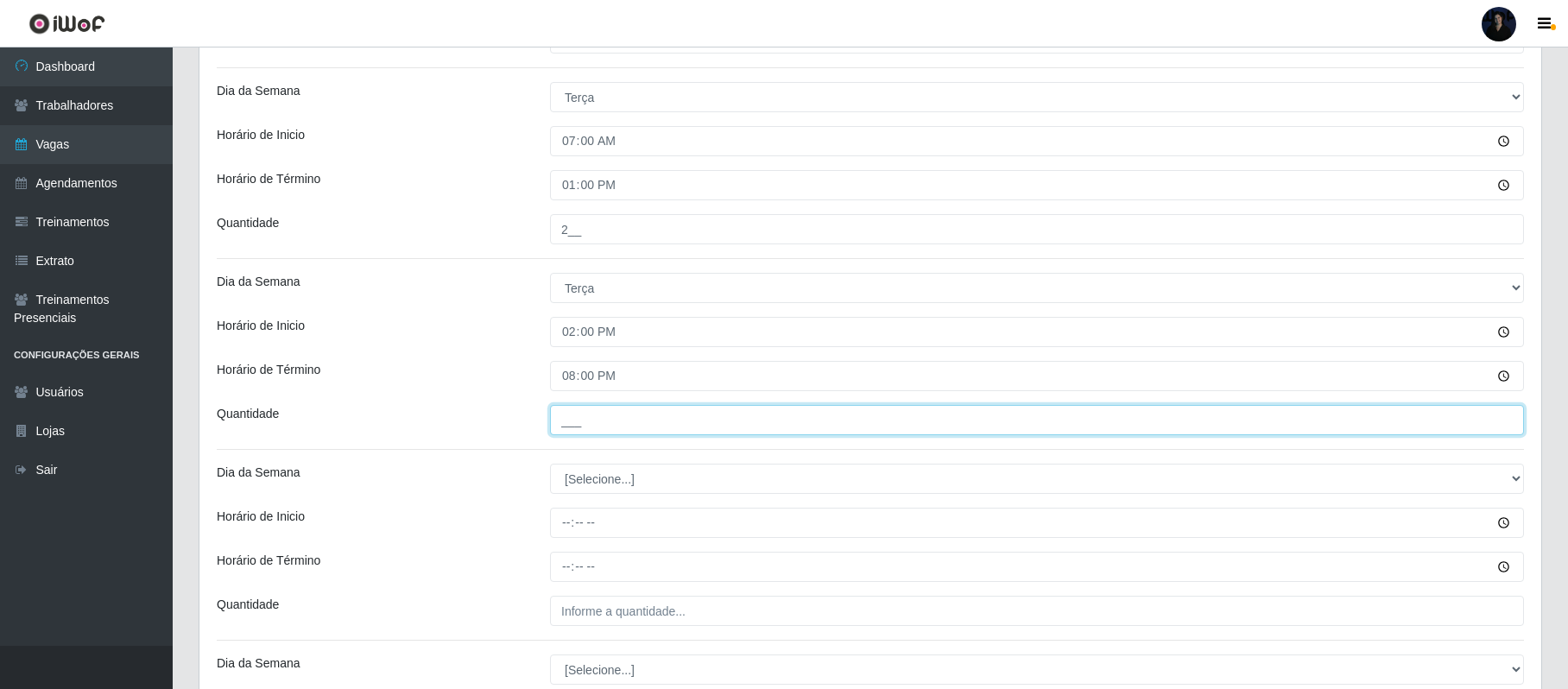
click at [560, 433] on input "___" at bounding box center [1037, 419] width 974 height 31
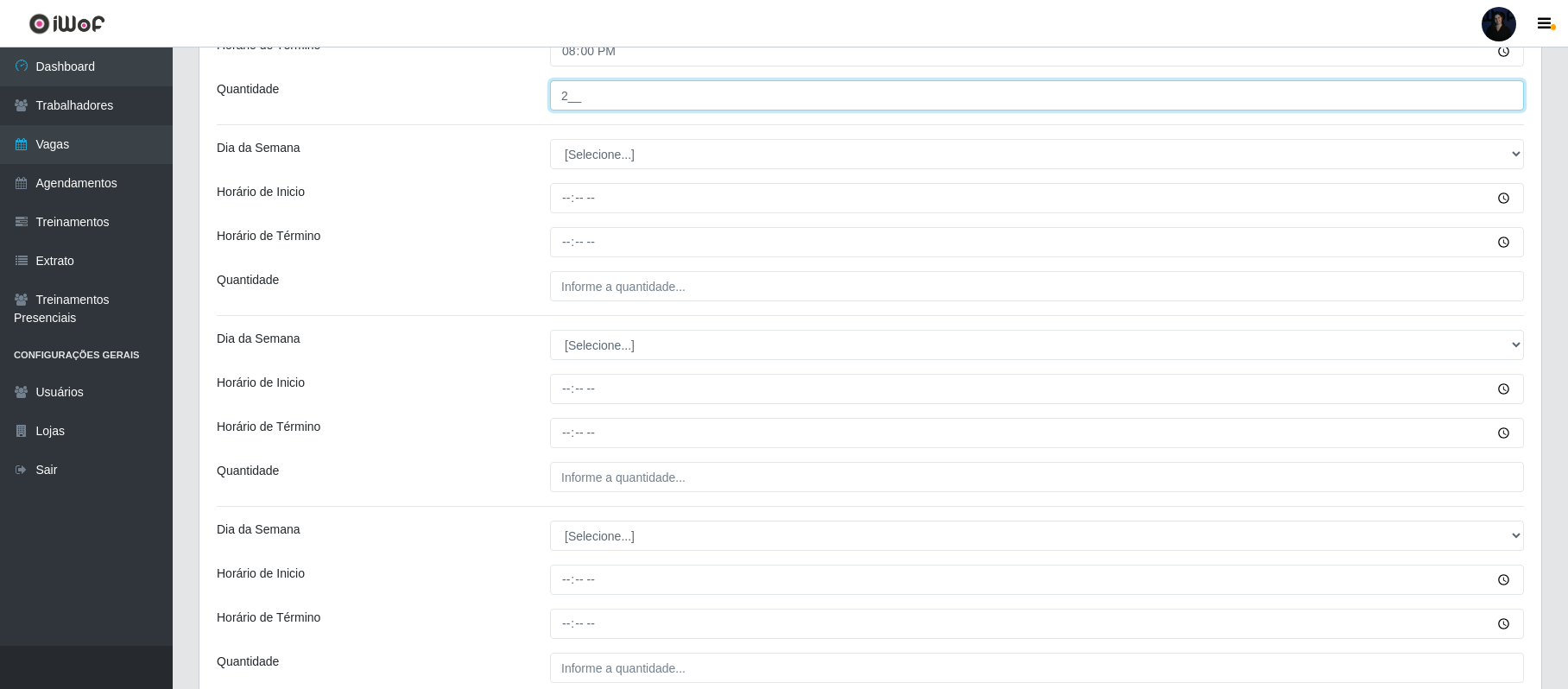
scroll to position [1179, 0]
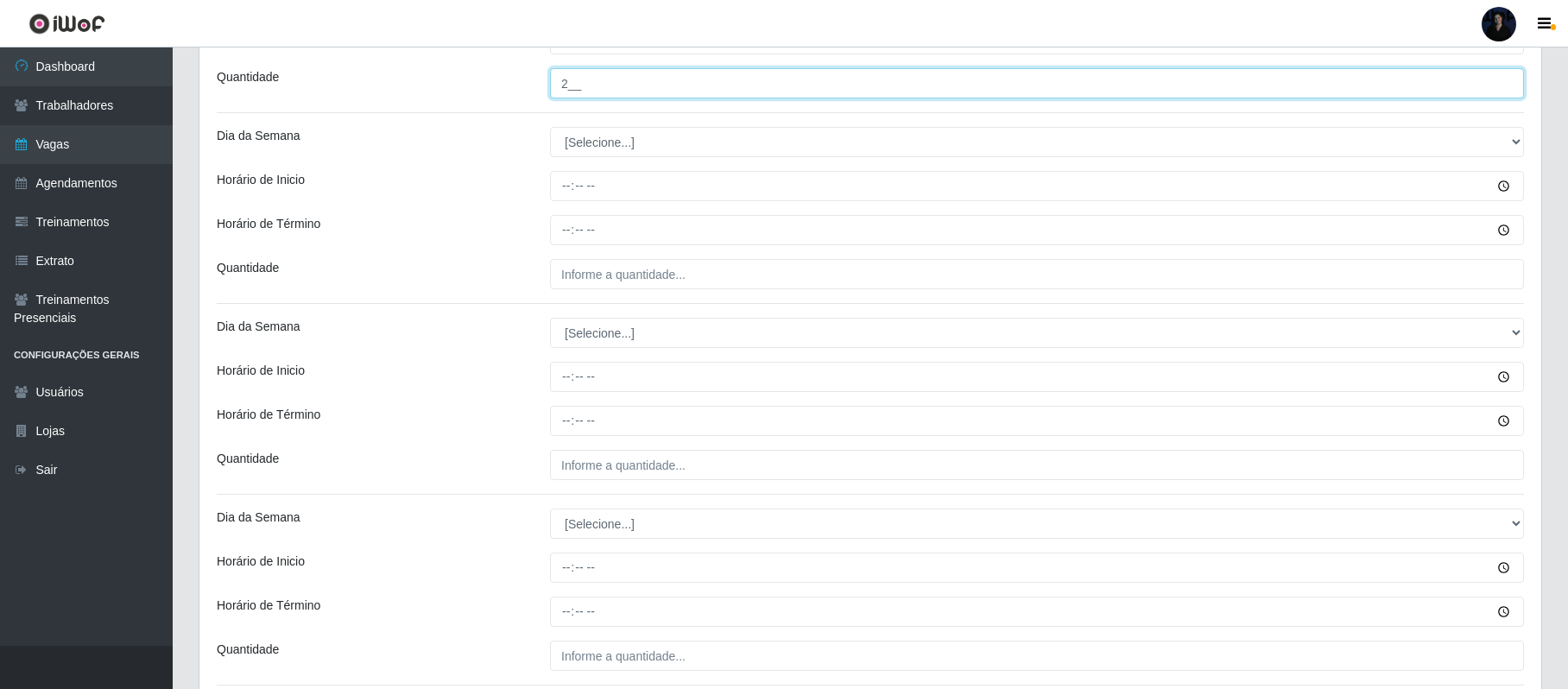
type input "2__"
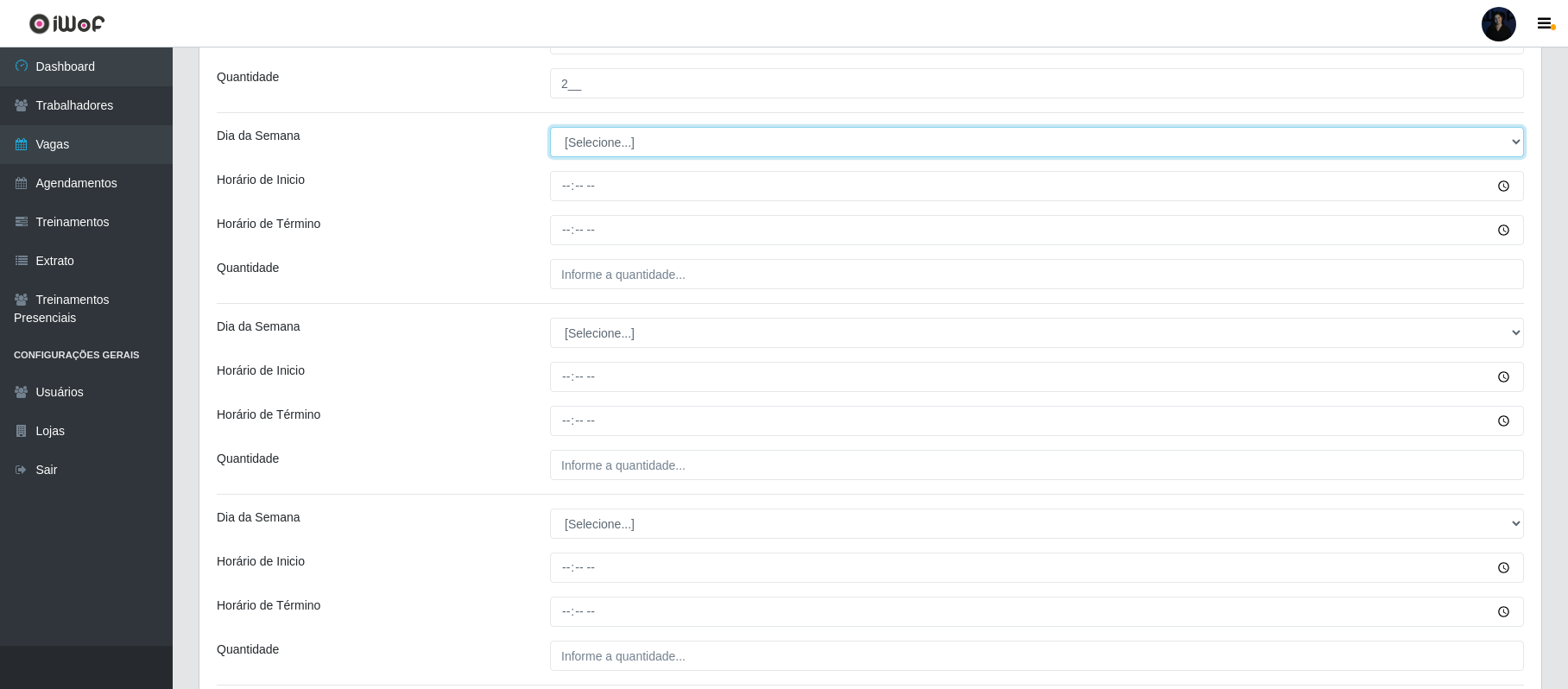
click at [672, 155] on select "[Selecione...] Segunda Terça Quarta Quinta Sexta Sábado Domingo" at bounding box center [1037, 142] width 974 height 31
select select "3"
click at [550, 130] on select "[Selecione...] Segunda Terça Quarta Quinta Sexta Sábado Domingo" at bounding box center [1037, 142] width 974 height 31
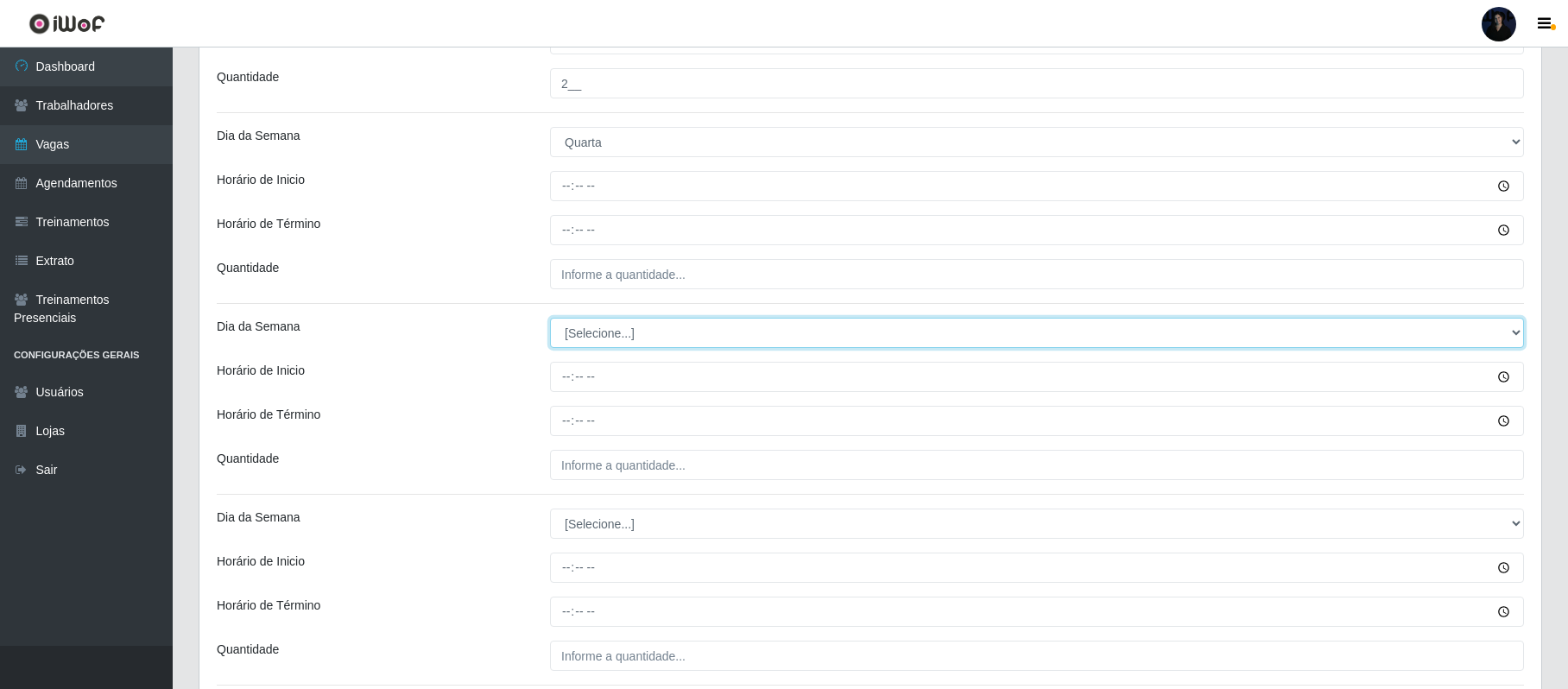
click at [606, 343] on select "[Selecione...] Segunda Terça Quarta Quinta Sexta Sábado Domingo" at bounding box center [1037, 332] width 974 height 31
select select "3"
click at [550, 320] on select "[Selecione...] Segunda Terça Quarta Quinta Sexta Sábado Domingo" at bounding box center [1037, 332] width 974 height 31
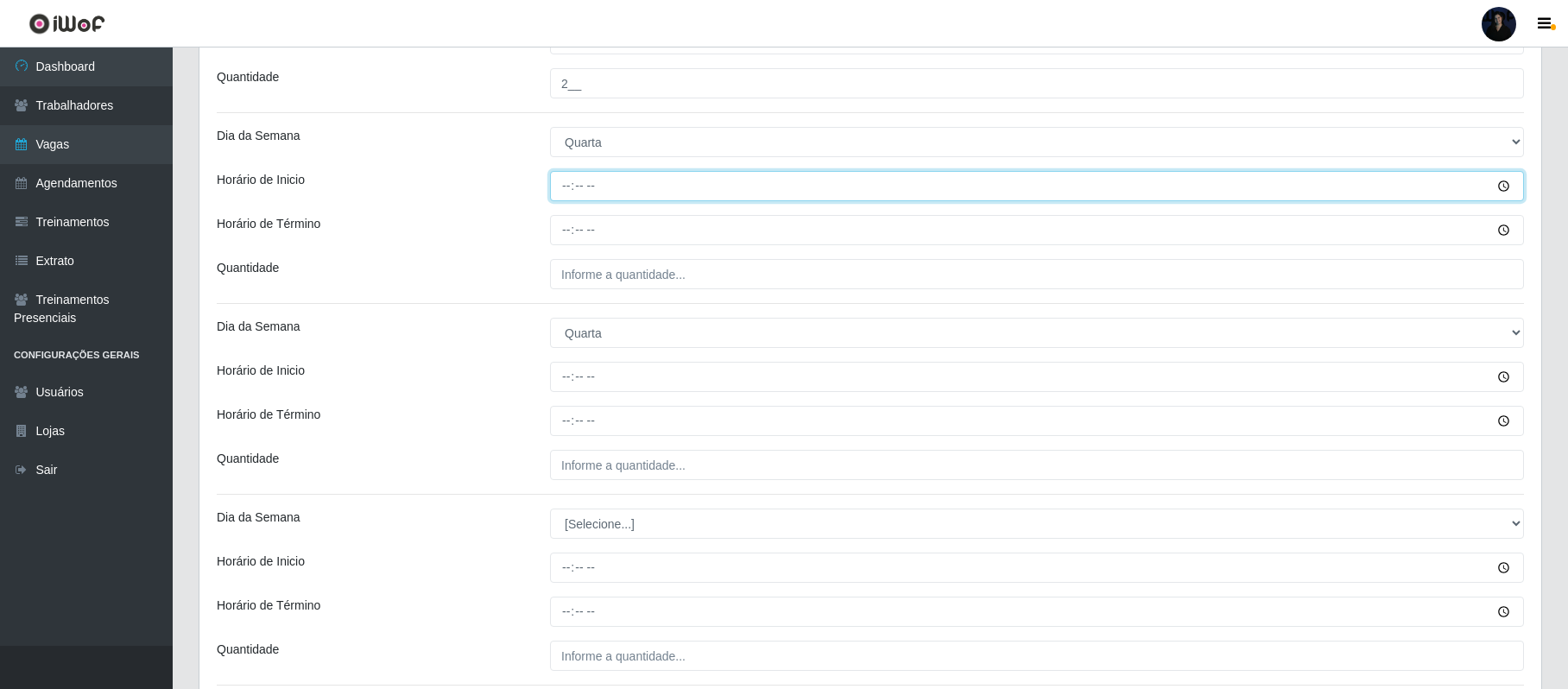
click at [571, 193] on input "Horário de Inicio" at bounding box center [1037, 185] width 974 height 31
type input "07:00"
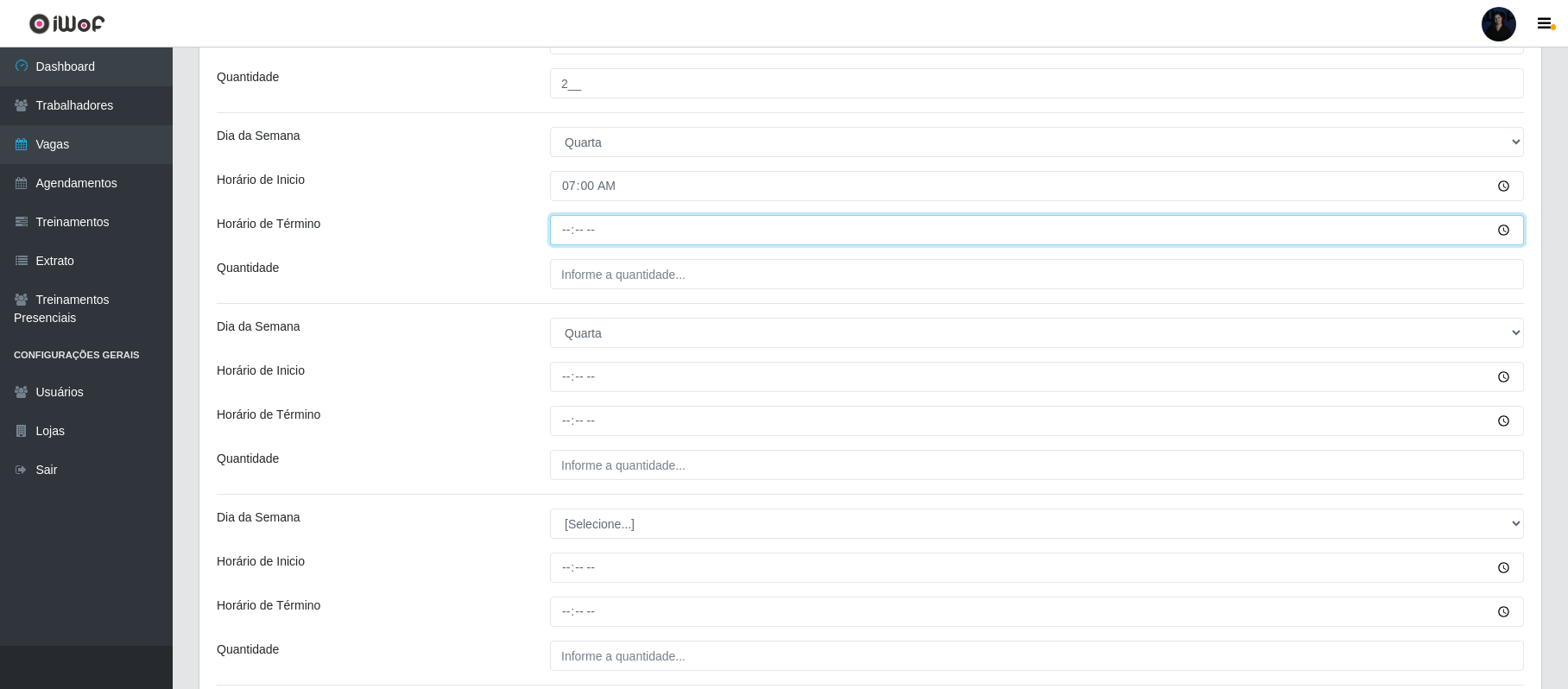
click at [563, 235] on input "Horário de Término" at bounding box center [1037, 230] width 974 height 31
type input "13:00"
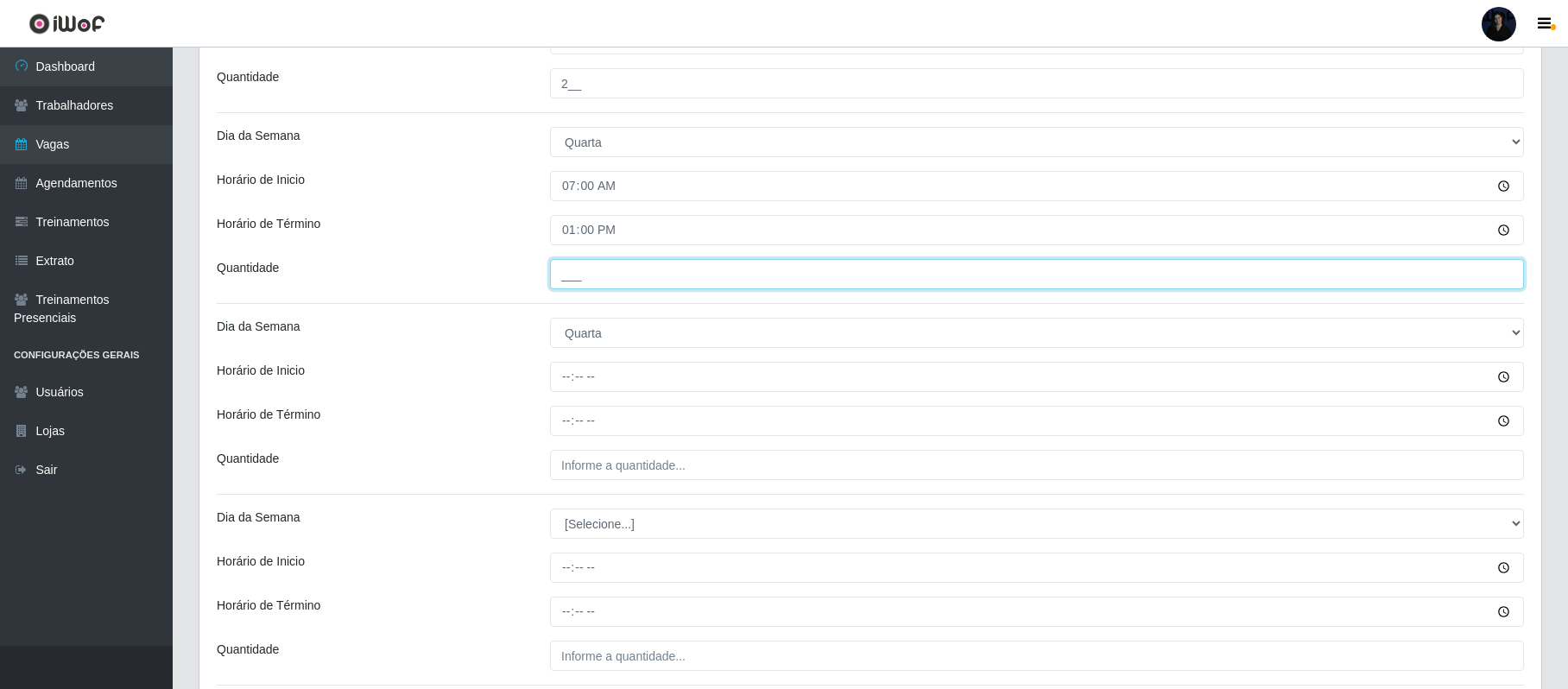
click at [565, 273] on input "___" at bounding box center [1037, 274] width 974 height 31
type input "2__"
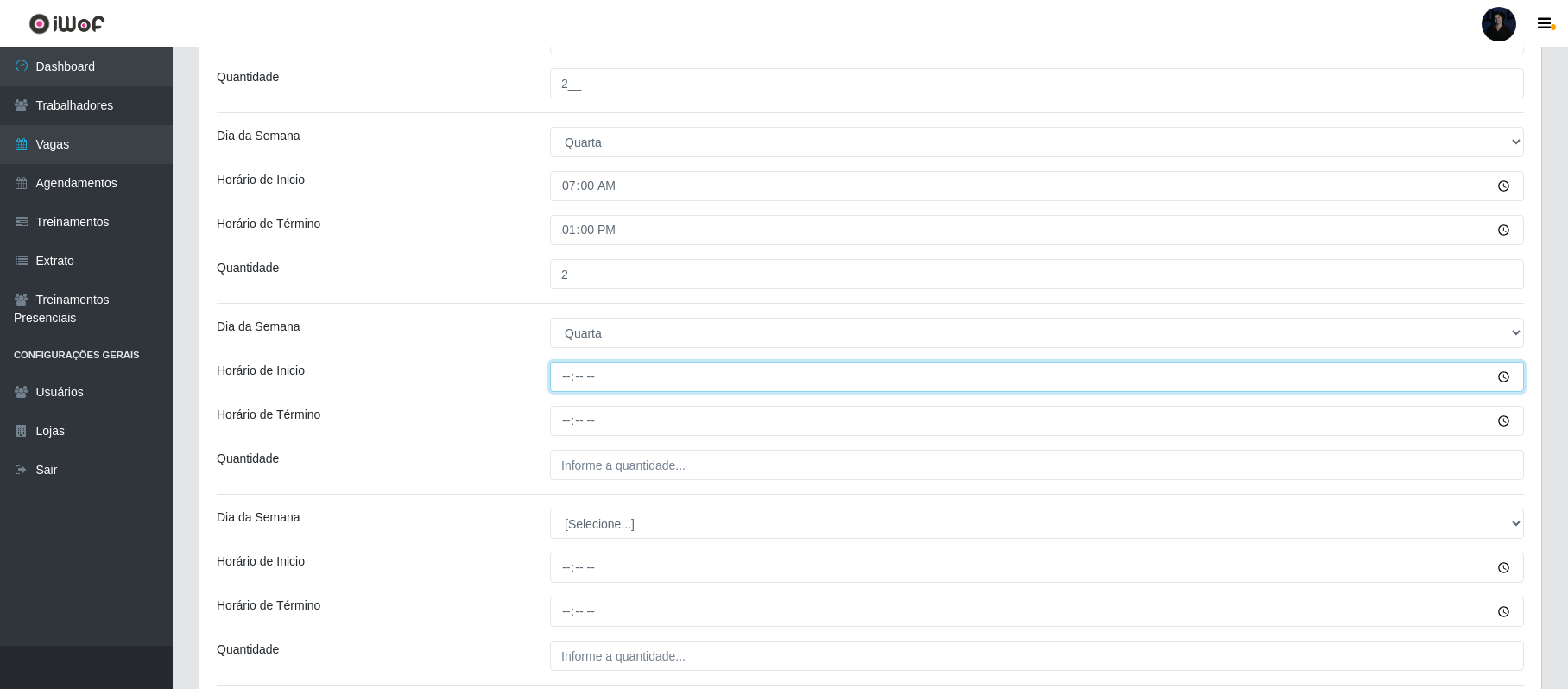
click at [568, 369] on input "Horário de Inicio" at bounding box center [1037, 376] width 974 height 31
type input "14:00"
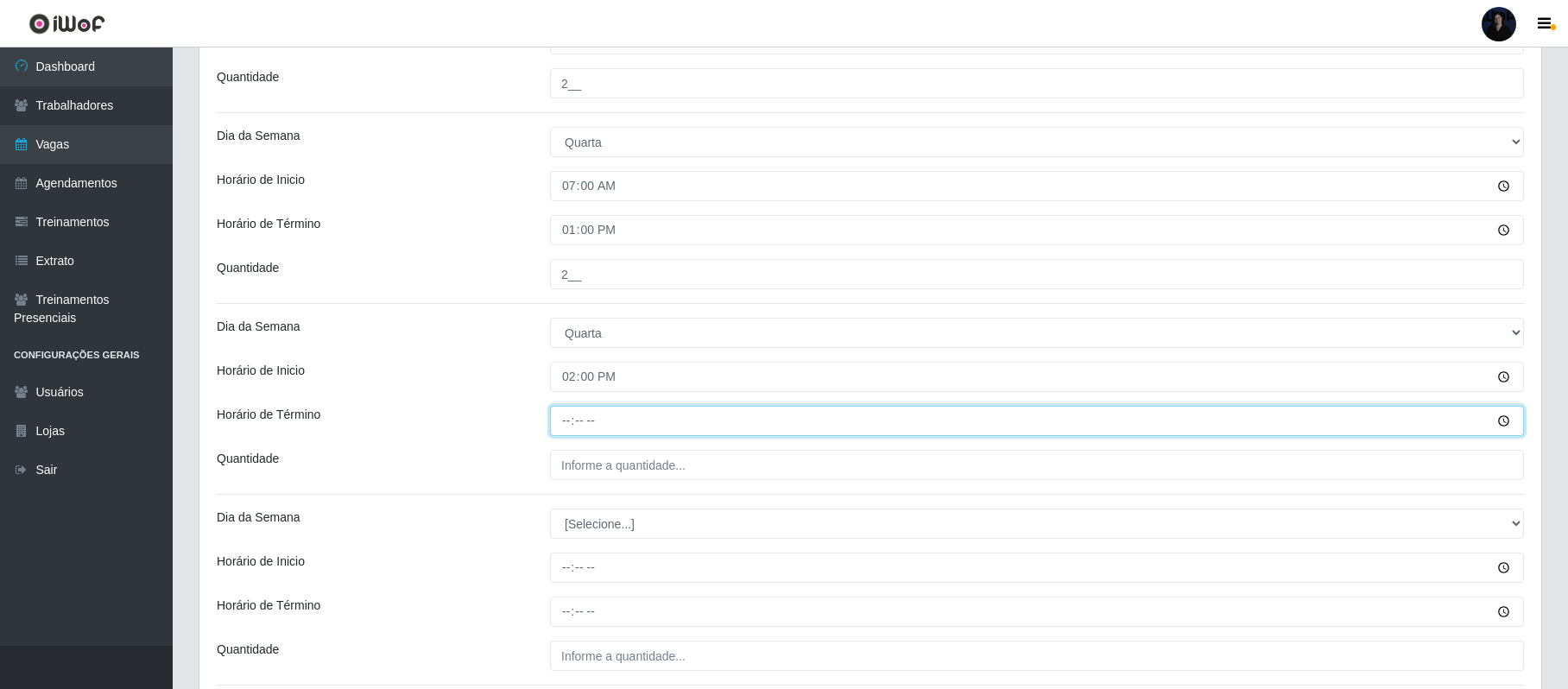
click at [567, 422] on input "Horário de Término" at bounding box center [1037, 420] width 974 height 31
type input "20:00"
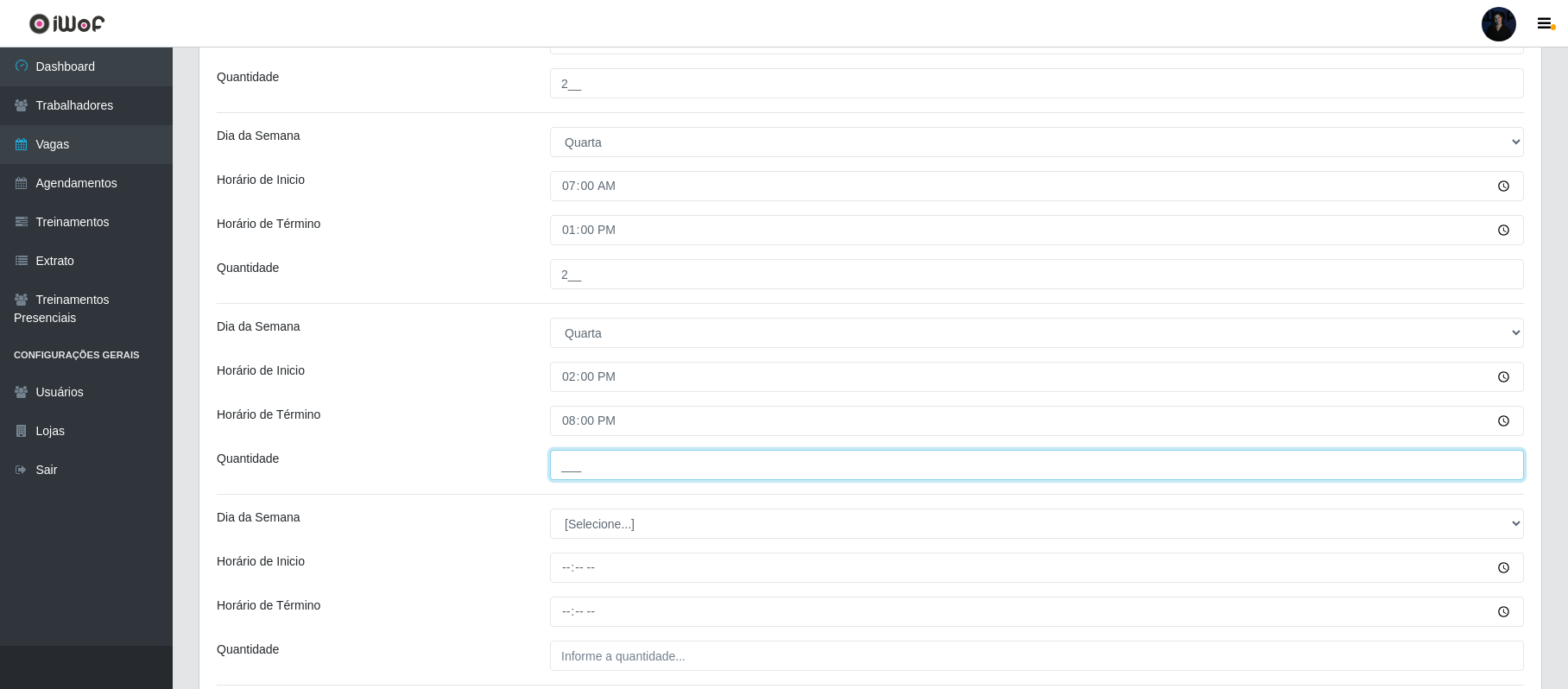
click at [565, 465] on input "___" at bounding box center [1037, 465] width 974 height 31
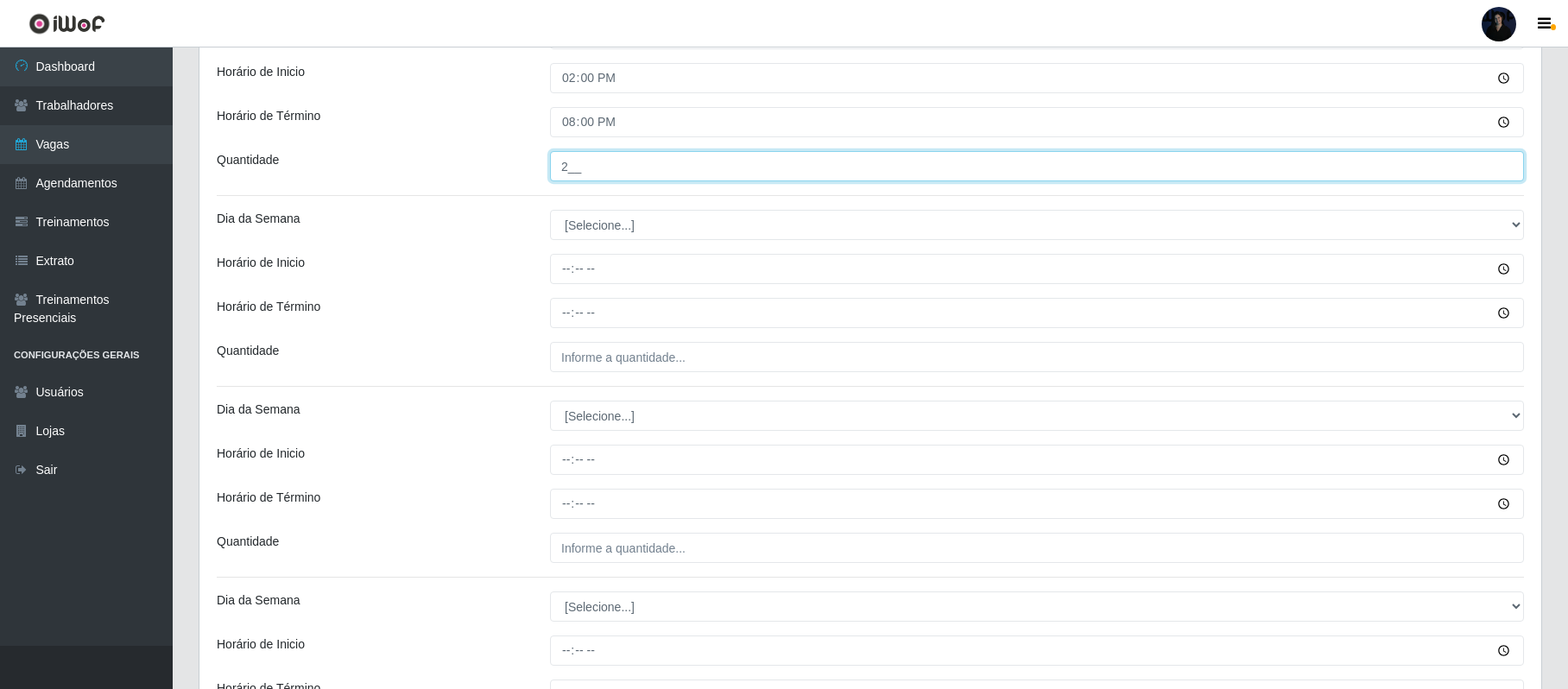
scroll to position [1482, 0]
type input "2__"
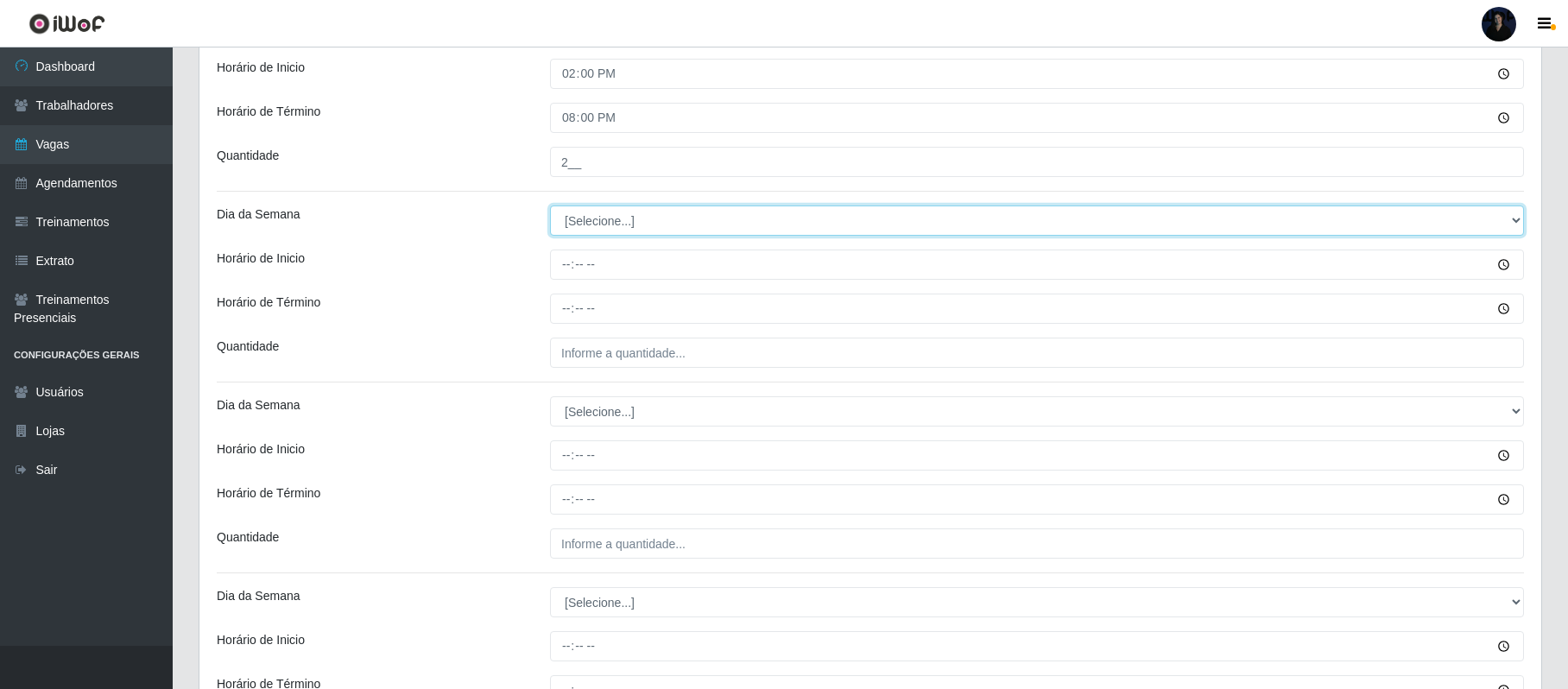
click at [733, 216] on select "[Selecione...] Segunda Terça Quarta Quinta Sexta Sábado Domingo" at bounding box center [1037, 220] width 974 height 31
select select "4"
click at [550, 209] on select "[Selecione...] Segunda Terça Quarta Quinta Sexta Sábado Domingo" at bounding box center [1037, 220] width 974 height 31
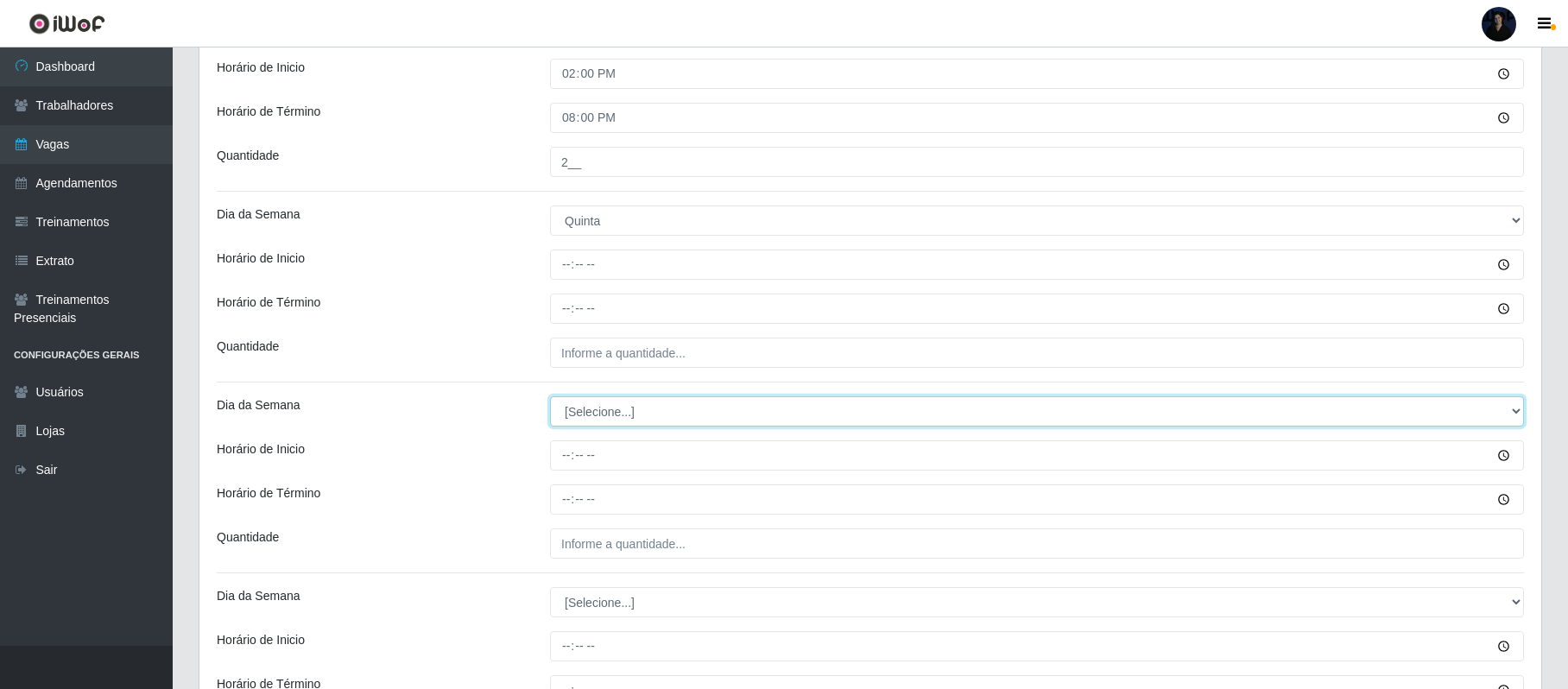
click at [587, 405] on select "[Selecione...] Segunda Terça Quarta Quinta Sexta Sábado Domingo" at bounding box center [1037, 411] width 974 height 31
select select "4"
click at [550, 400] on select "[Selecione...] Segunda Terça Quarta Quinta Sexta Sábado Domingo" at bounding box center [1037, 411] width 974 height 31
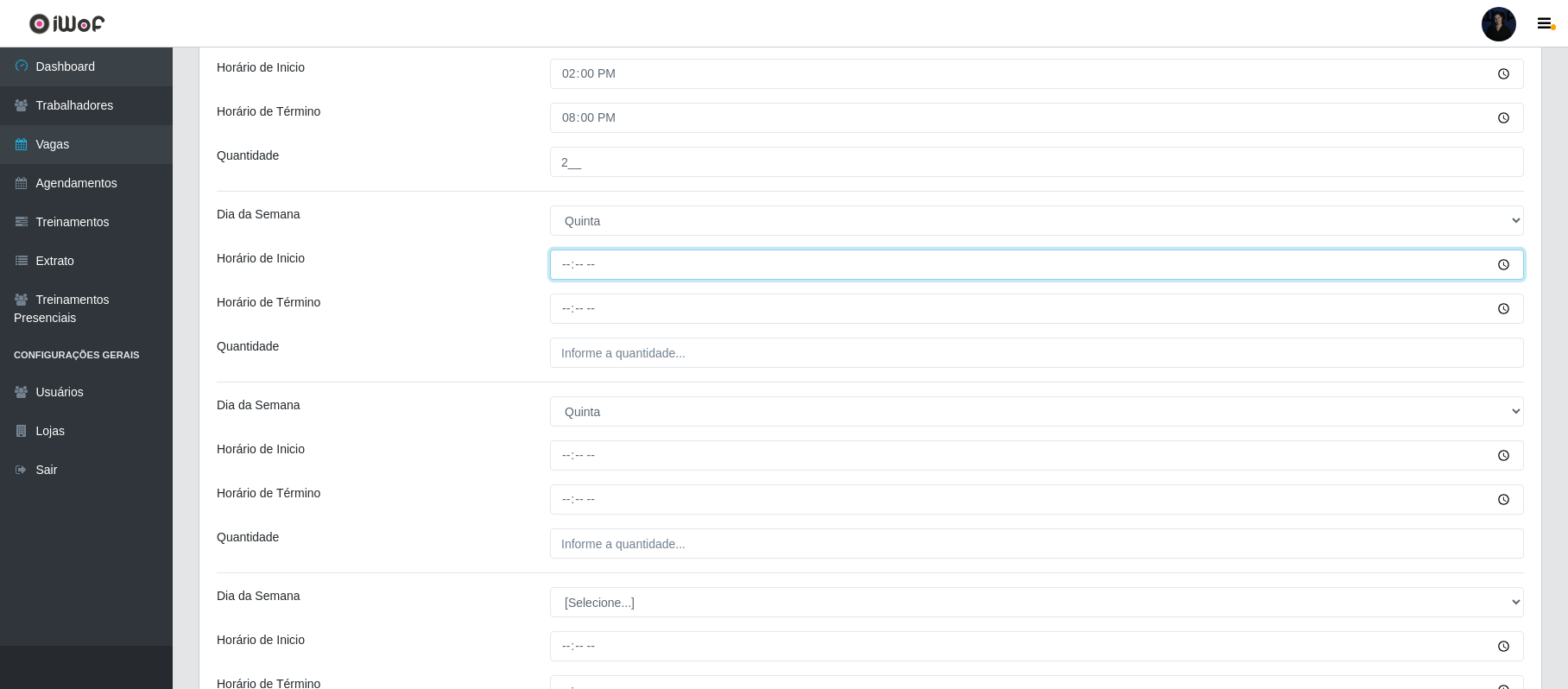
click at [566, 263] on input "Horário de Inicio" at bounding box center [1037, 264] width 974 height 31
type input "07:00"
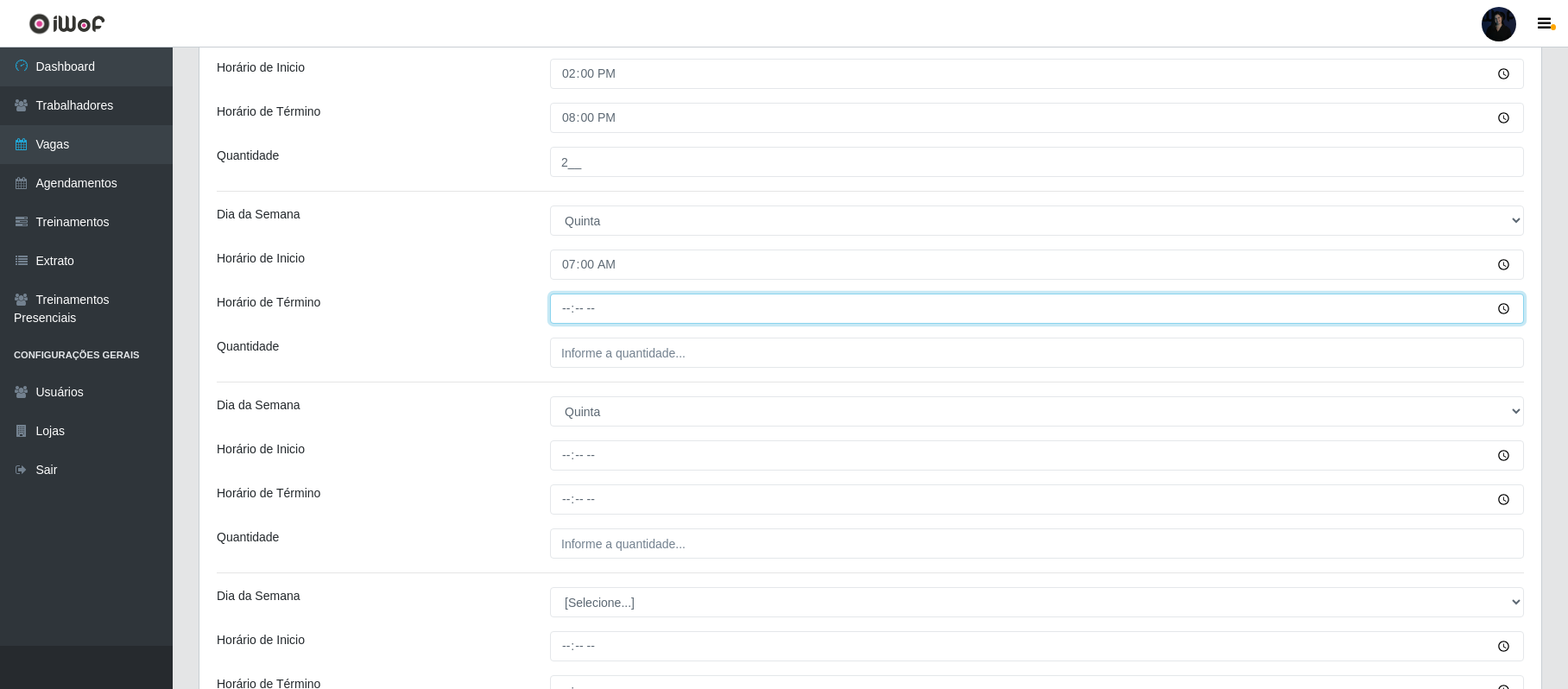
click at [564, 311] on input "Horário de Término" at bounding box center [1037, 308] width 974 height 31
type input "13:00"
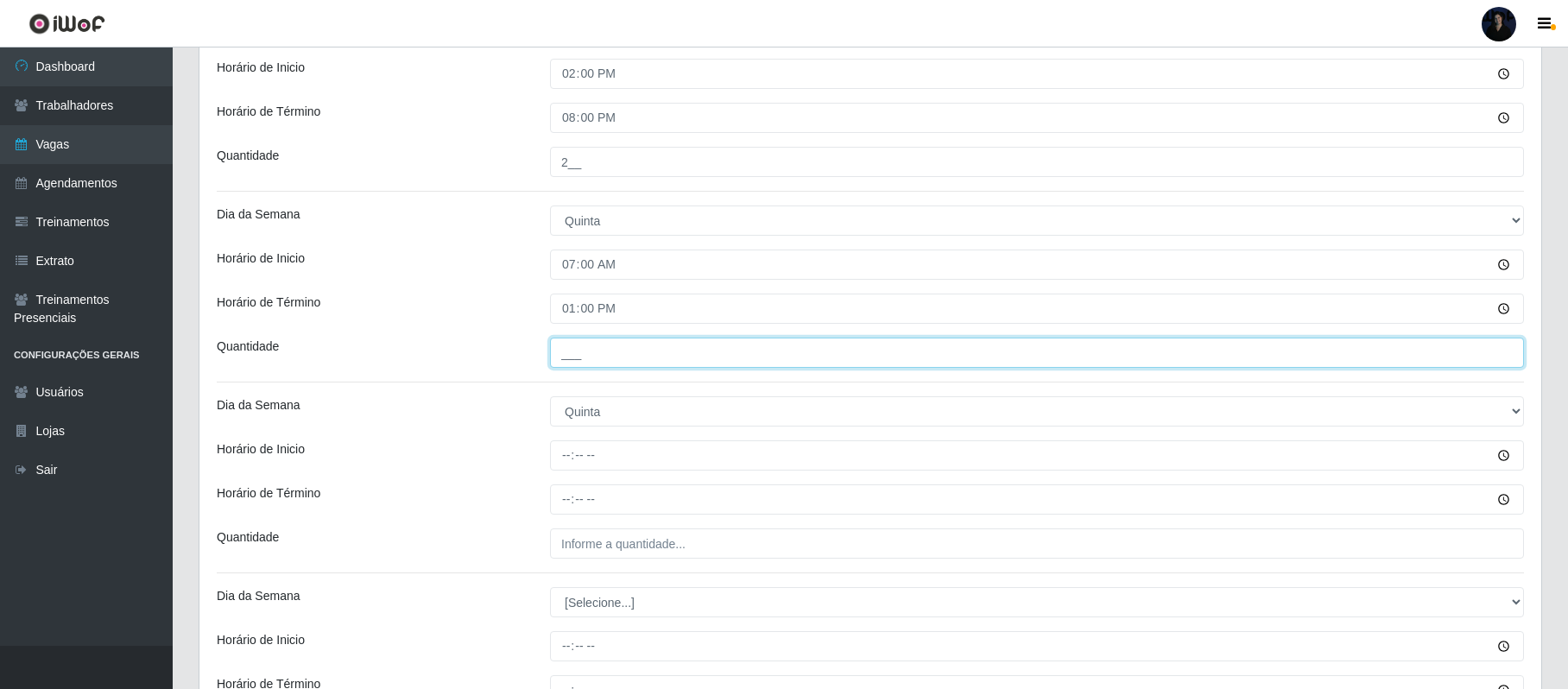
click at [560, 357] on input "___" at bounding box center [1037, 352] width 974 height 31
type input "2__"
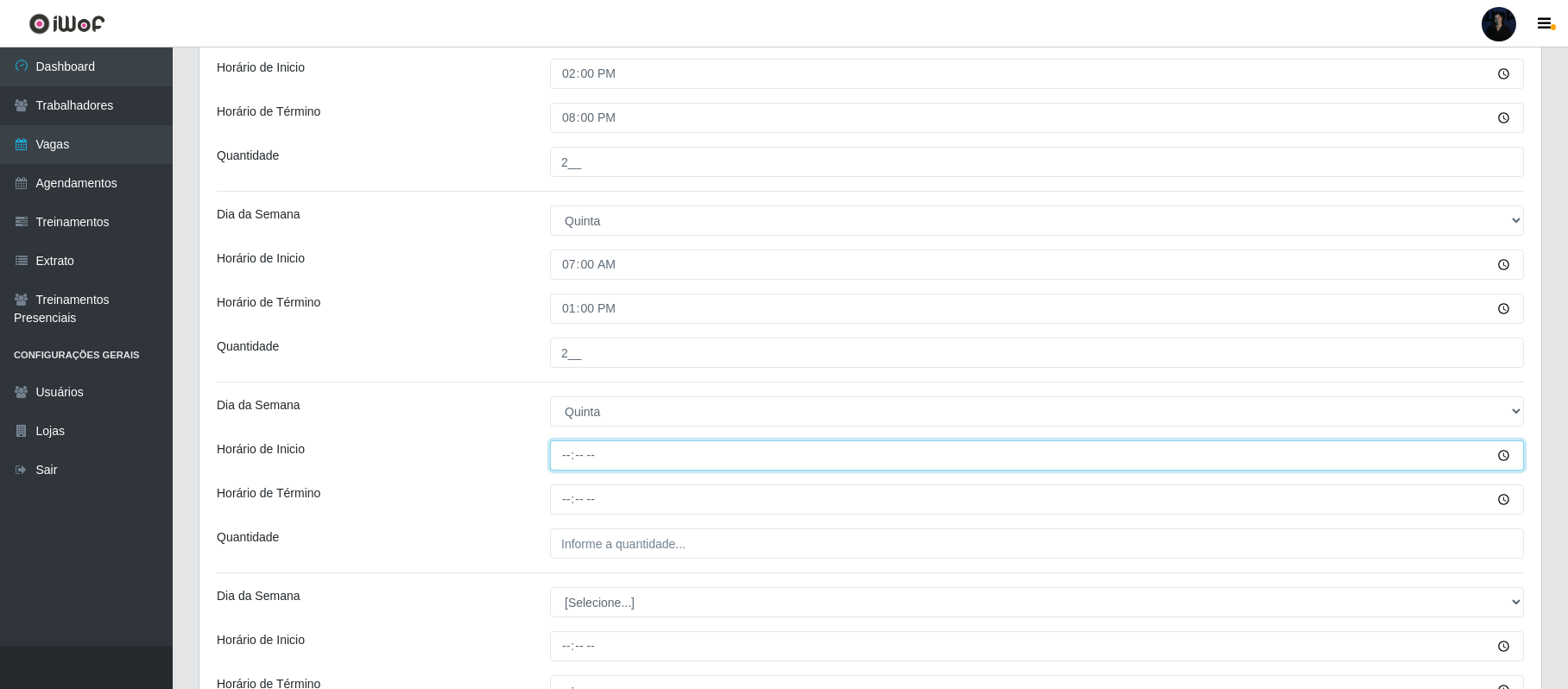
click at [567, 470] on input "Horário de Inicio" at bounding box center [1037, 455] width 974 height 31
type input "14:00"
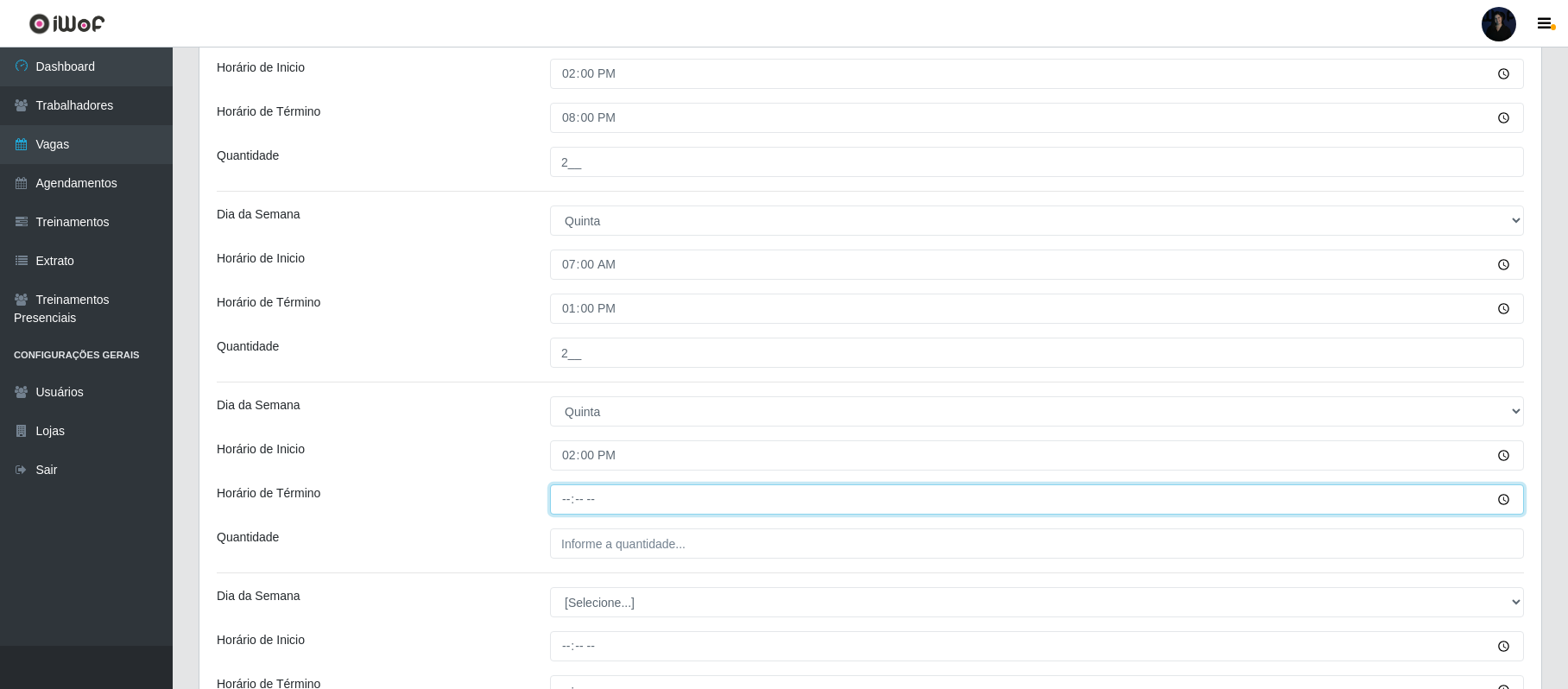
click at [567, 507] on input "Horário de Término" at bounding box center [1037, 499] width 974 height 31
type input "20:00"
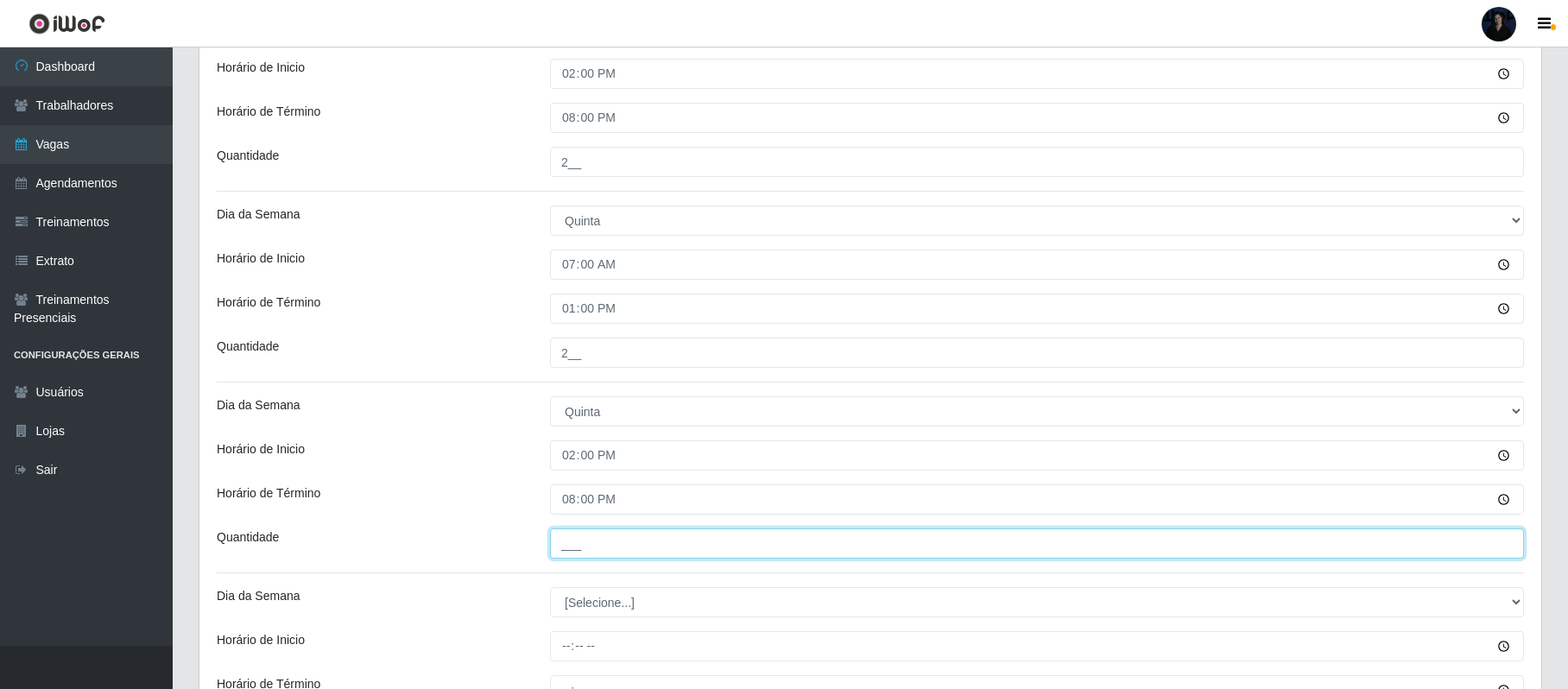
click at [559, 549] on input "___" at bounding box center [1037, 542] width 974 height 31
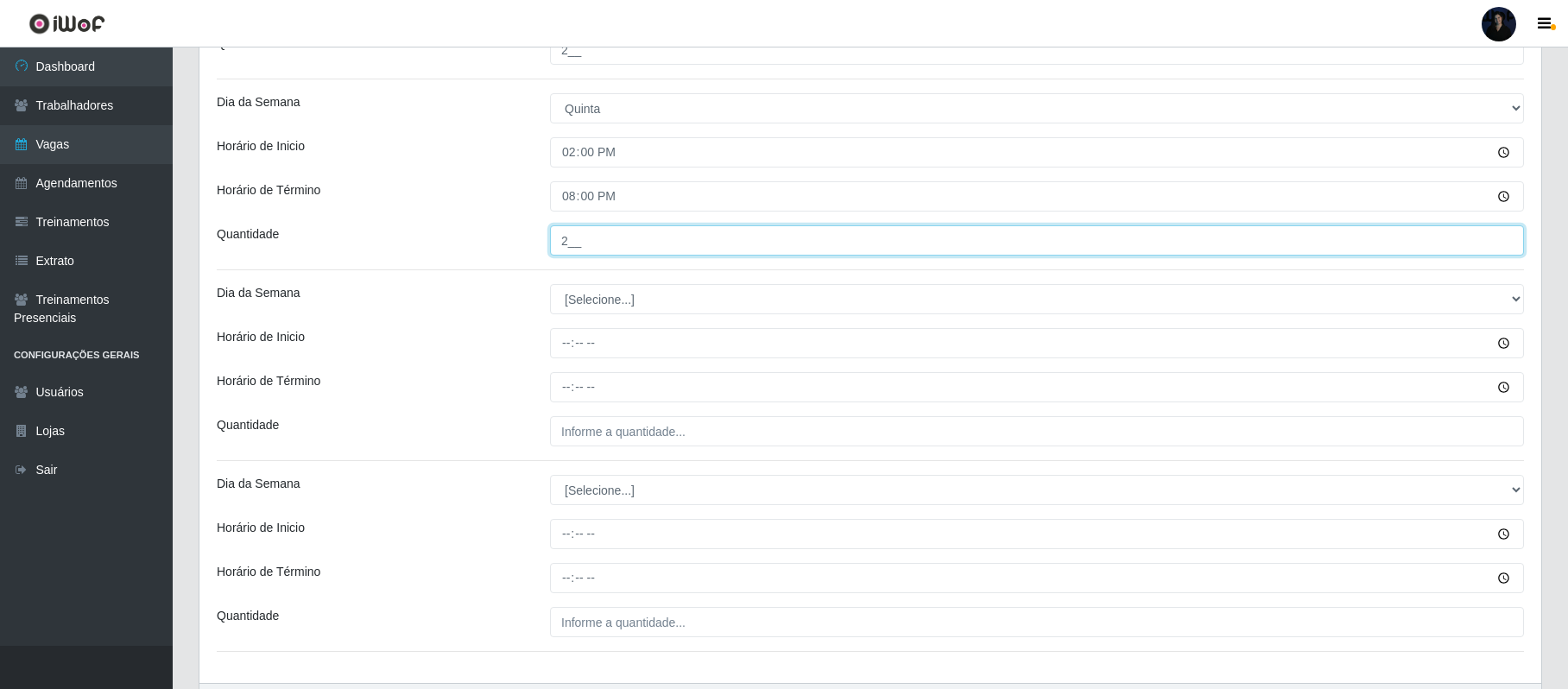
scroll to position [1900, 0]
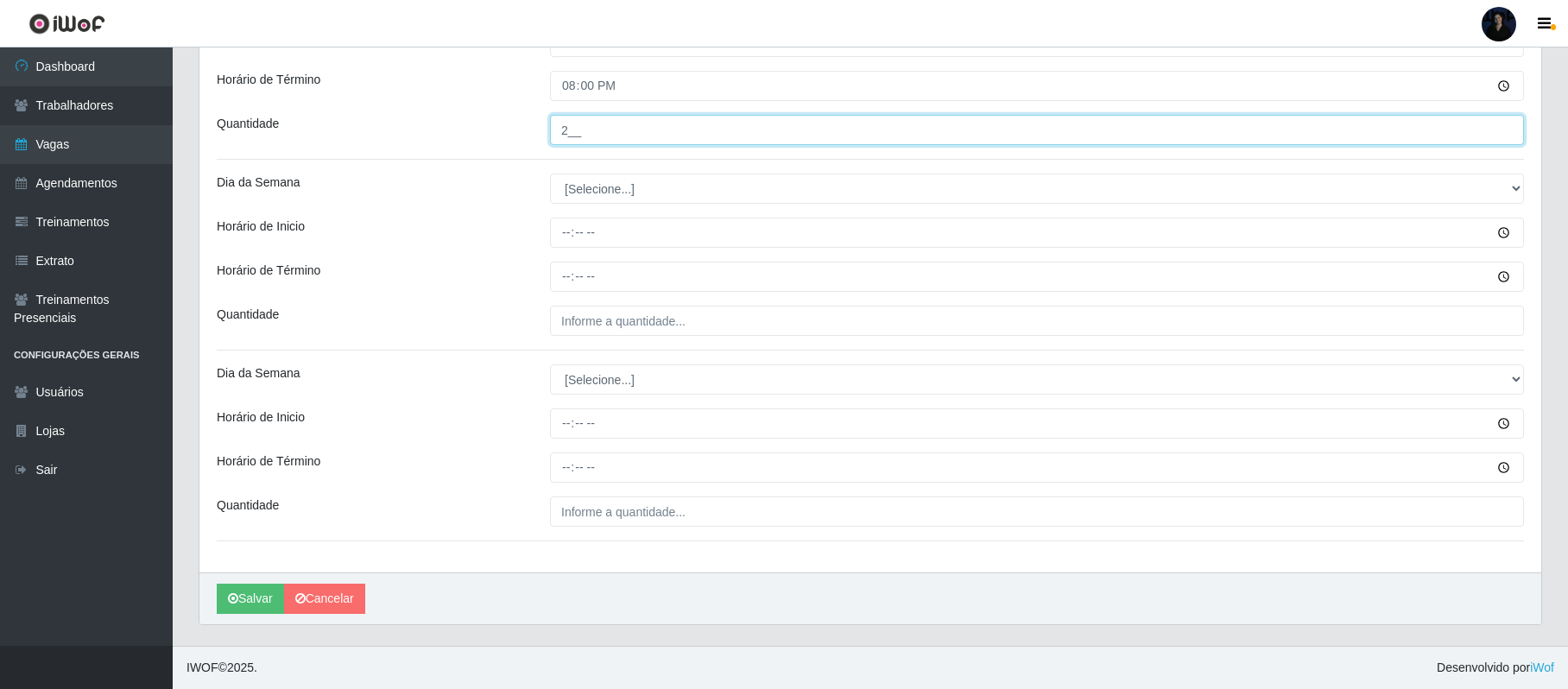
type input "2__"
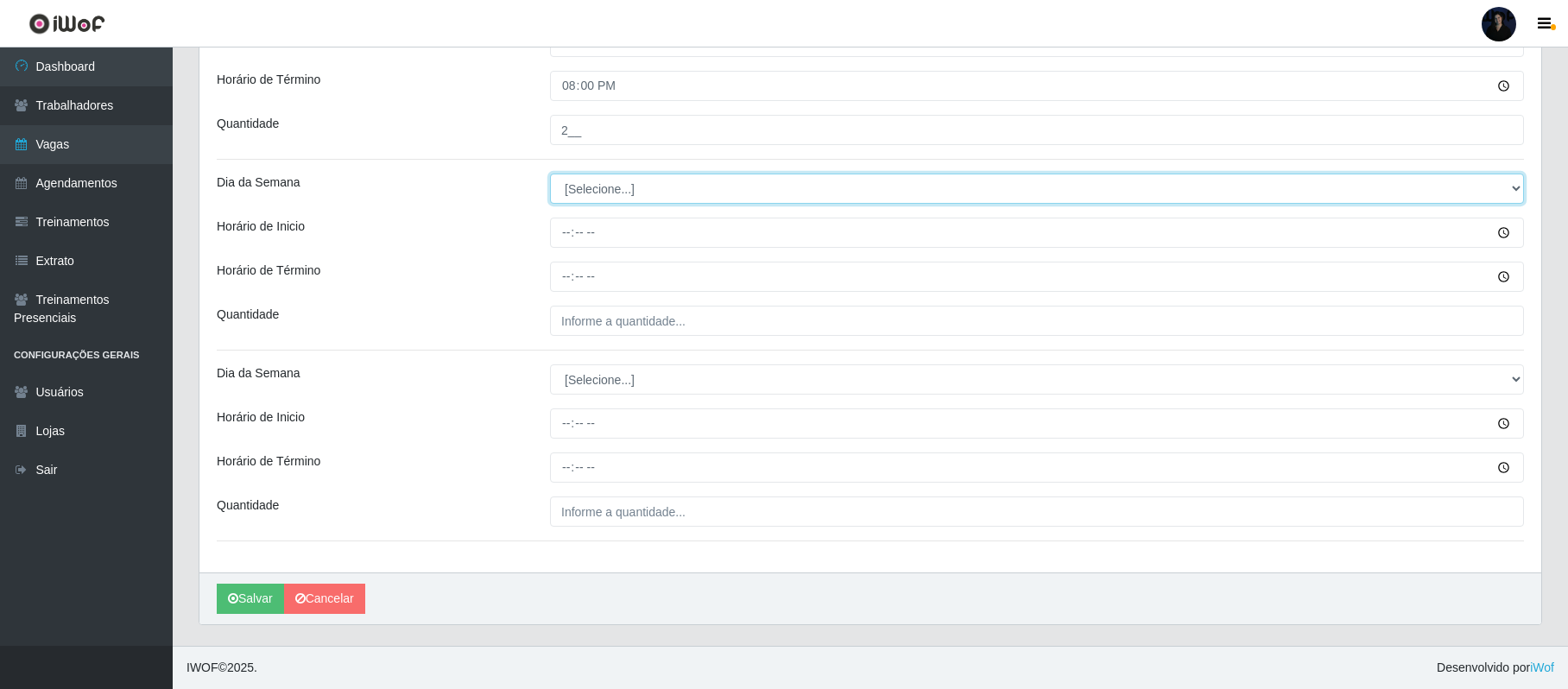
click at [574, 176] on select "[Selecione...] Segunda Terça Quarta Quinta Sexta Sábado Domingo" at bounding box center [1037, 188] width 974 height 31
select select "5"
click at [550, 173] on select "[Selecione...] Segunda Terça Quarta Quinta Sexta Sábado Domingo" at bounding box center [1037, 188] width 974 height 31
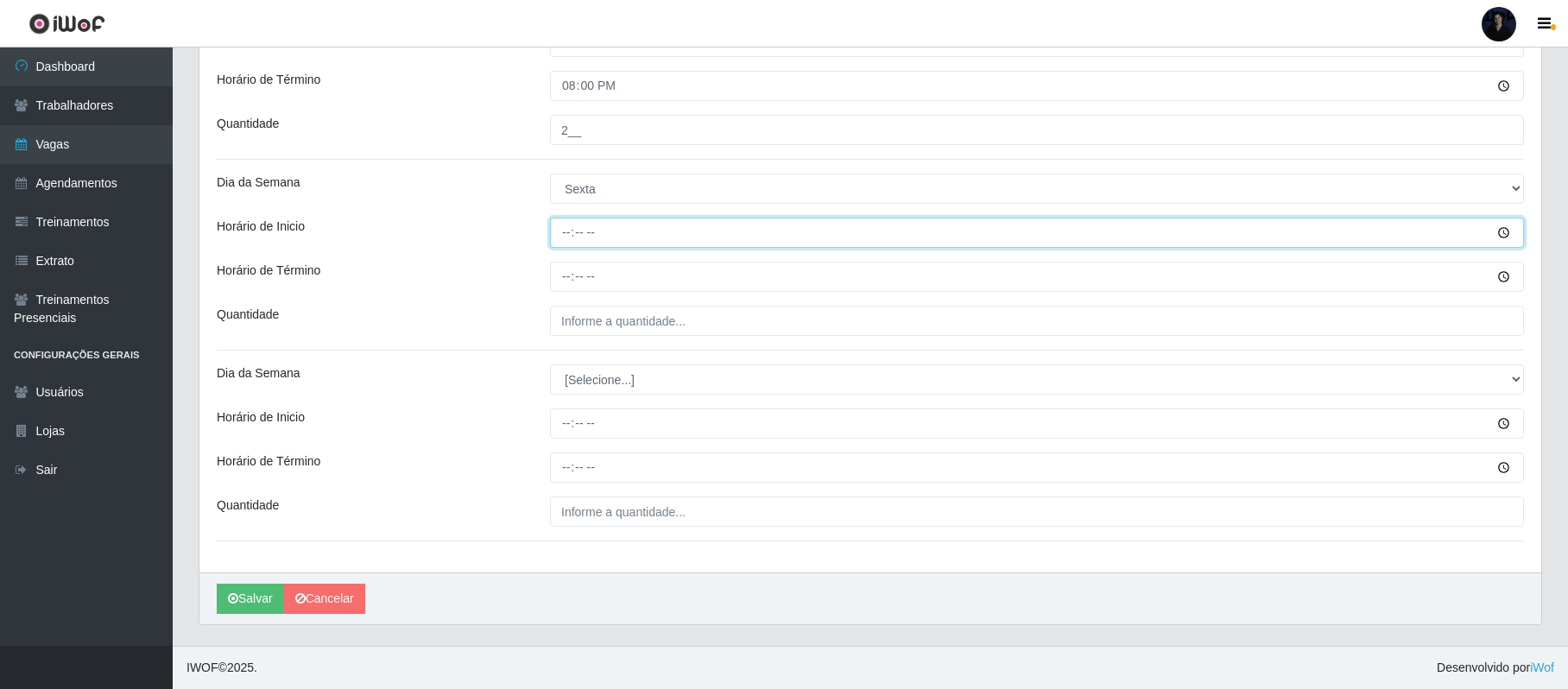
click at [561, 236] on input "Horário de Inicio" at bounding box center [1037, 232] width 974 height 31
type input "07:00"
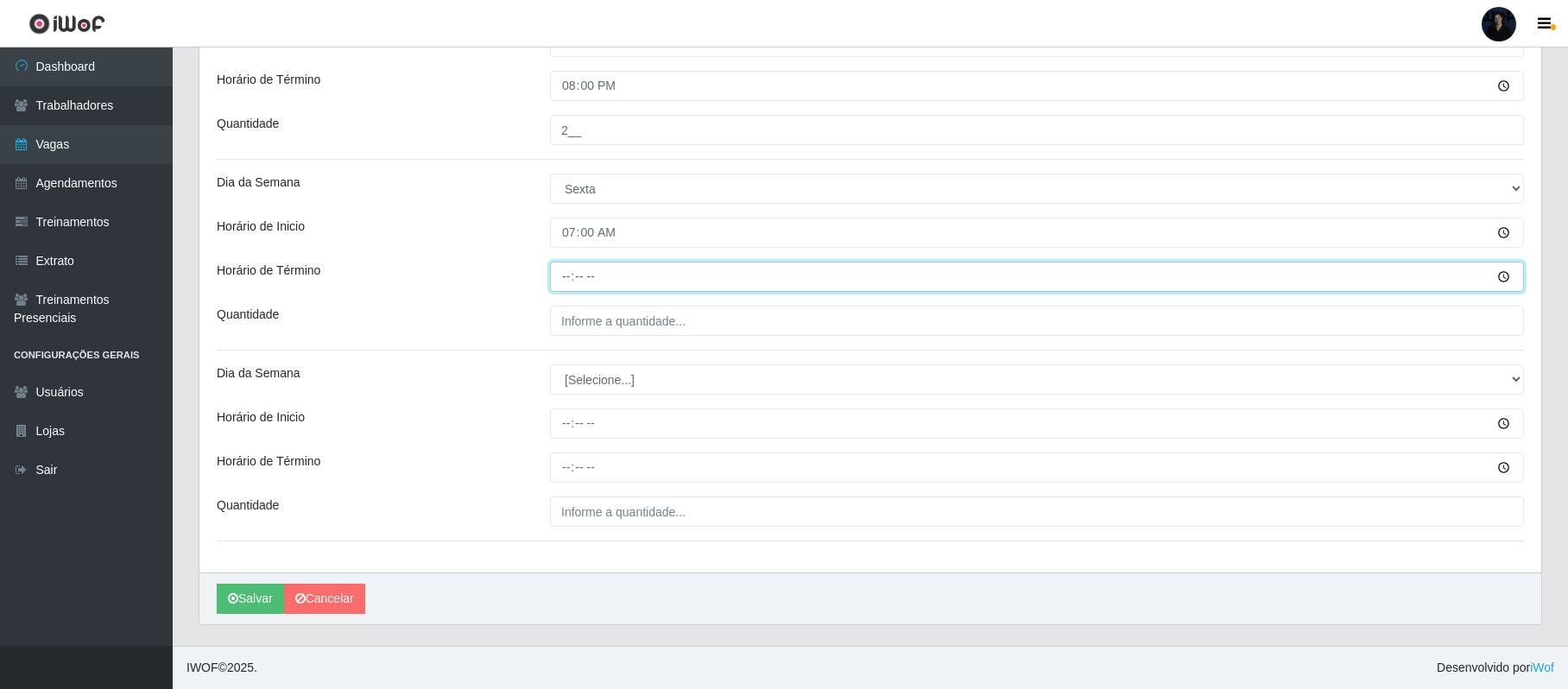
click at [559, 271] on input "Horário de Término" at bounding box center [1037, 276] width 974 height 31
type input "13:00"
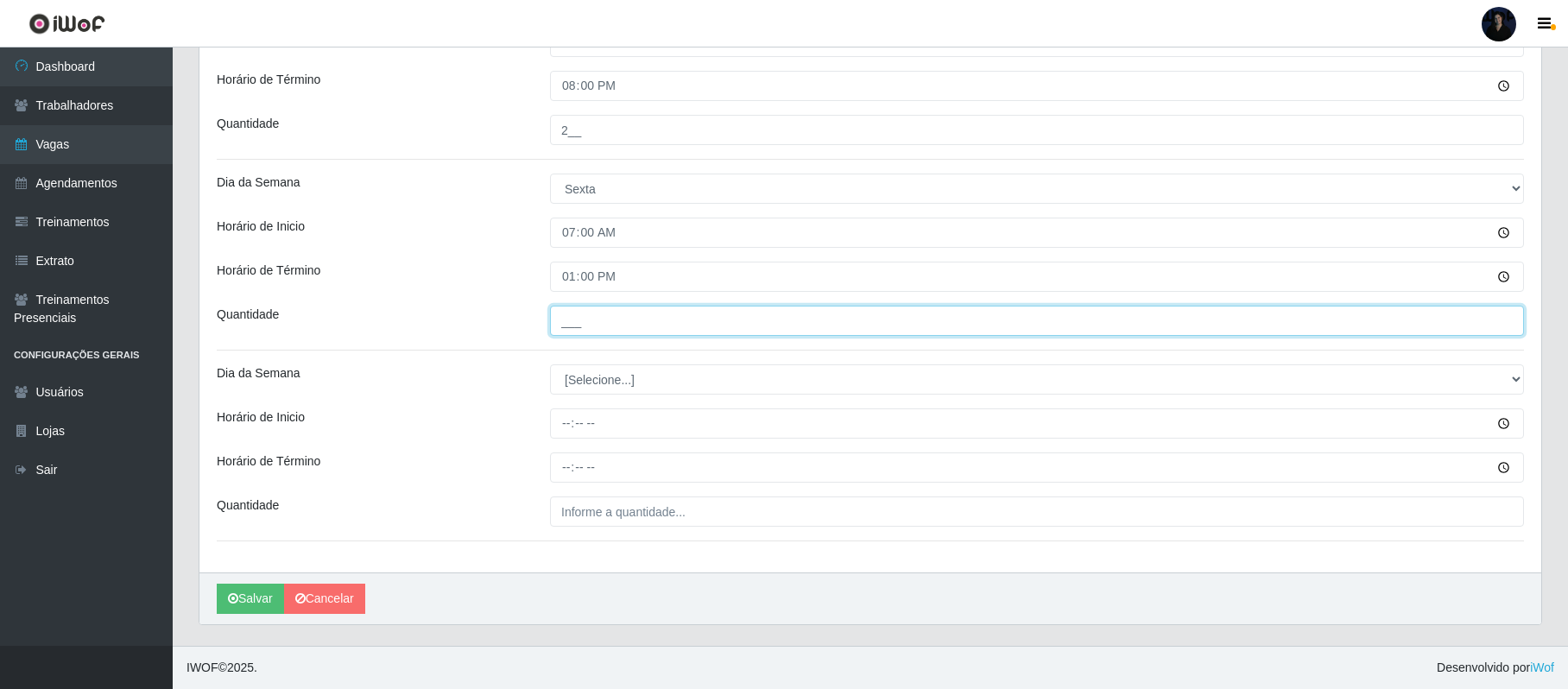
click at [563, 316] on input "___" at bounding box center [1037, 320] width 974 height 31
type input "2__"
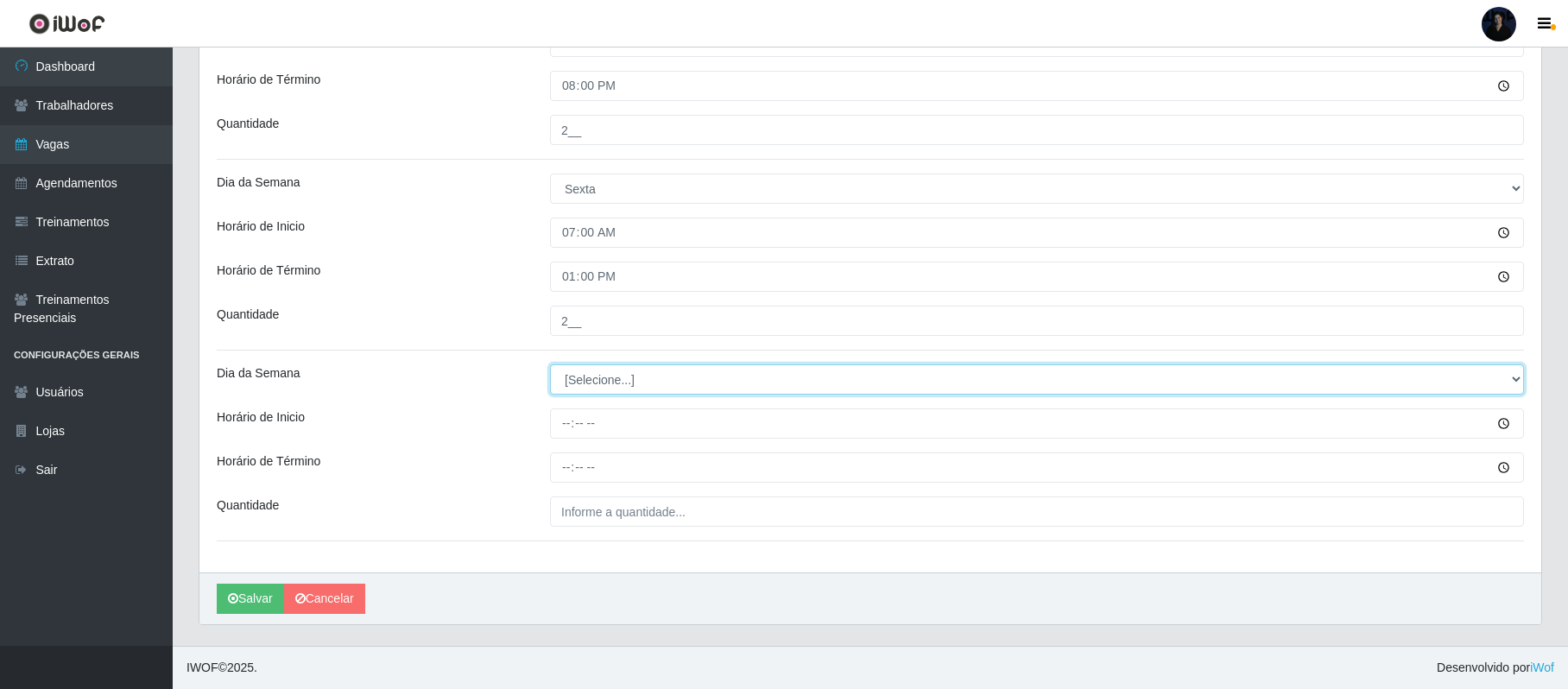
click at [577, 380] on select "[Selecione...] Segunda Terça Quarta Quinta Sexta Sábado Domingo" at bounding box center [1037, 379] width 974 height 31
select select "5"
click at [550, 364] on select "[Selecione...] Segunda Terça Quarta Quinta Sexta Sábado Domingo" at bounding box center [1037, 379] width 974 height 31
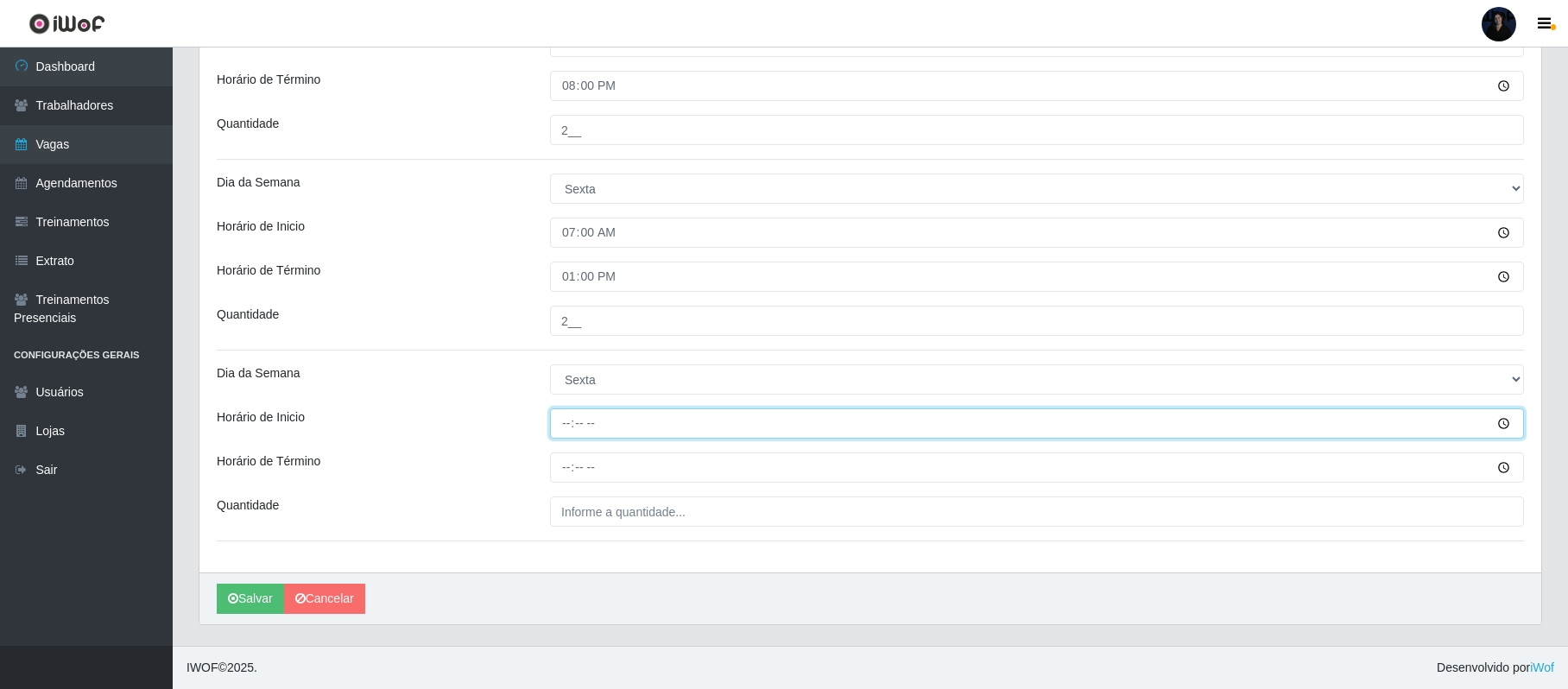
click at [560, 419] on input "Horário de Inicio" at bounding box center [1037, 423] width 974 height 31
type input "14:00"
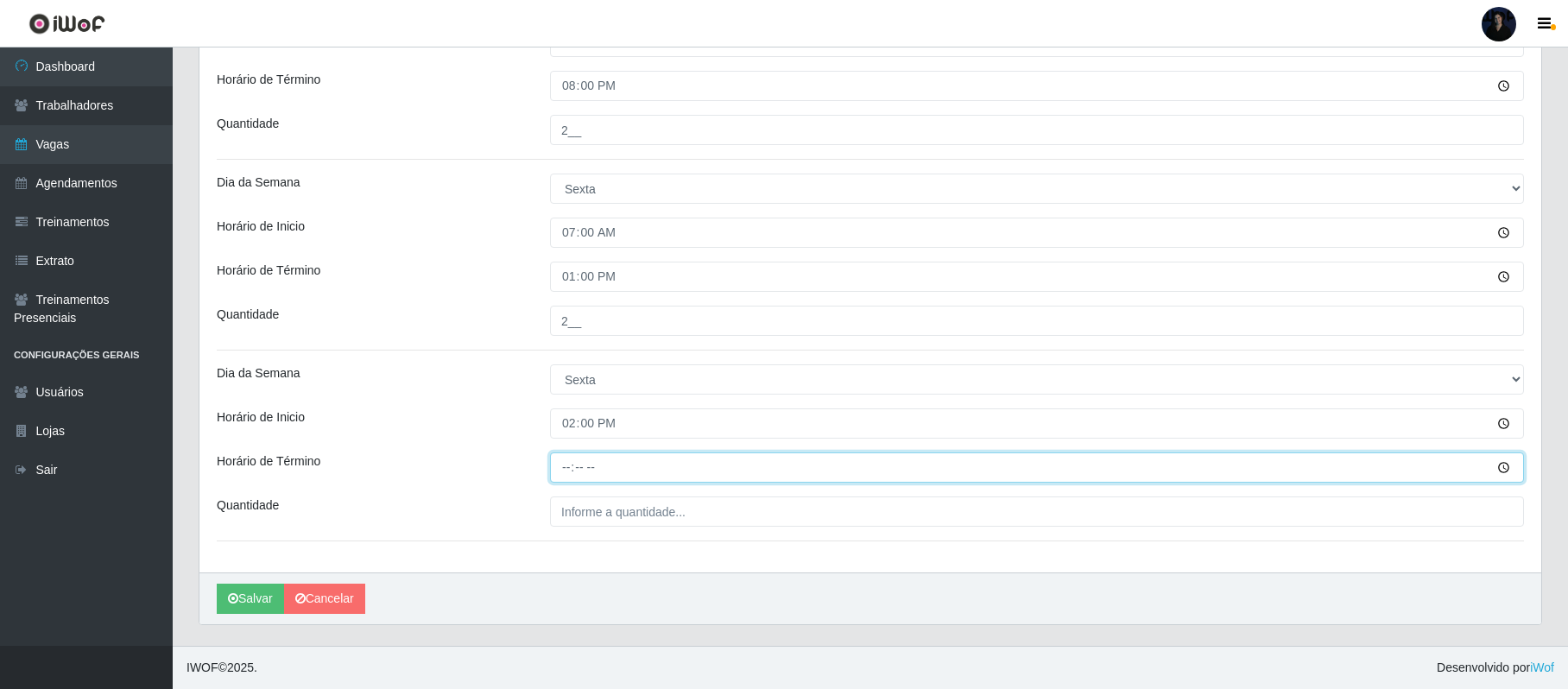
click at [564, 474] on input "Horário de Término" at bounding box center [1037, 467] width 974 height 31
type input "20:00"
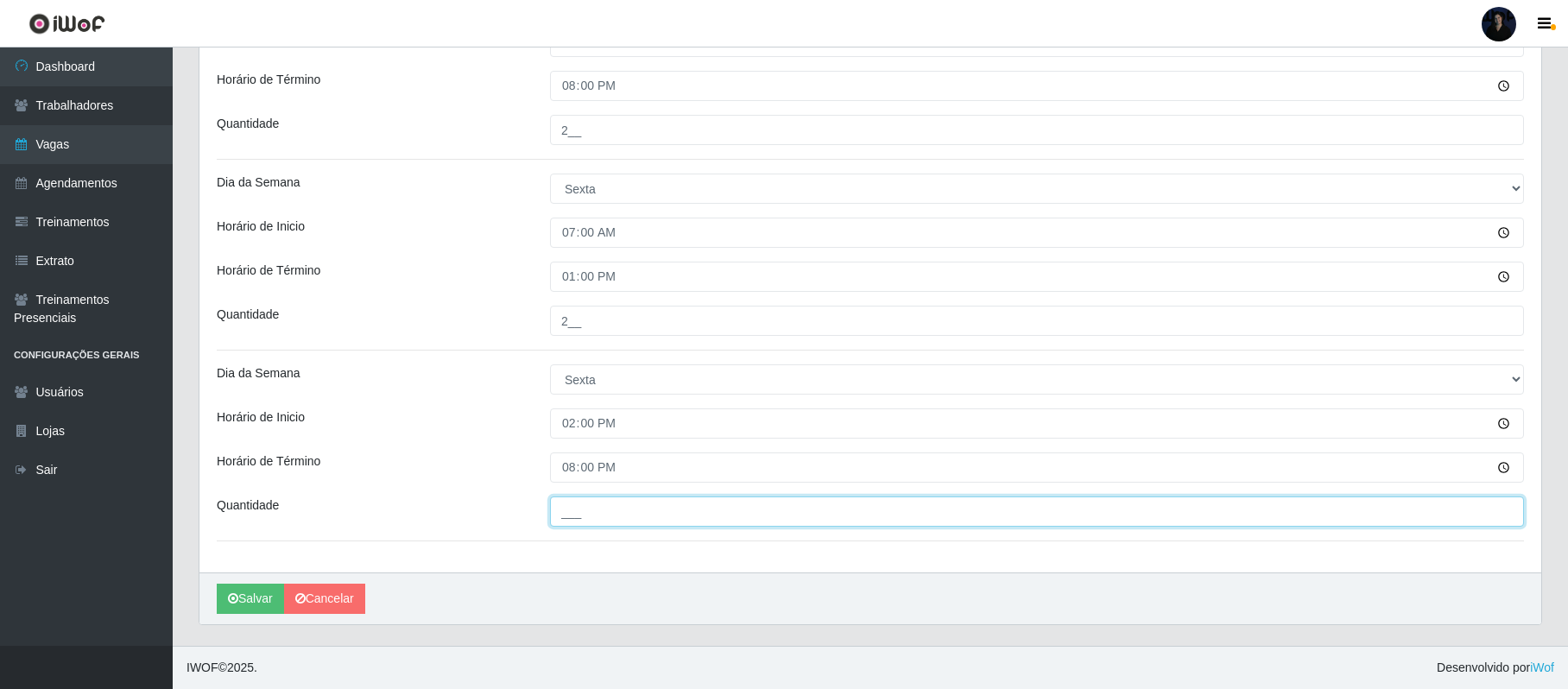
click at [564, 496] on input "___" at bounding box center [1037, 511] width 974 height 31
type input "2__"
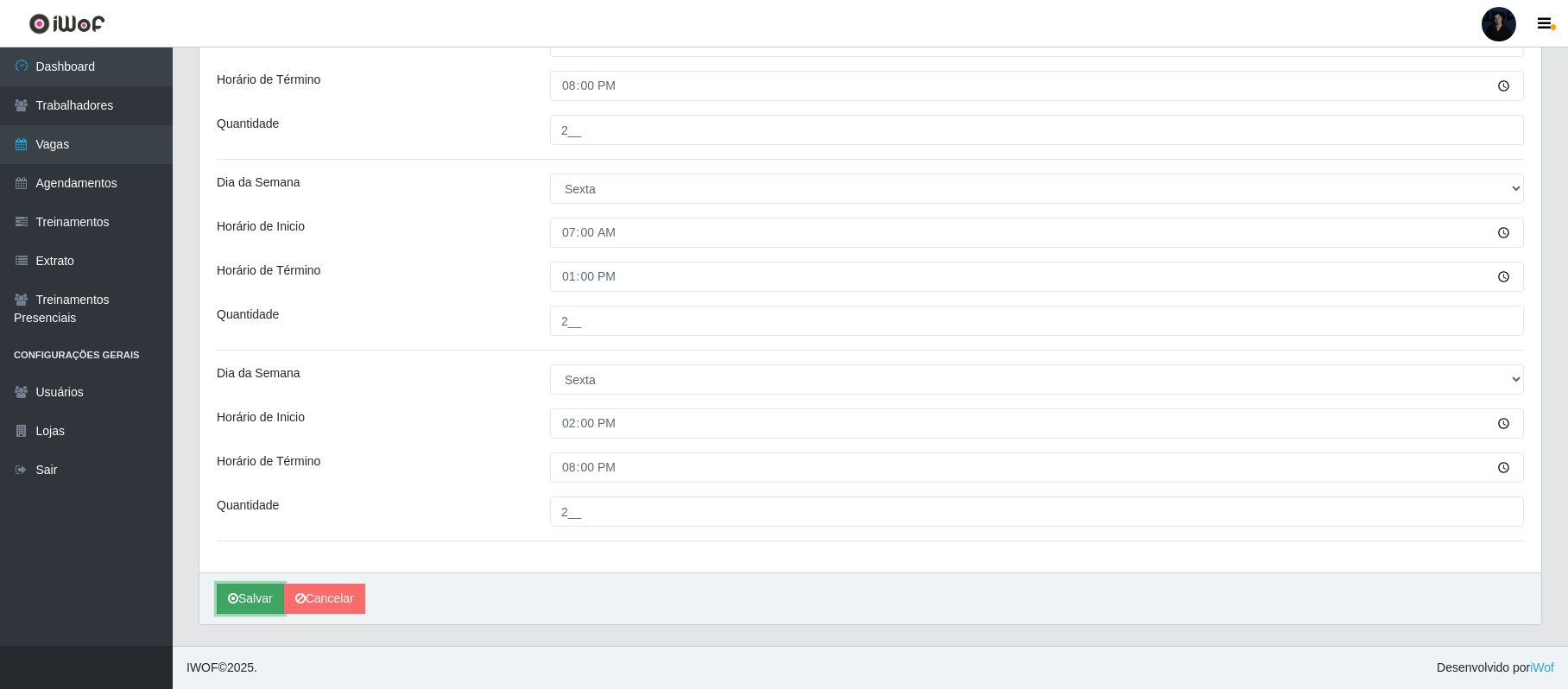
click at [235, 598] on icon "submit" at bounding box center [233, 597] width 10 height 12
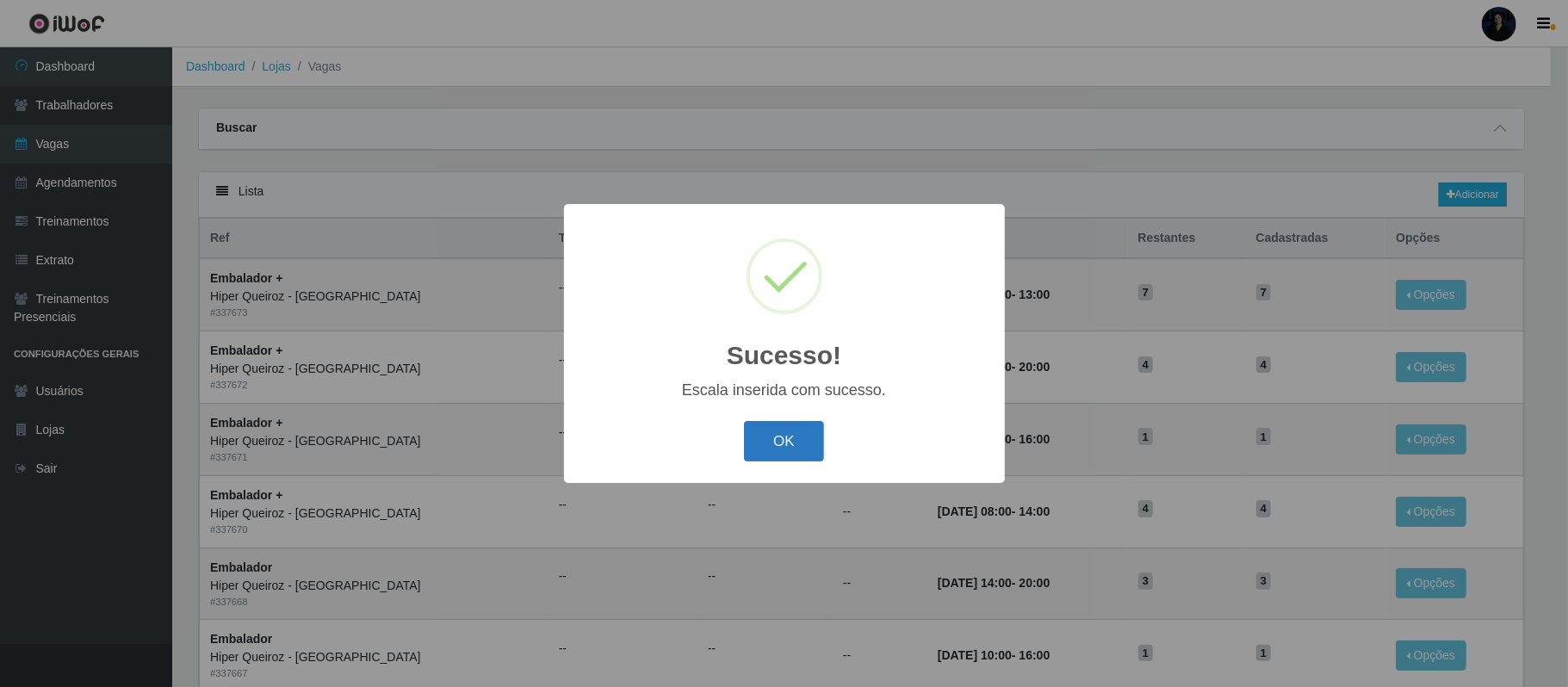
click at [788, 436] on button "OK" at bounding box center [784, 441] width 80 height 41
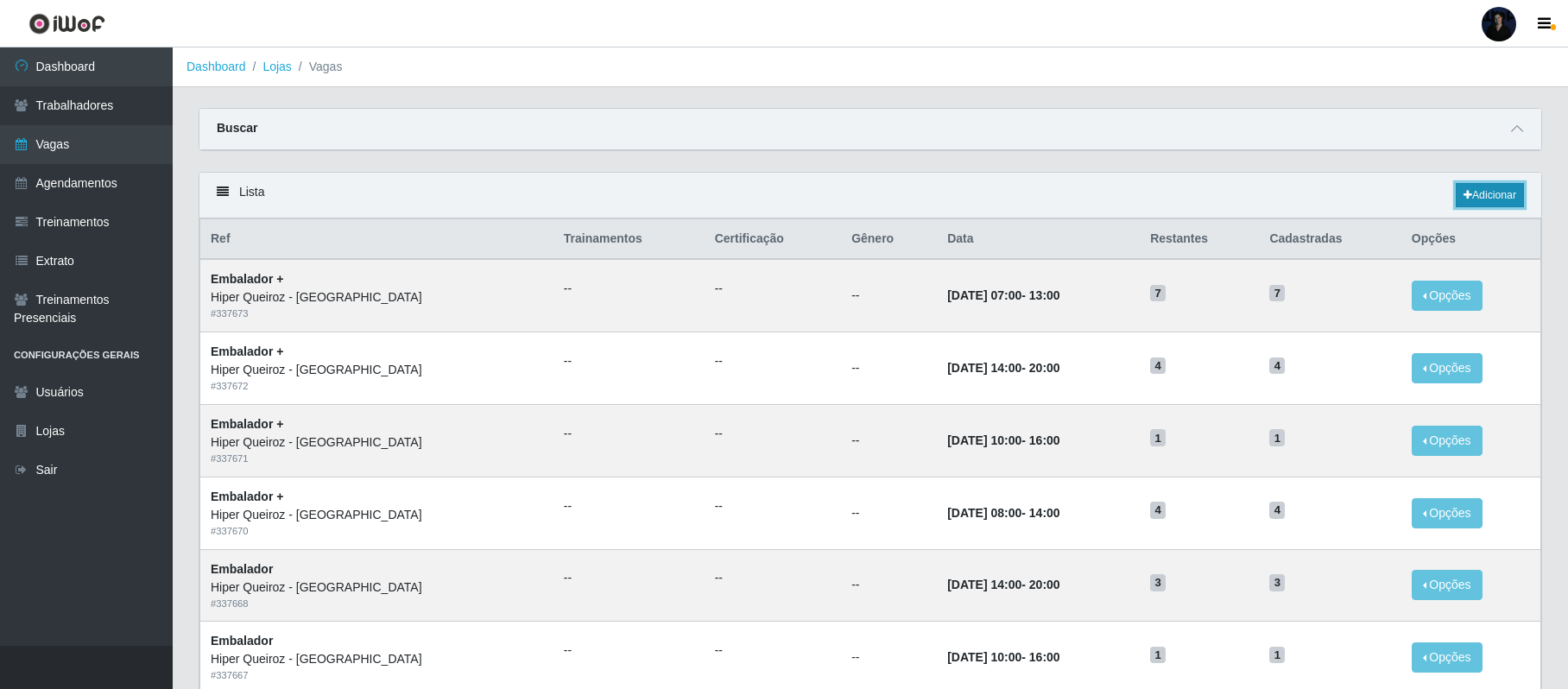
click at [1480, 197] on link "Adicionar" at bounding box center [1490, 195] width 69 height 24
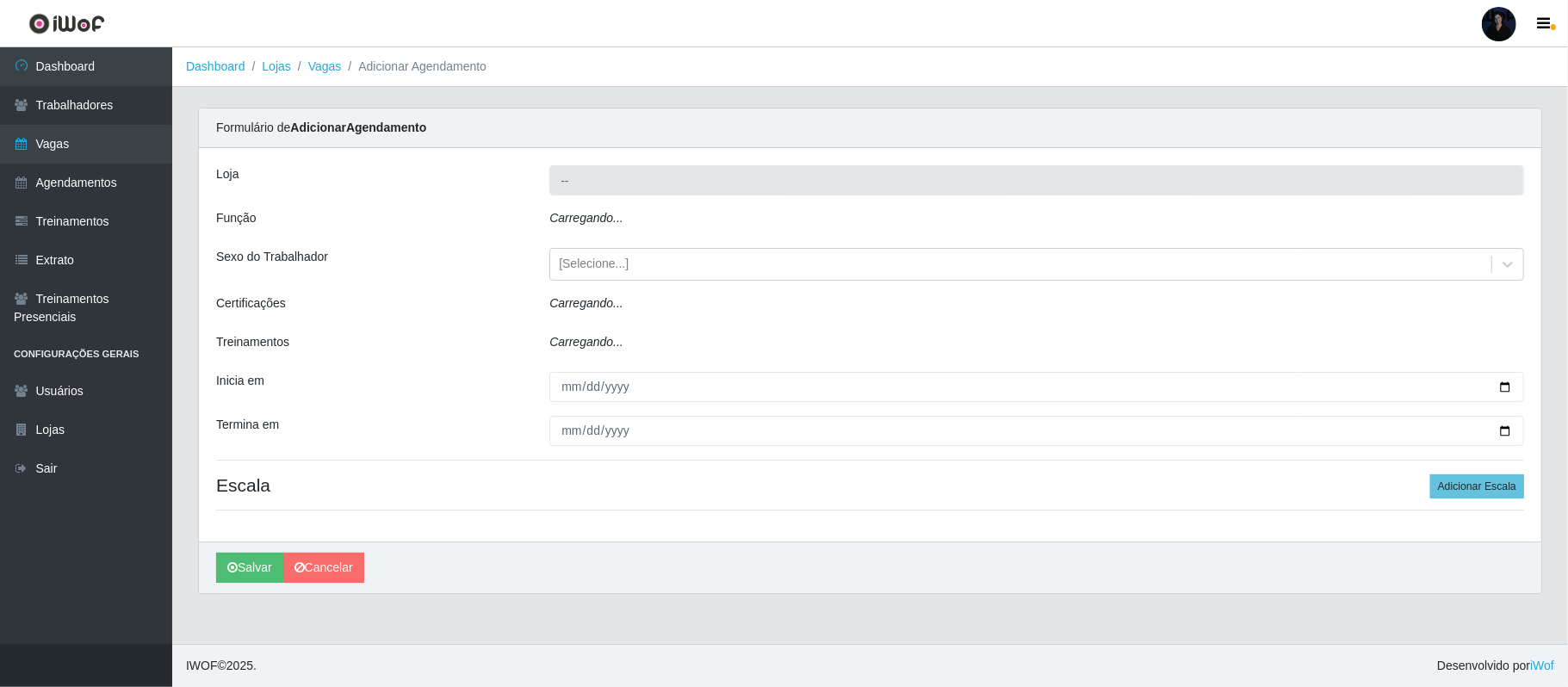
type input "Hiper Queiroz - [GEOGRAPHIC_DATA]"
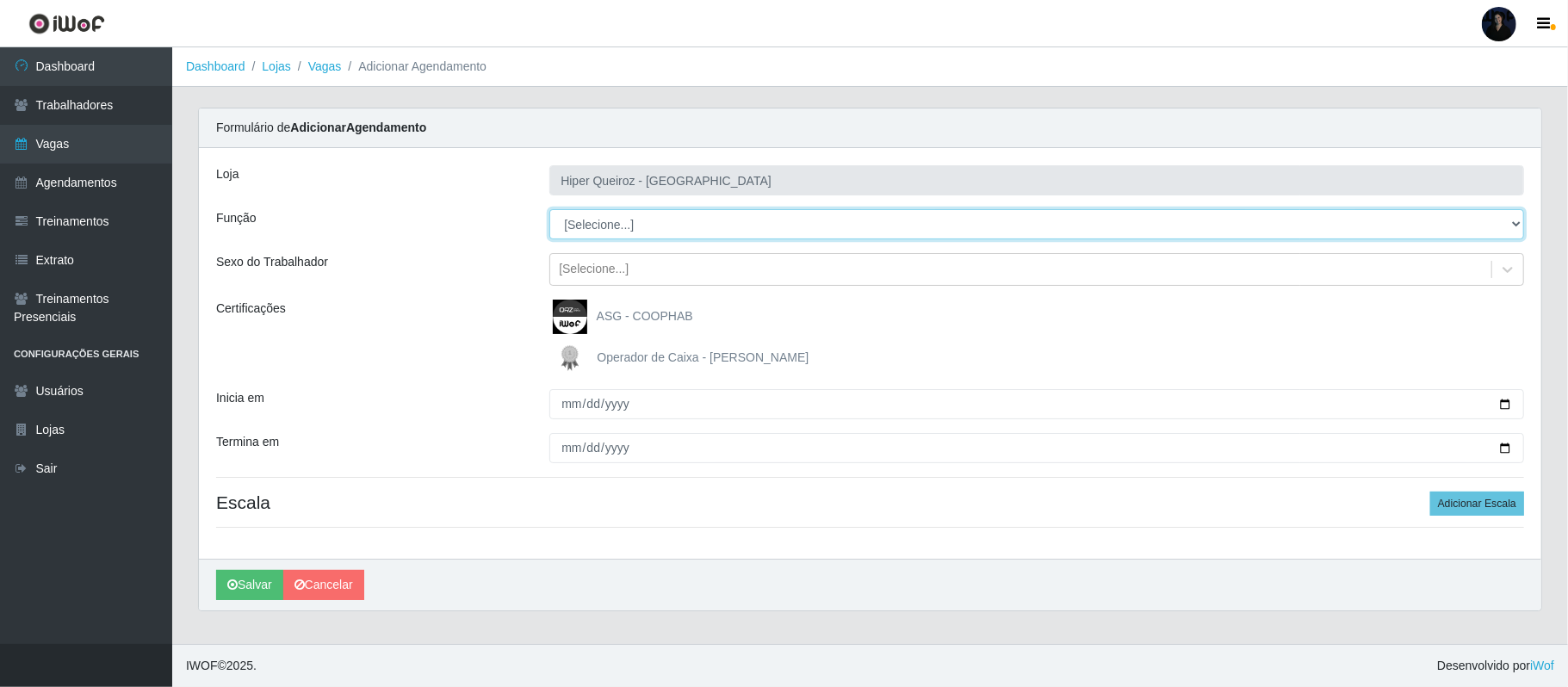
click at [662, 231] on select "[Selecione...] Embalador Embalador + Embalador ++ Operador de Caixa Operador de…" at bounding box center [1036, 224] width 974 height 31
select select "72"
click at [549, 210] on select "[Selecione...] Embalador Embalador + Embalador ++ Operador de Caixa Operador de…" at bounding box center [1036, 224] width 974 height 31
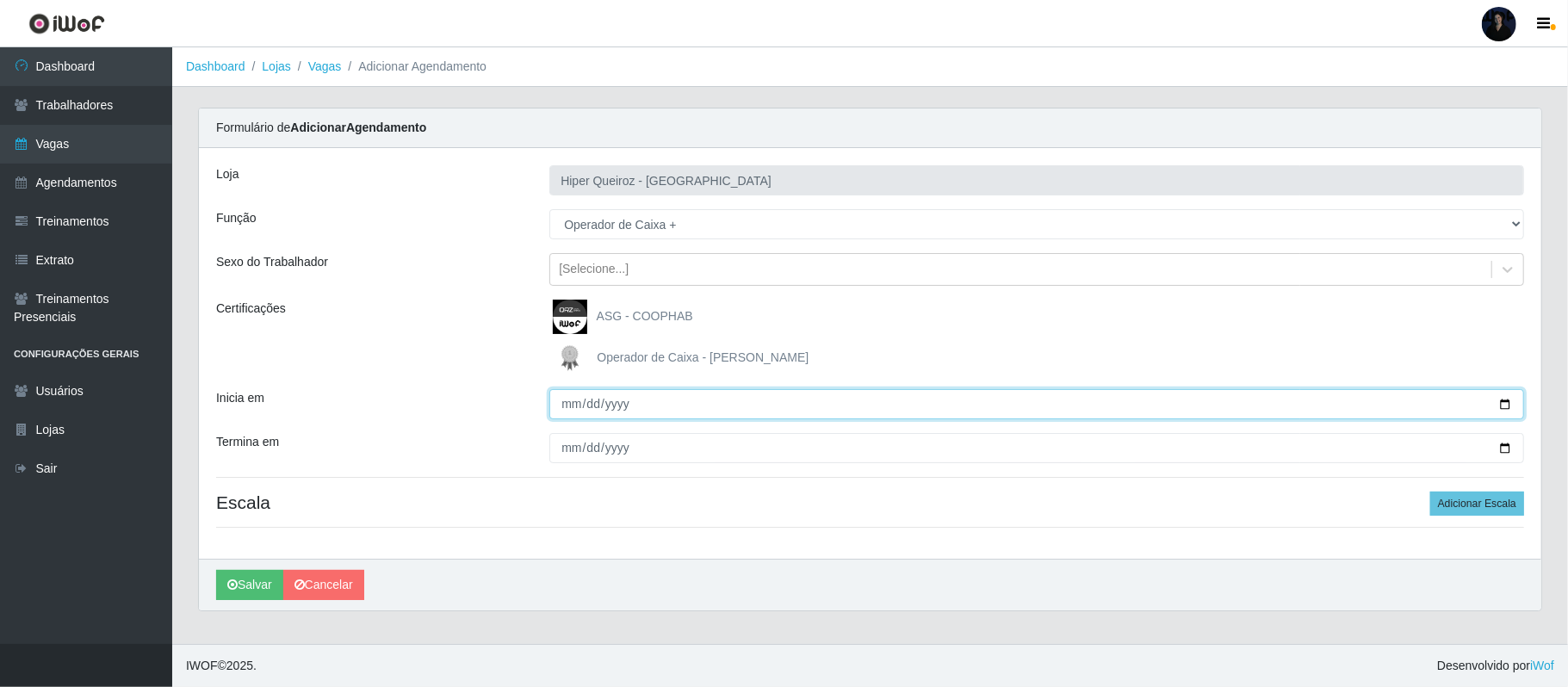
click at [563, 400] on input "Inicia em" at bounding box center [1036, 404] width 974 height 31
type input "[DATE]"
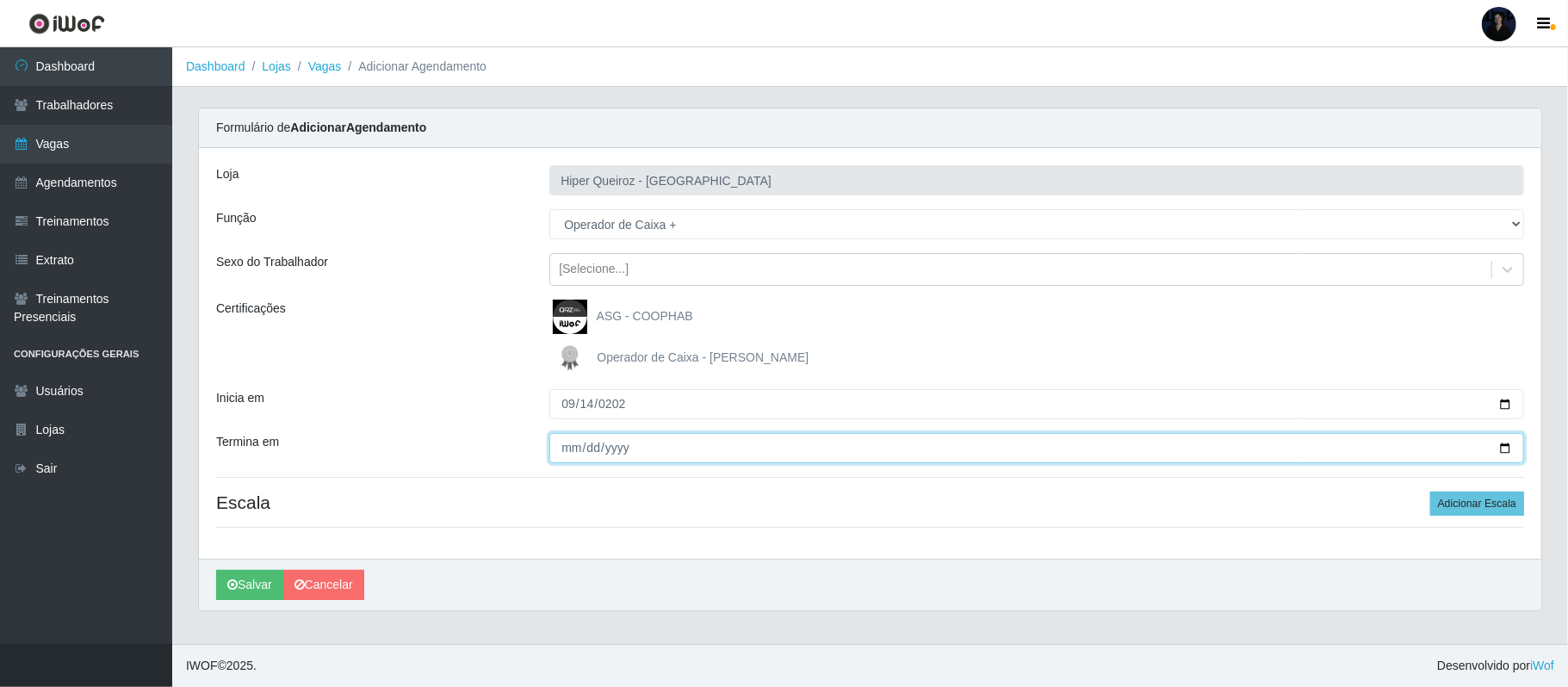
click at [569, 444] on input "Termina em" at bounding box center [1036, 448] width 974 height 31
type input "[DATE]"
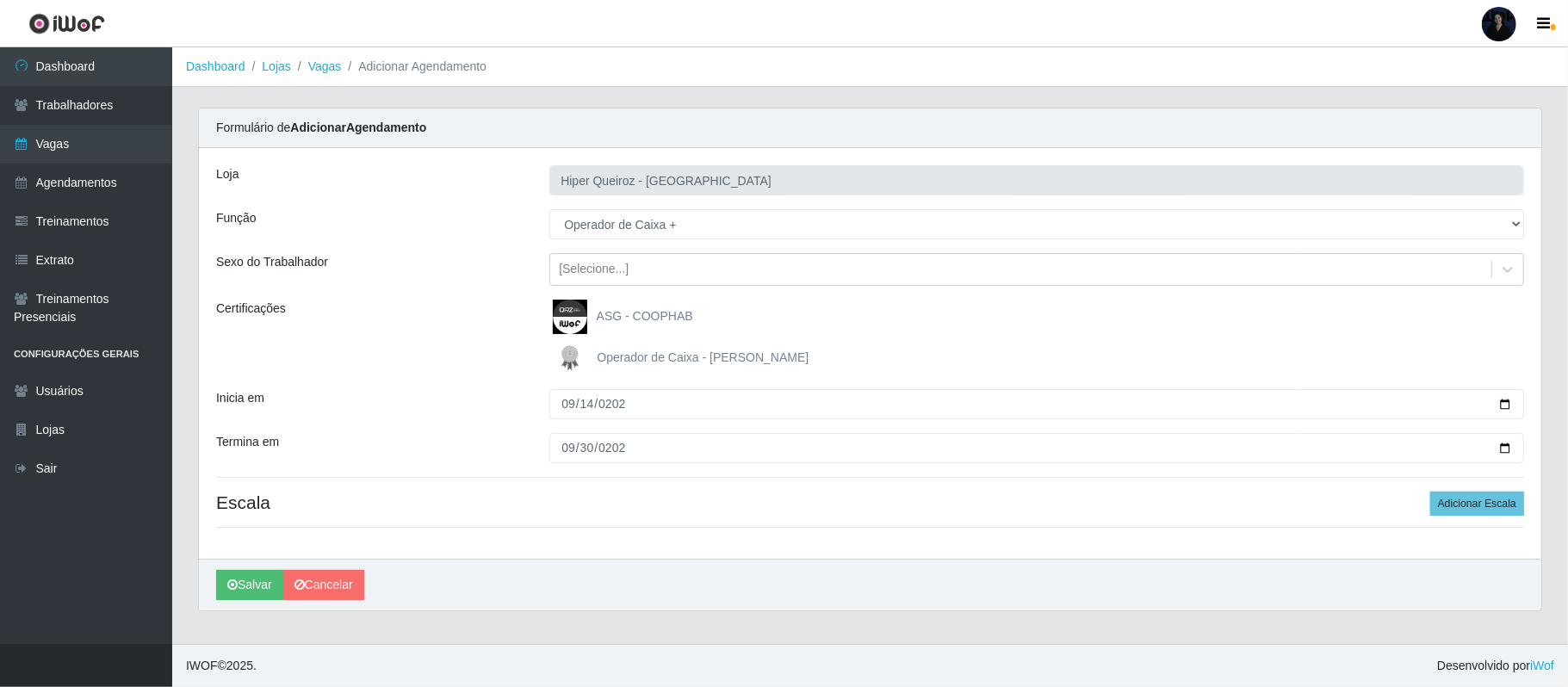
click at [766, 534] on div "Loja Hiper Queiroz - [GEOGRAPHIC_DATA] Função [Selecione...] Embalador Embalado…" at bounding box center [870, 353] width 1342 height 411
click at [1491, 508] on button "Adicionar Escala" at bounding box center [1476, 503] width 93 height 24
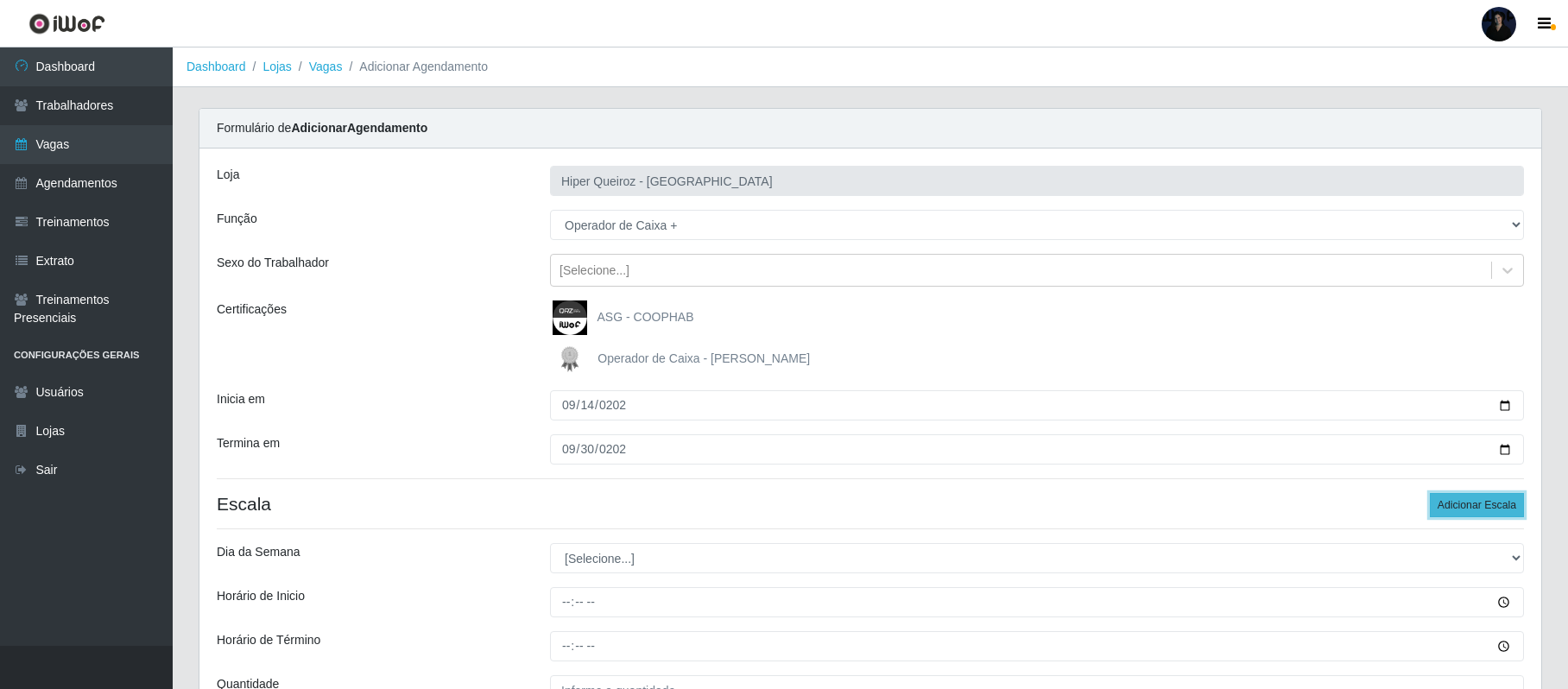
click at [1496, 509] on button "Adicionar Escala" at bounding box center [1476, 504] width 94 height 24
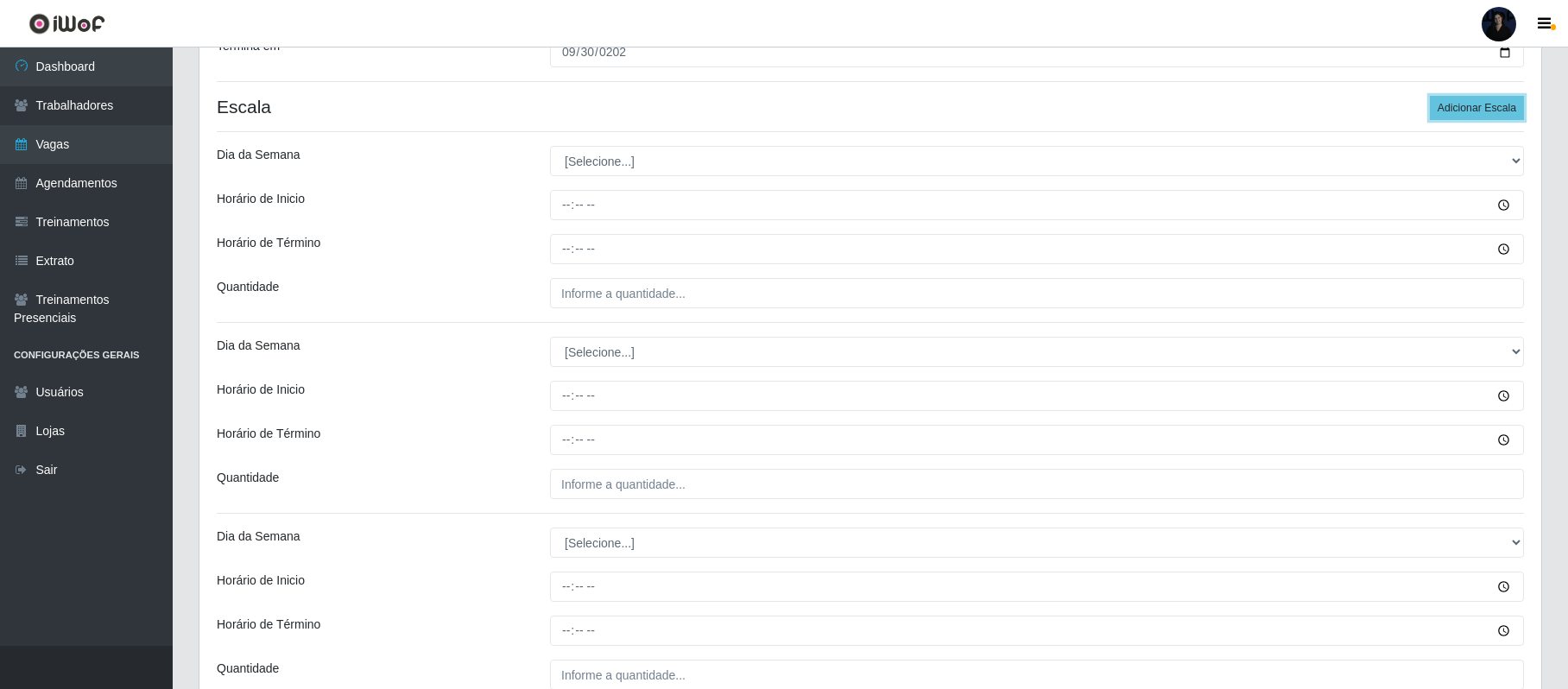
scroll to position [415, 0]
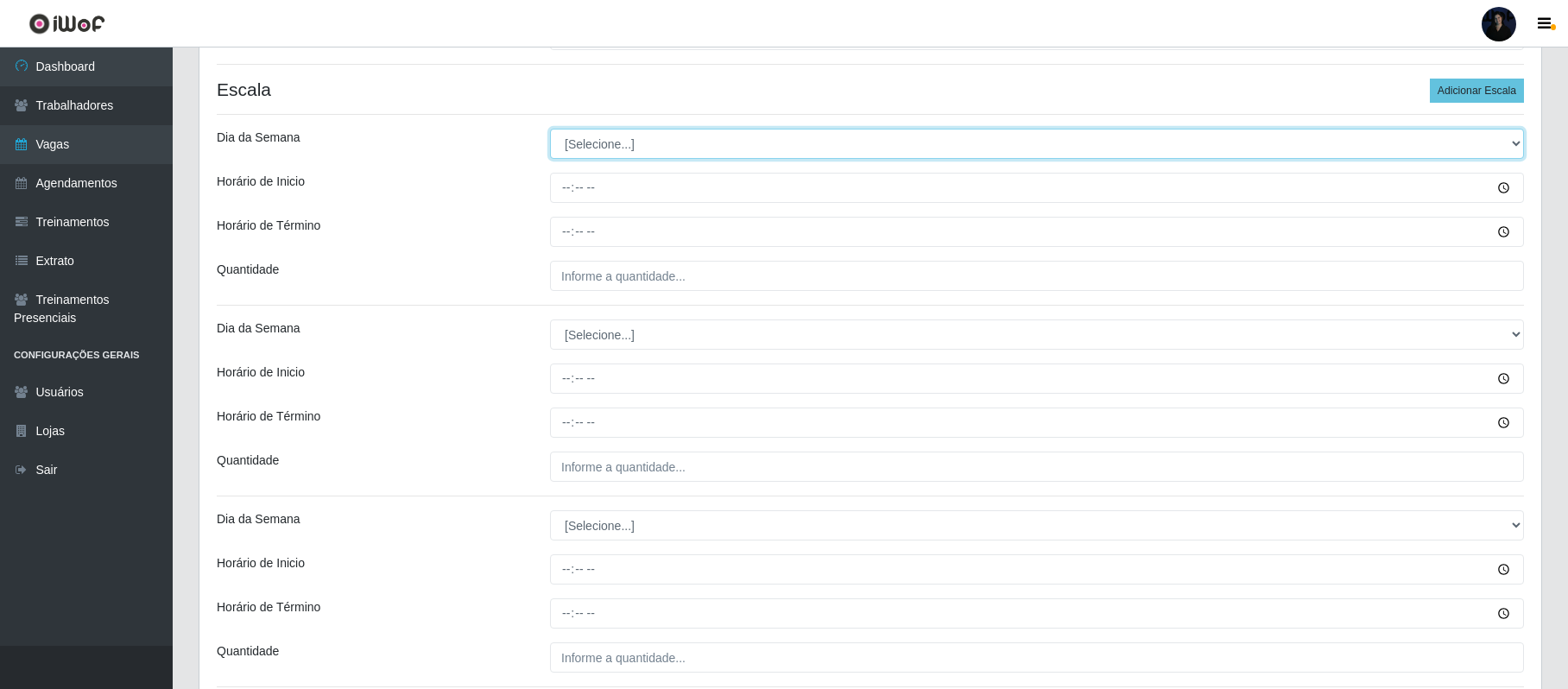
click at [843, 146] on select "[Selecione...] Segunda Terça Quarta Quinta Sexta Sábado Domingo" at bounding box center [1037, 144] width 974 height 31
select select "6"
click at [550, 131] on select "[Selecione...] Segunda Terça Quarta Quinta Sexta Sábado Domingo" at bounding box center [1037, 144] width 974 height 31
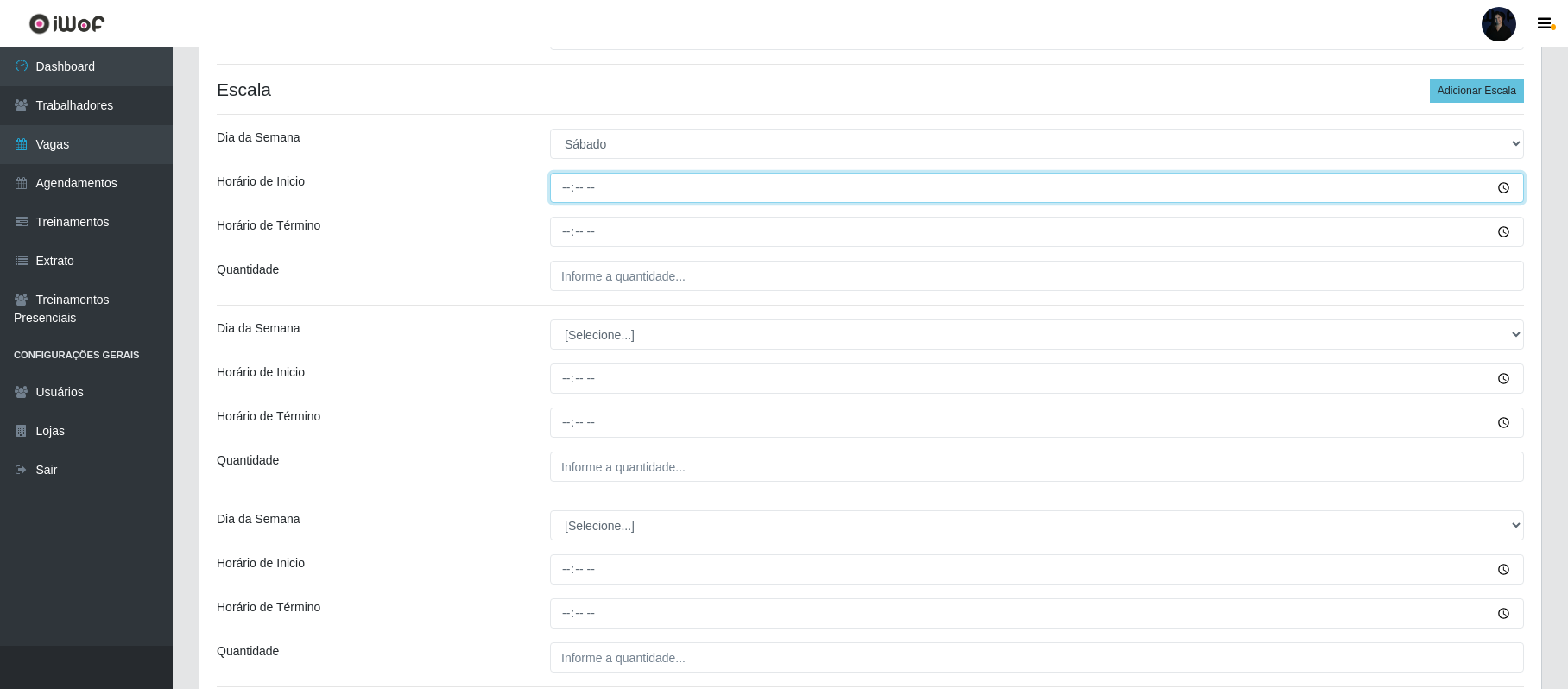
click at [567, 192] on input "Horário de Inicio" at bounding box center [1037, 187] width 974 height 31
type input "07:00"
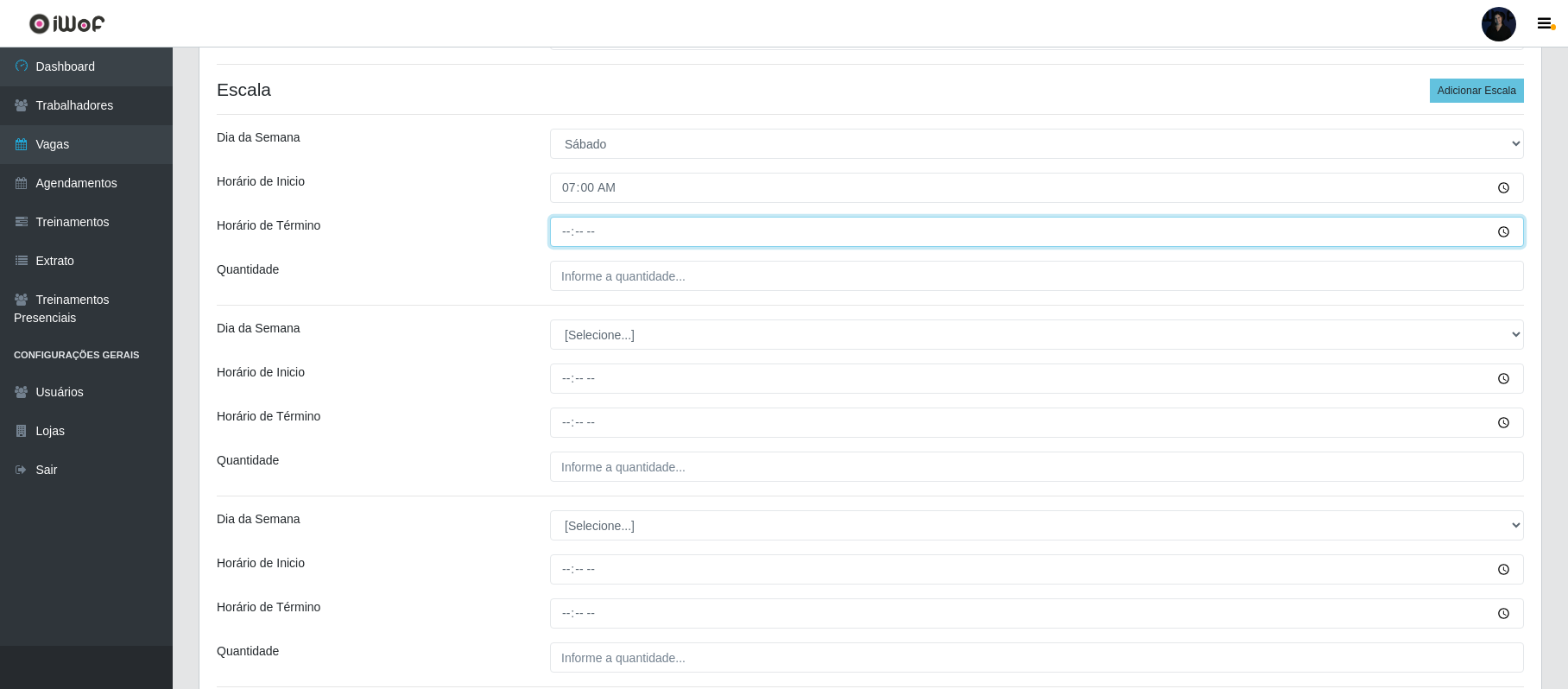
click at [568, 235] on input "Horário de Término" at bounding box center [1037, 232] width 974 height 31
type input "13:00"
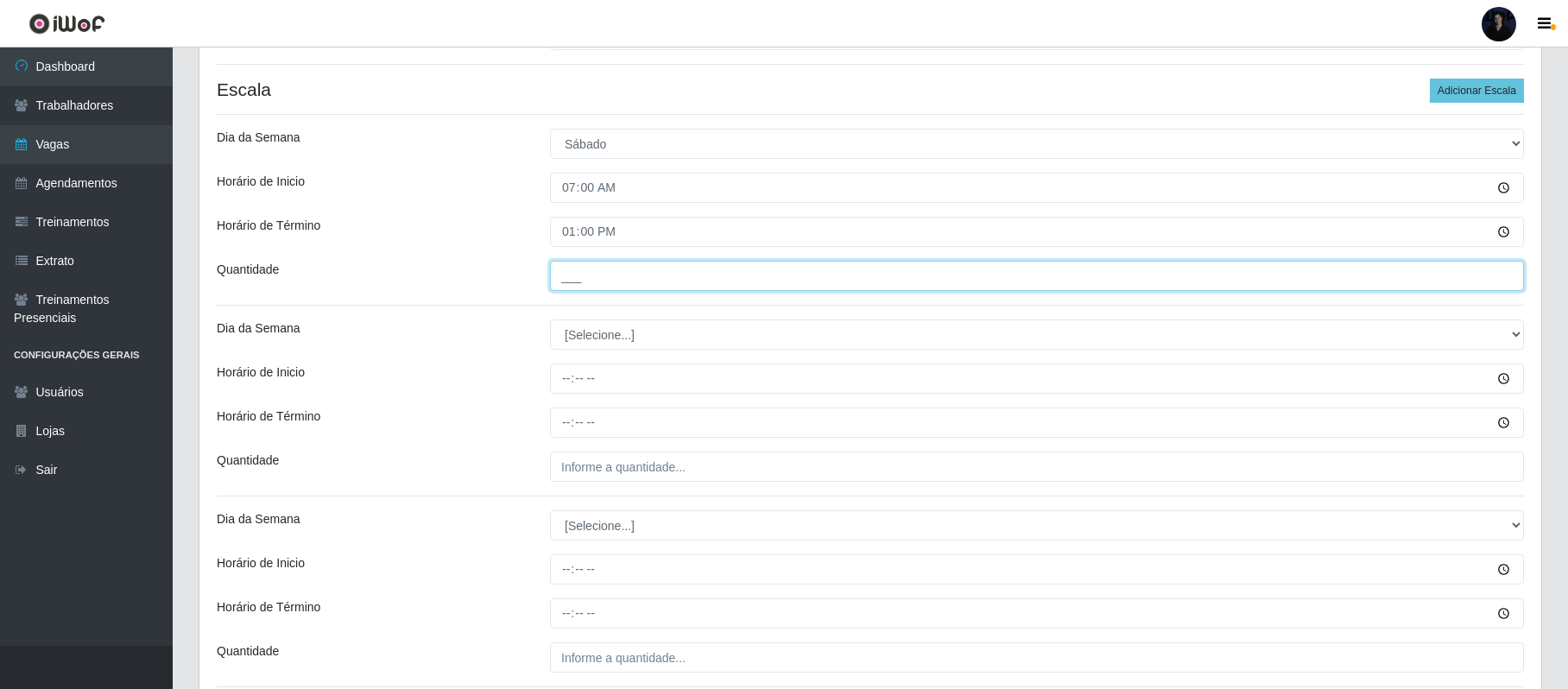
click at [565, 281] on input "___" at bounding box center [1037, 275] width 974 height 31
type input "3__"
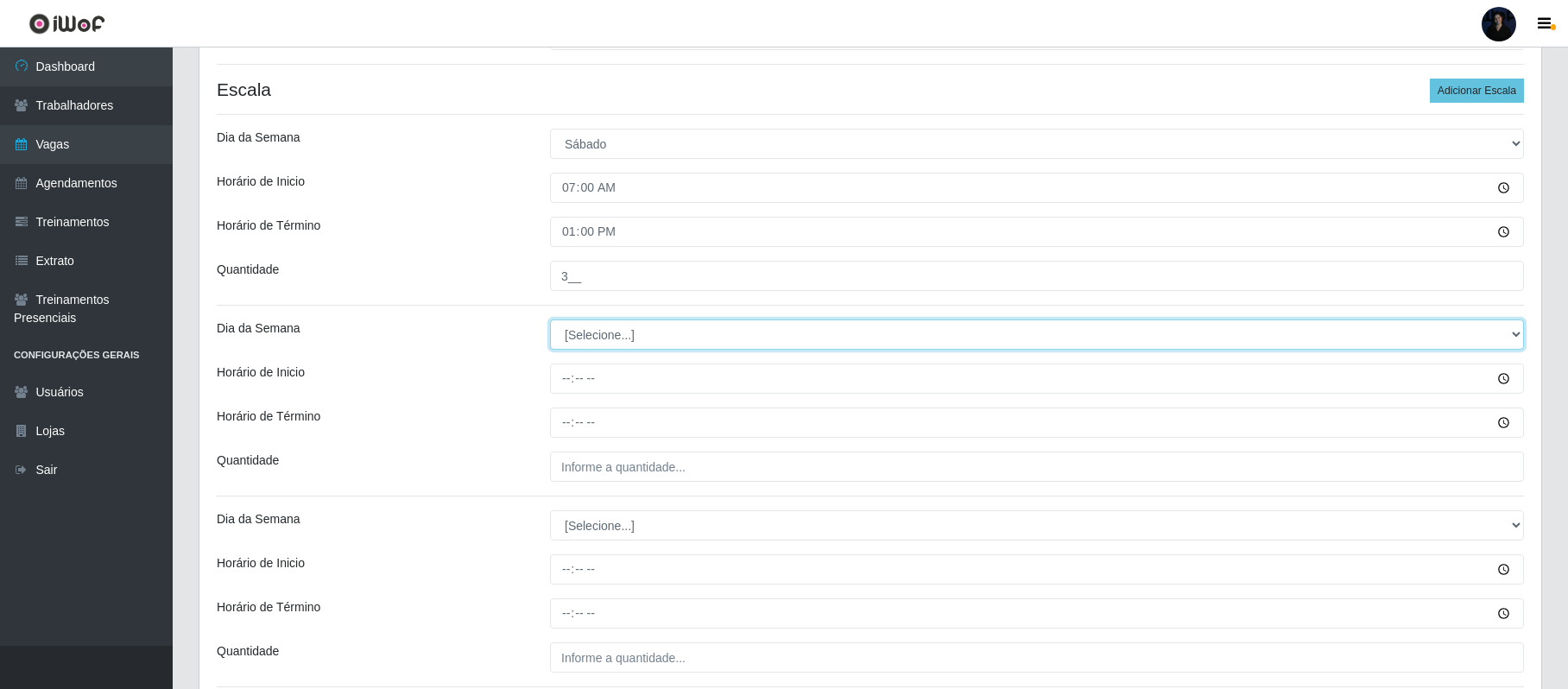
click at [575, 346] on select "[Selecione...] Segunda Terça Quarta Quinta Sexta Sábado Domingo" at bounding box center [1037, 334] width 974 height 31
select select "6"
click at [550, 321] on select "[Selecione...] Segunda Terça Quarta Quinta Sexta Sábado Domingo" at bounding box center [1037, 334] width 974 height 31
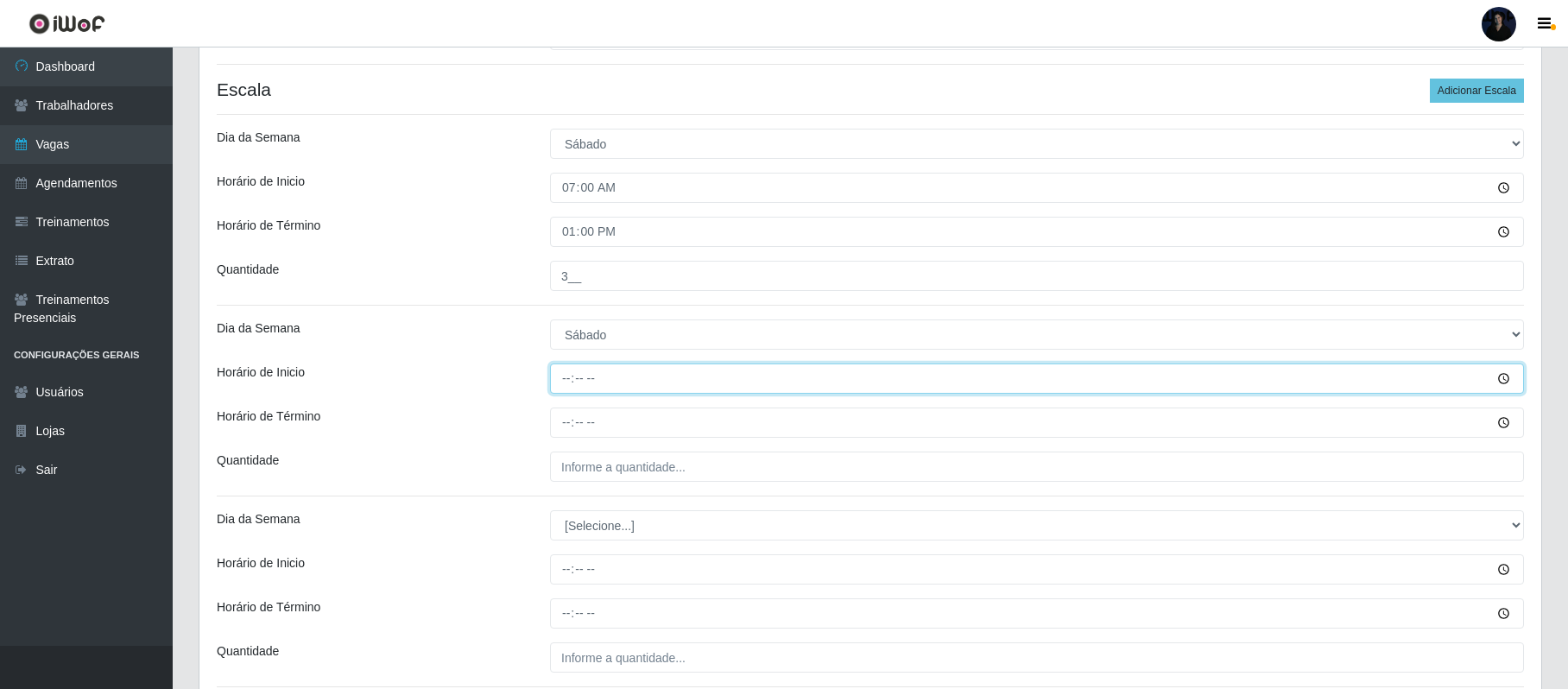
click at [563, 379] on input "Horário de Inicio" at bounding box center [1037, 378] width 974 height 31
type input "14:00"
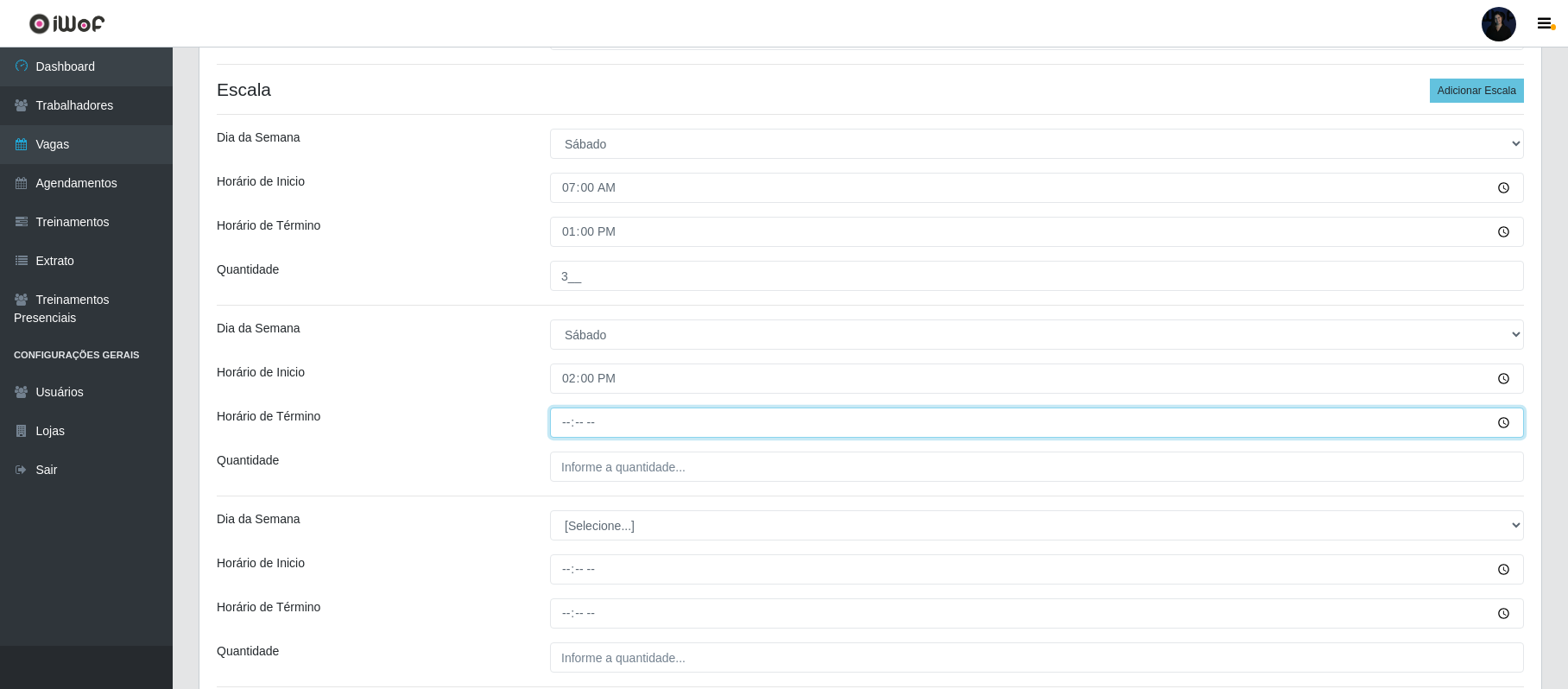
click at [566, 421] on input "Horário de Término" at bounding box center [1037, 422] width 974 height 31
type input "20:00"
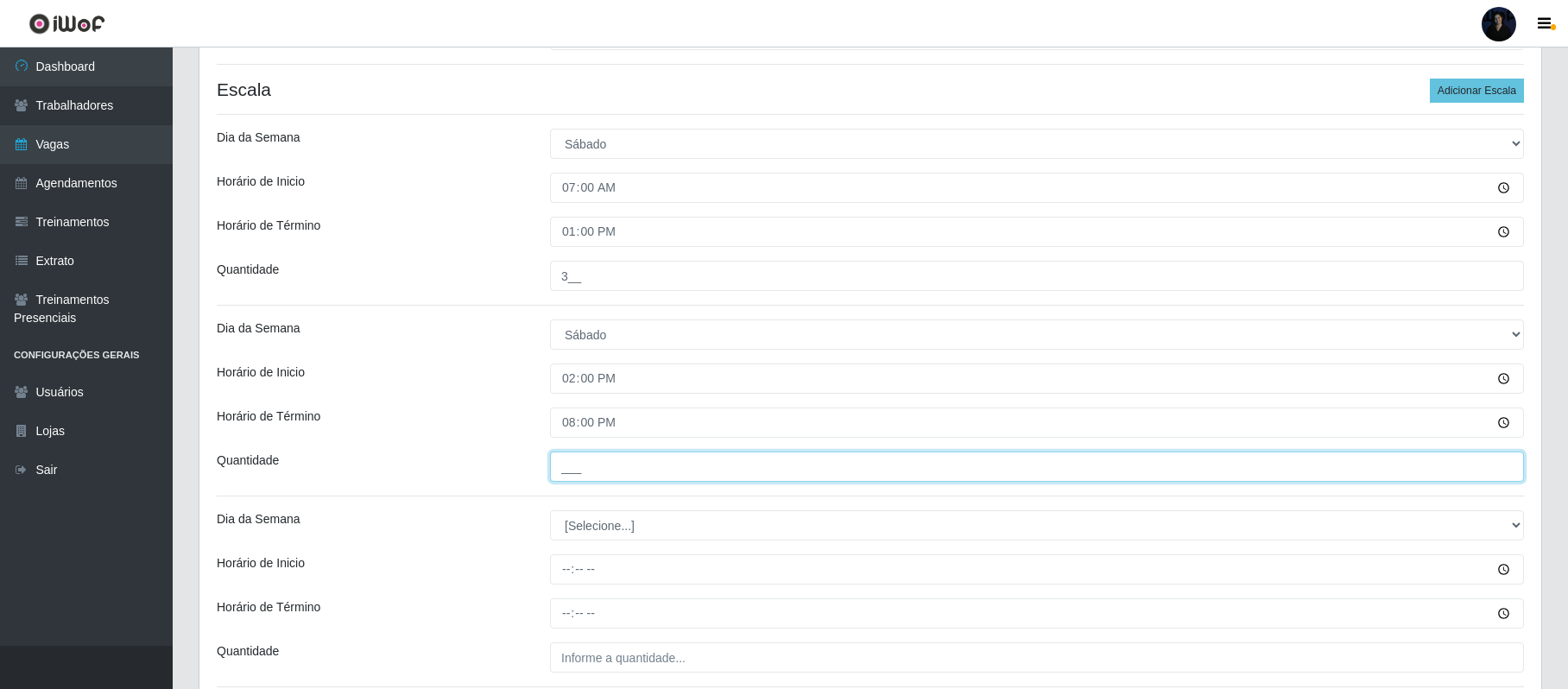
click at [567, 473] on input "___" at bounding box center [1037, 466] width 974 height 31
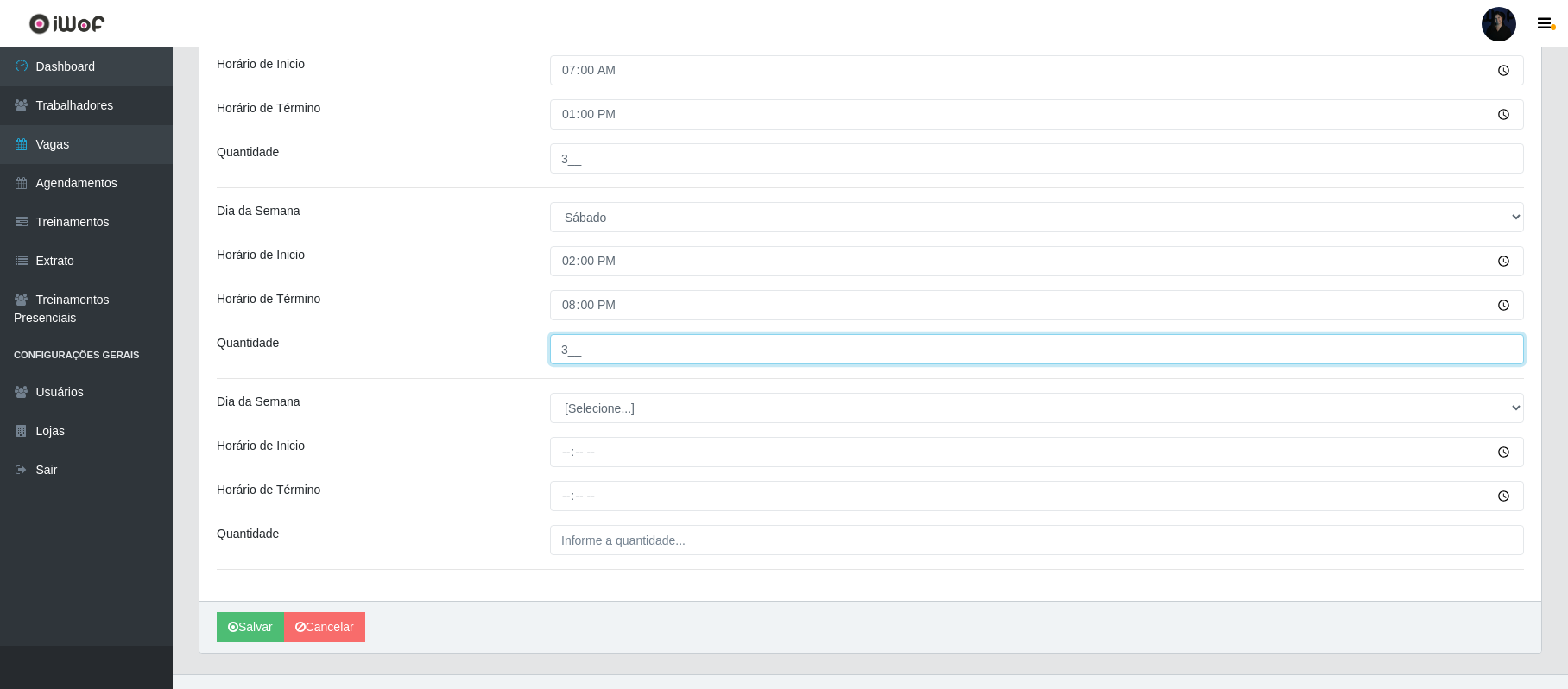
scroll to position [564, 0]
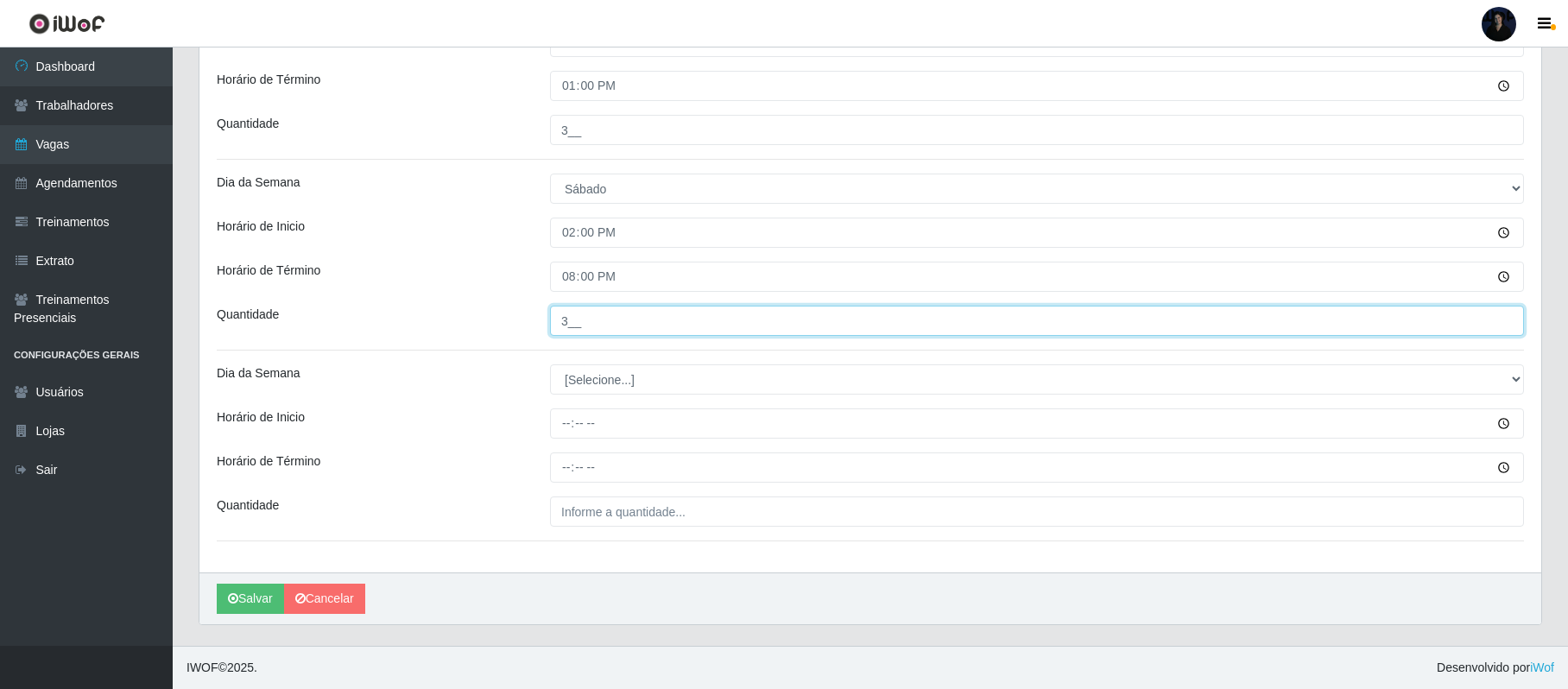
type input "3__"
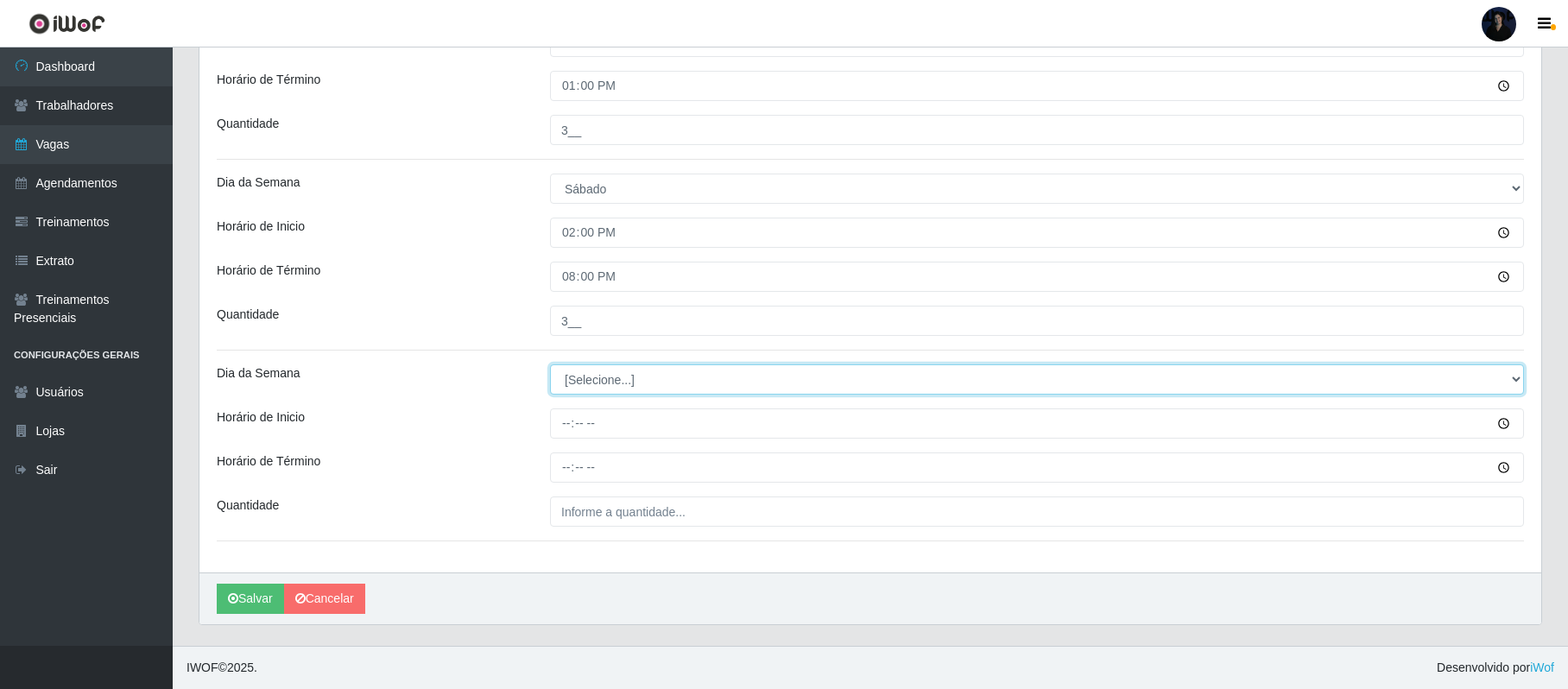
click at [589, 378] on select "[Selecione...] Segunda Terça Quarta Quinta Sexta Sábado Domingo" at bounding box center [1037, 379] width 974 height 31
select select "0"
click at [550, 364] on select "[Selecione...] Segunda Terça Quarta Quinta Sexta Sábado Domingo" at bounding box center [1037, 379] width 974 height 31
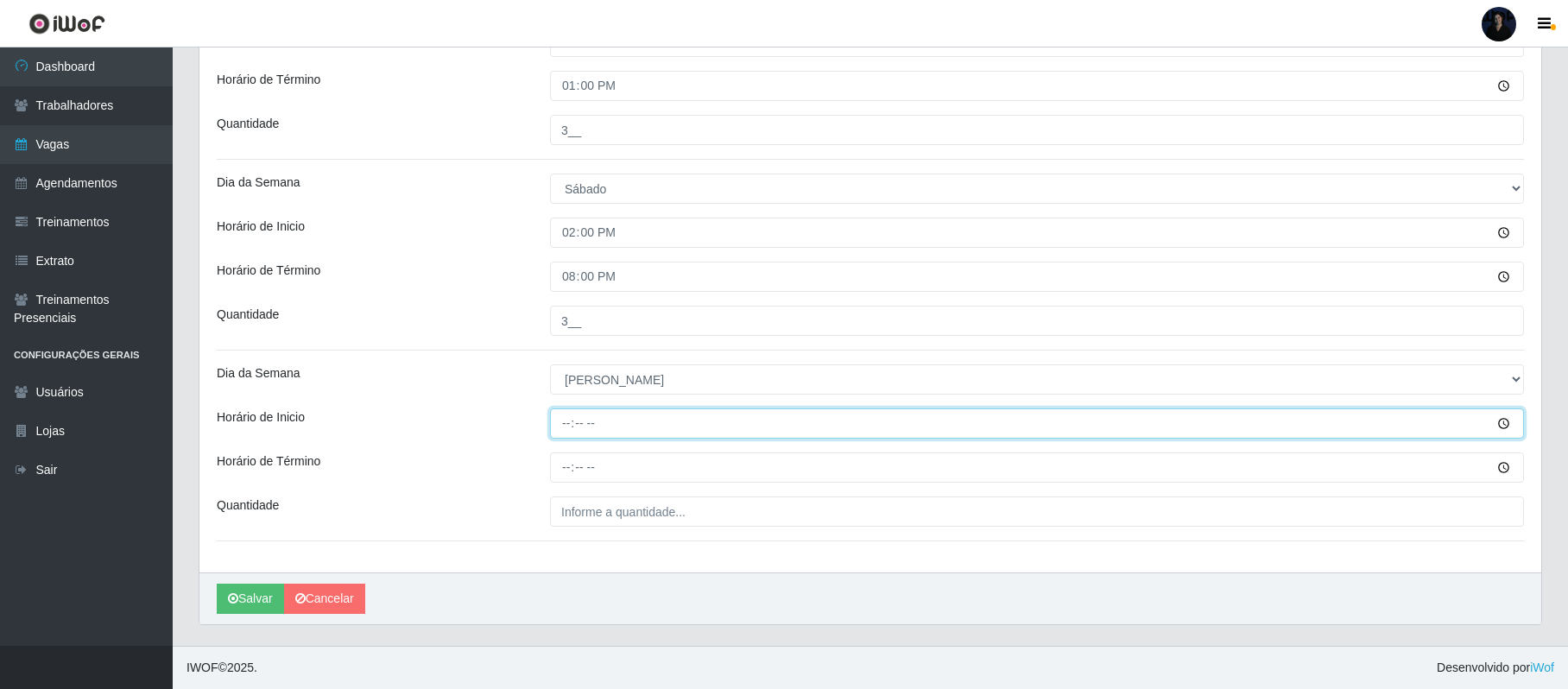
click at [570, 428] on input "Horário de Inicio" at bounding box center [1037, 423] width 974 height 31
type input "07:00"
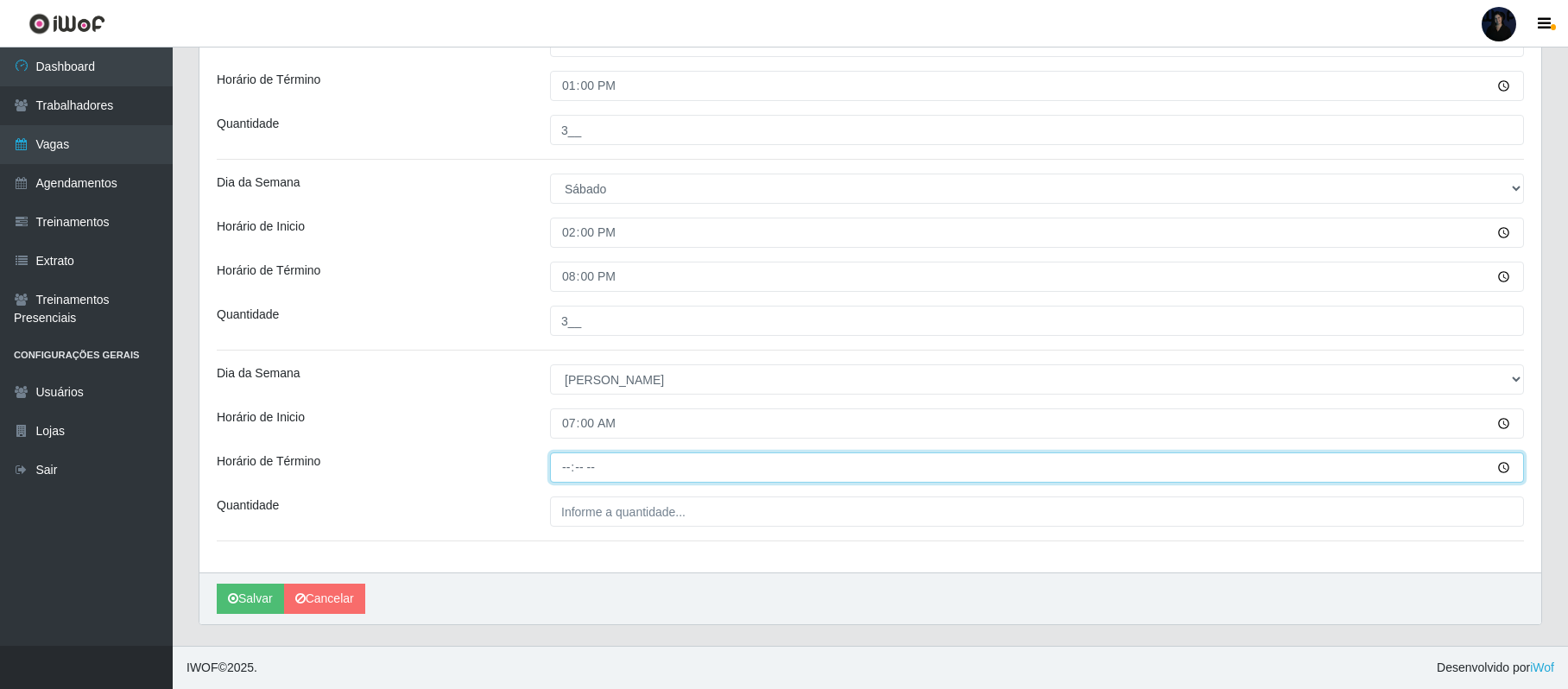
click at [566, 466] on input "Horário de Término" at bounding box center [1037, 467] width 974 height 31
type input "13:00"
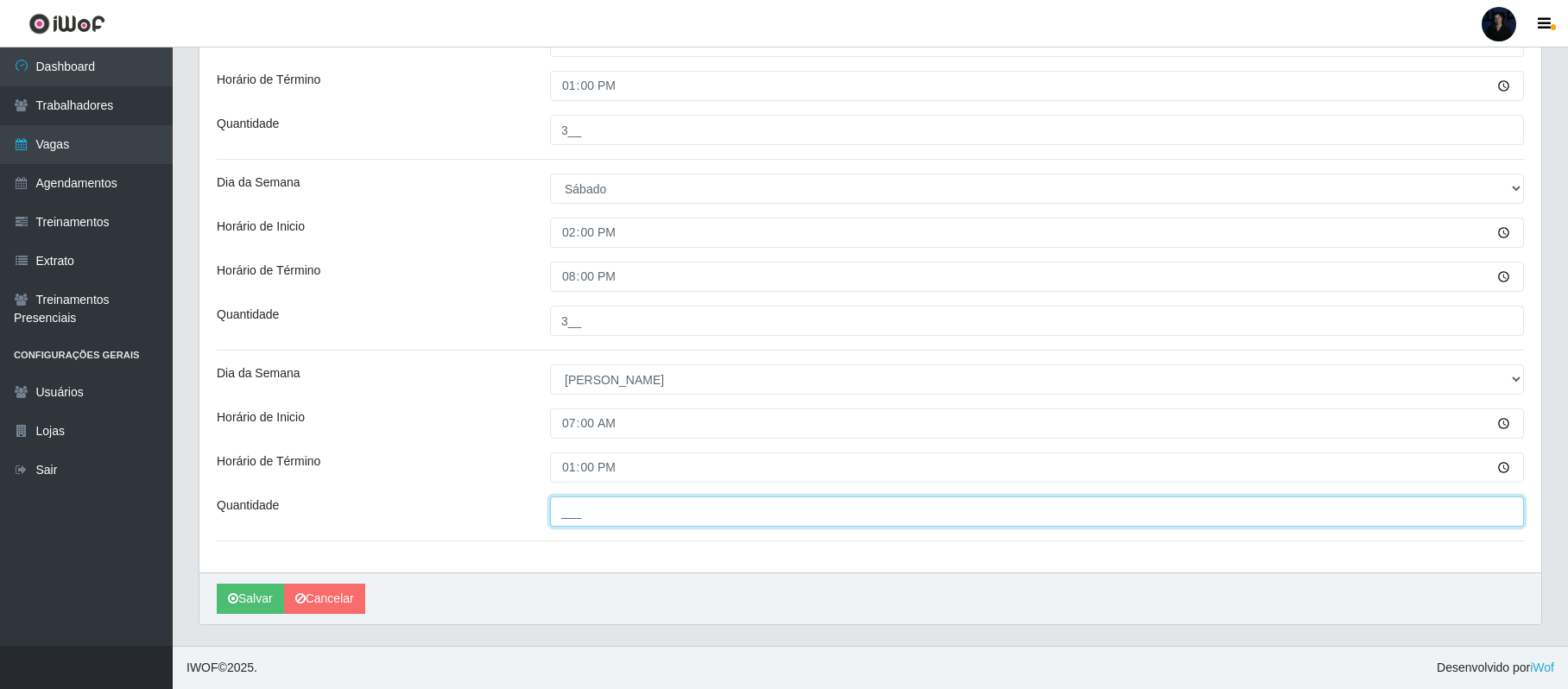
click at [568, 503] on input "___" at bounding box center [1037, 511] width 974 height 31
type input "10_"
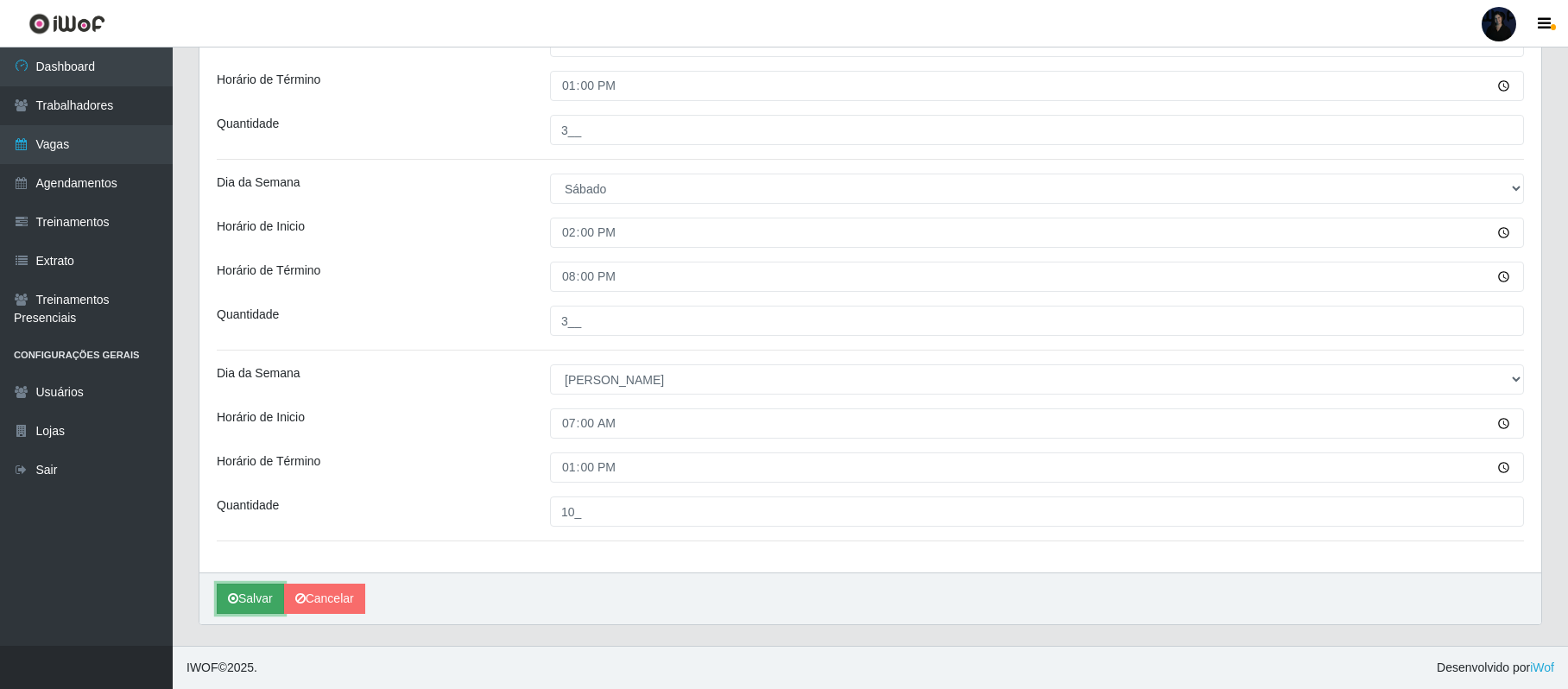
click at [240, 602] on button "Salvar" at bounding box center [251, 598] width 68 height 31
